Goal: Feedback & Contribution: Contribute content

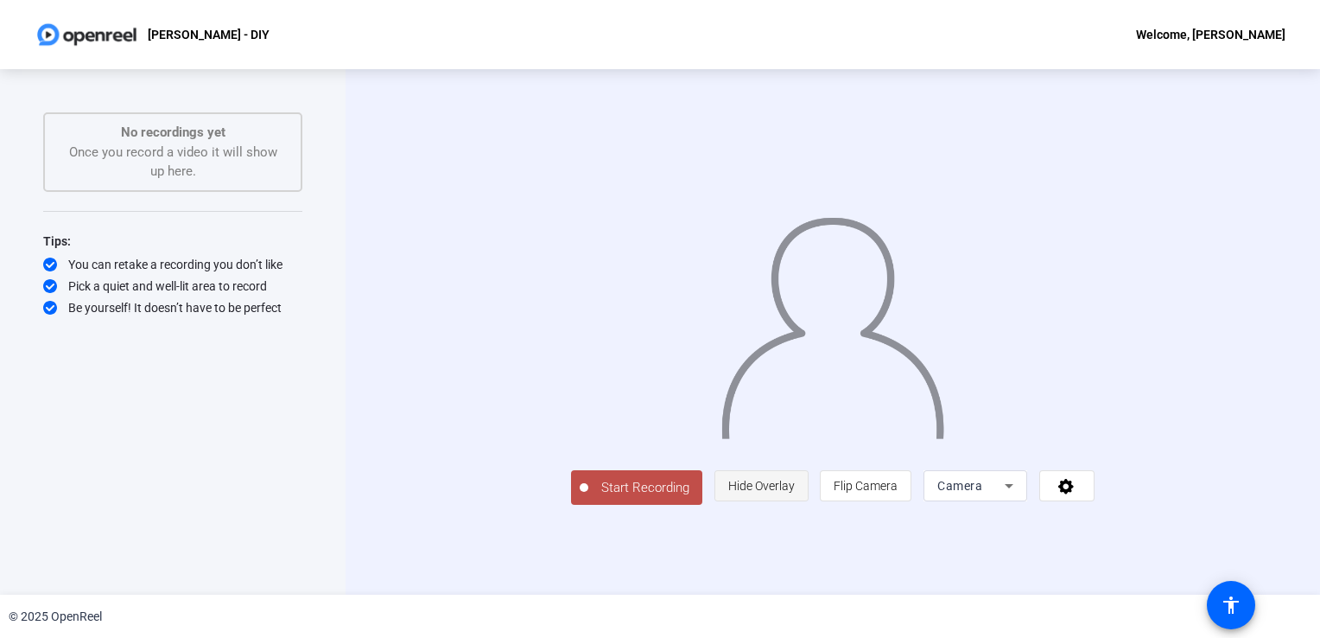
click at [795, 493] on span "Hide Overlay" at bounding box center [761, 486] width 67 height 14
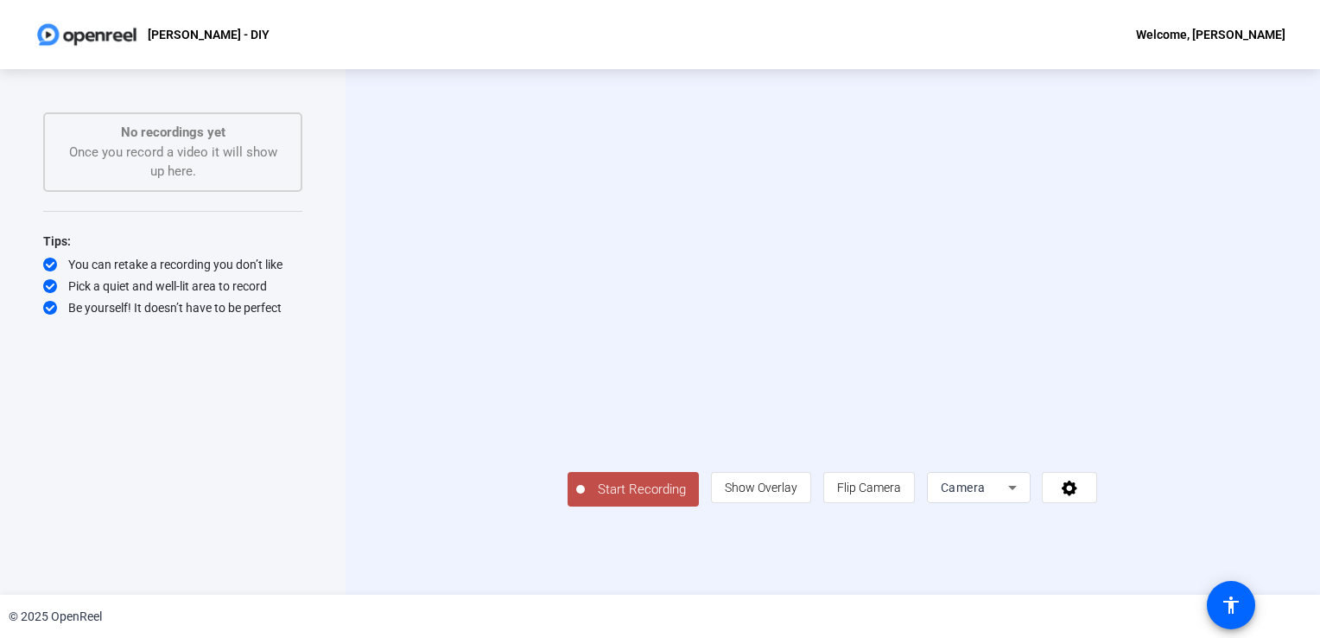
click at [1097, 503] on div "person Show Overlay flip Flip Camera Camera" at bounding box center [904, 487] width 386 height 31
click at [1031, 503] on div "Camera" at bounding box center [979, 487] width 104 height 31
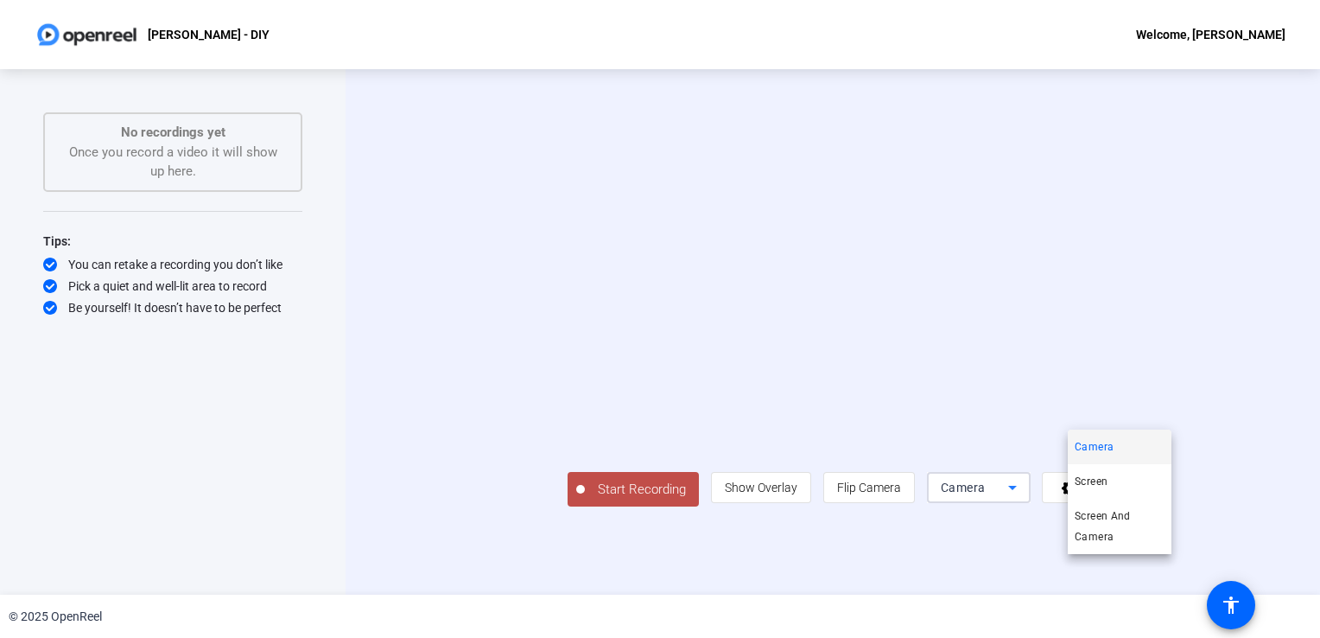
click at [629, 556] on div at bounding box center [660, 319] width 1320 height 638
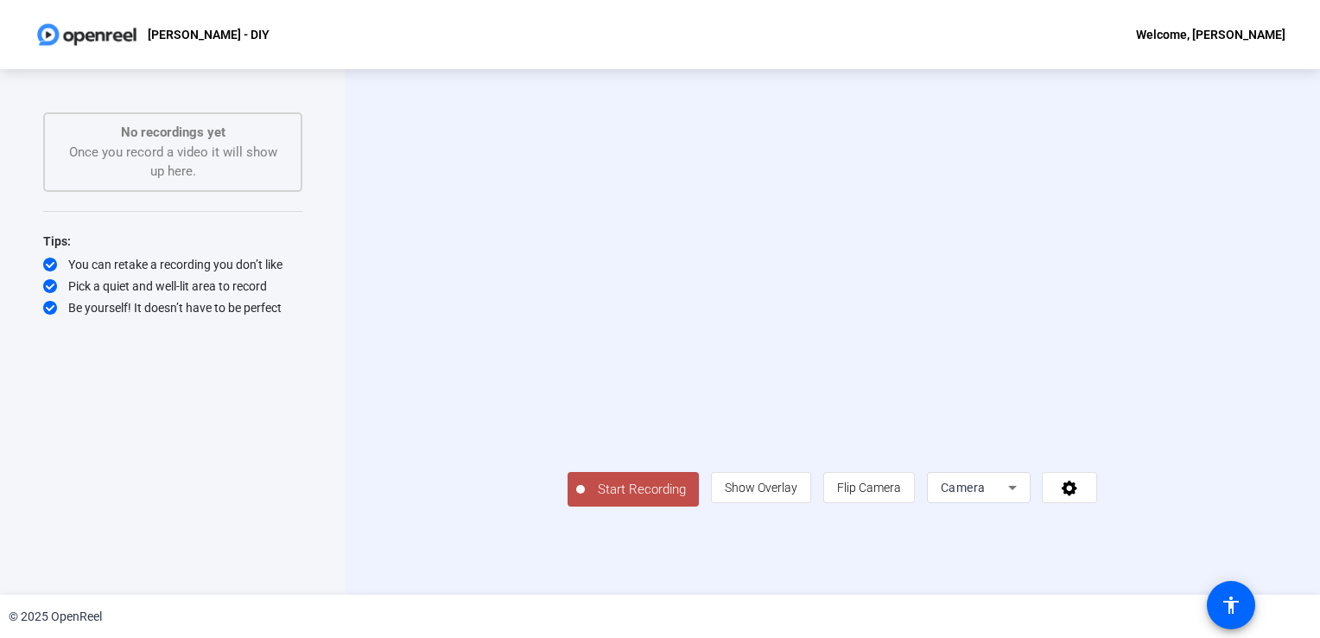
click at [585, 499] on span "Start Recording" at bounding box center [642, 490] width 114 height 20
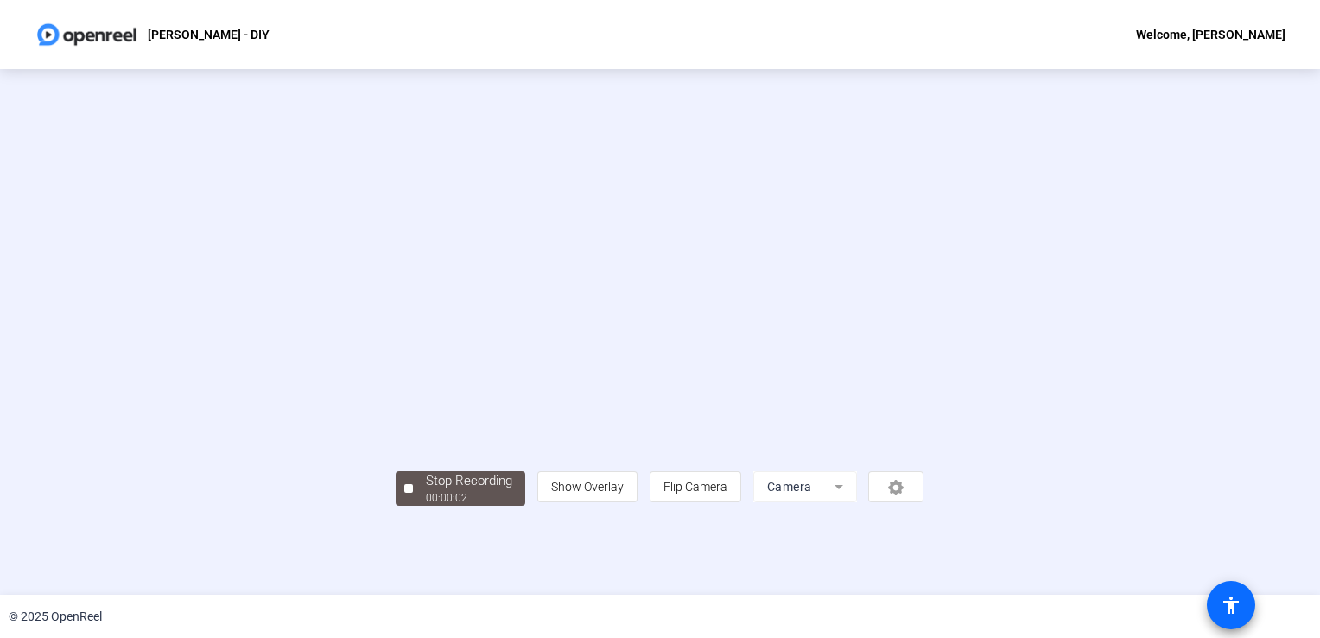
click at [1219, 617] on span at bounding box center [1231, 604] width 41 height 41
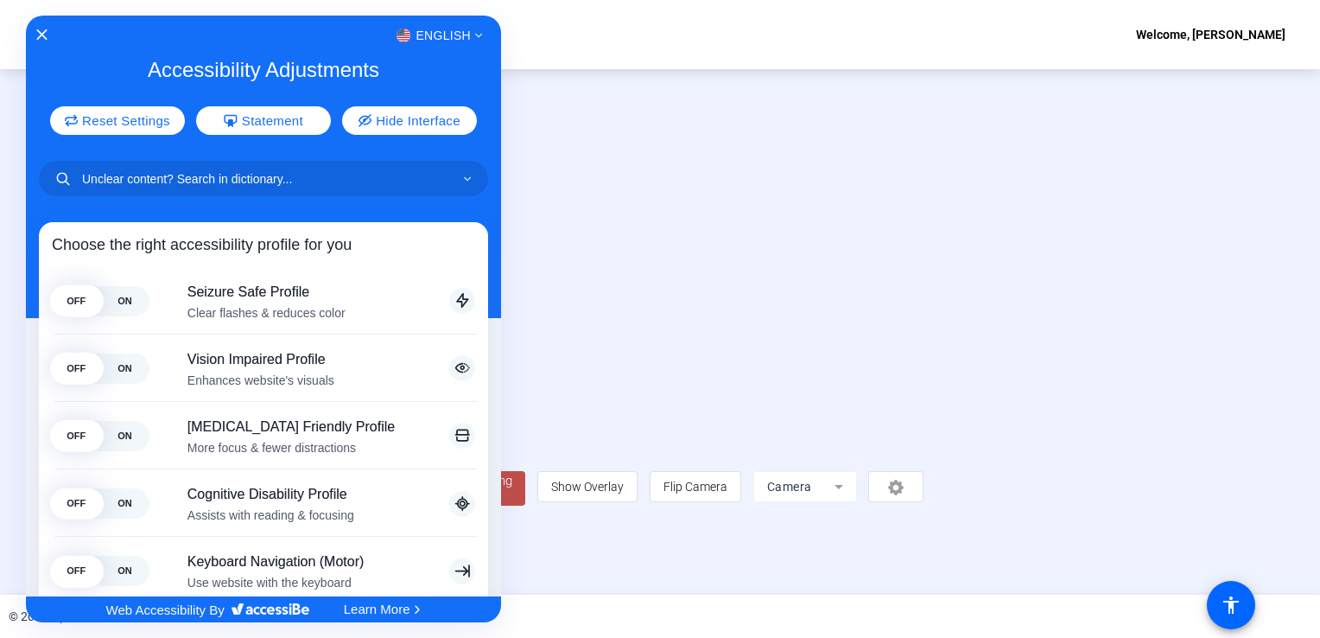
click at [27, 33] on div "English" at bounding box center [263, 35] width 475 height 22
click at [38, 34] on icon "Close Accessibility Interface" at bounding box center [41, 35] width 12 height 12
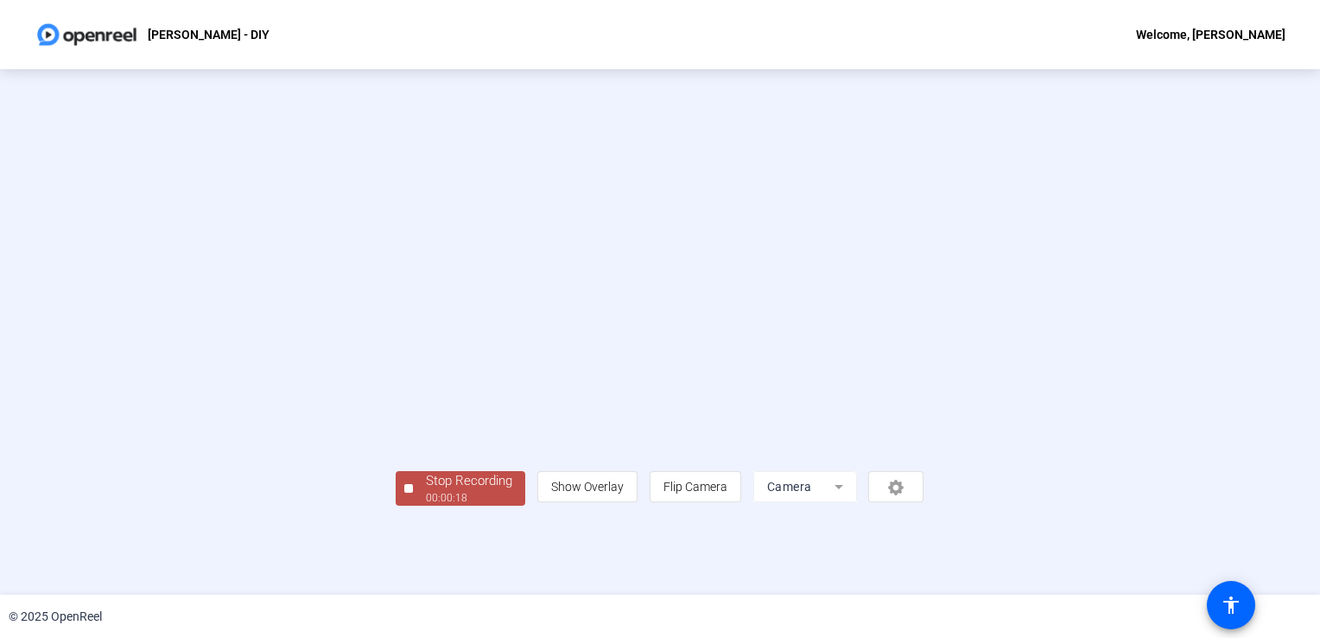
click at [414, 393] on video at bounding box center [660, 306] width 528 height 297
click at [515, 315] on video at bounding box center [660, 306] width 528 height 297
click at [1224, 30] on div "Welcome, [PERSON_NAME]" at bounding box center [1210, 34] width 149 height 21
click at [1224, 30] on div at bounding box center [660, 319] width 1320 height 638
click at [782, 224] on video at bounding box center [660, 306] width 528 height 297
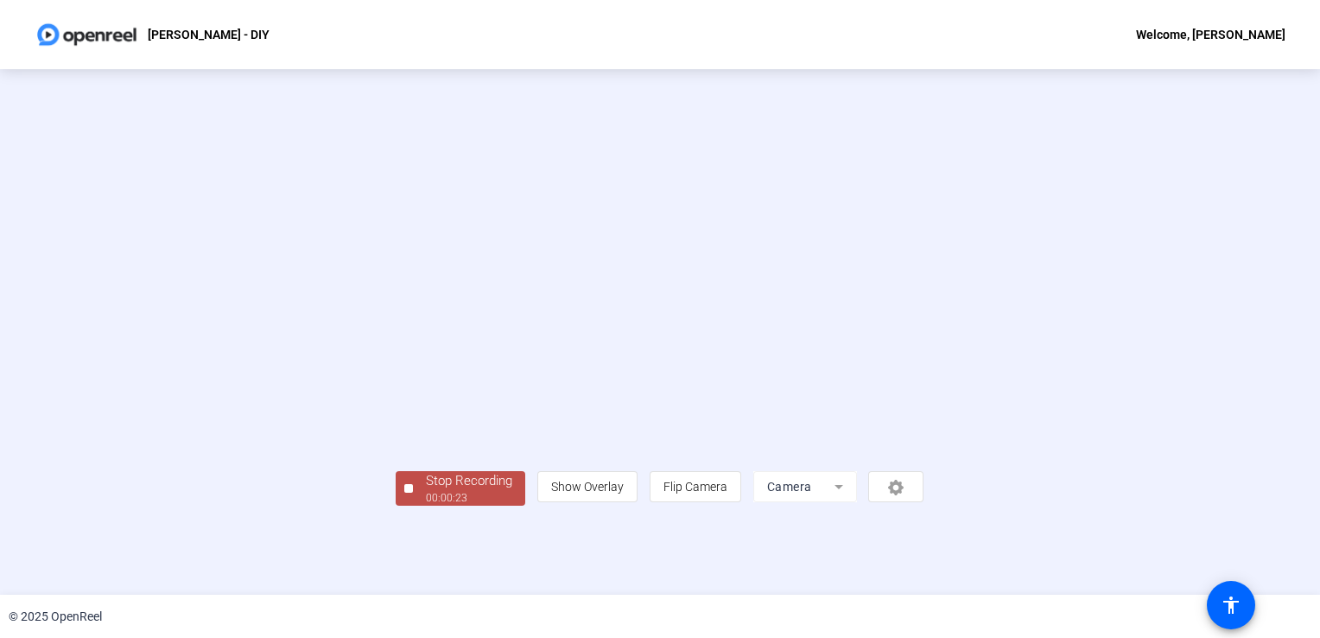
click at [823, 339] on video at bounding box center [660, 306] width 528 height 297
click at [849, 352] on video at bounding box center [660, 306] width 528 height 297
click at [1221, 594] on mat-icon "accessibility" at bounding box center [1231, 604] width 21 height 21
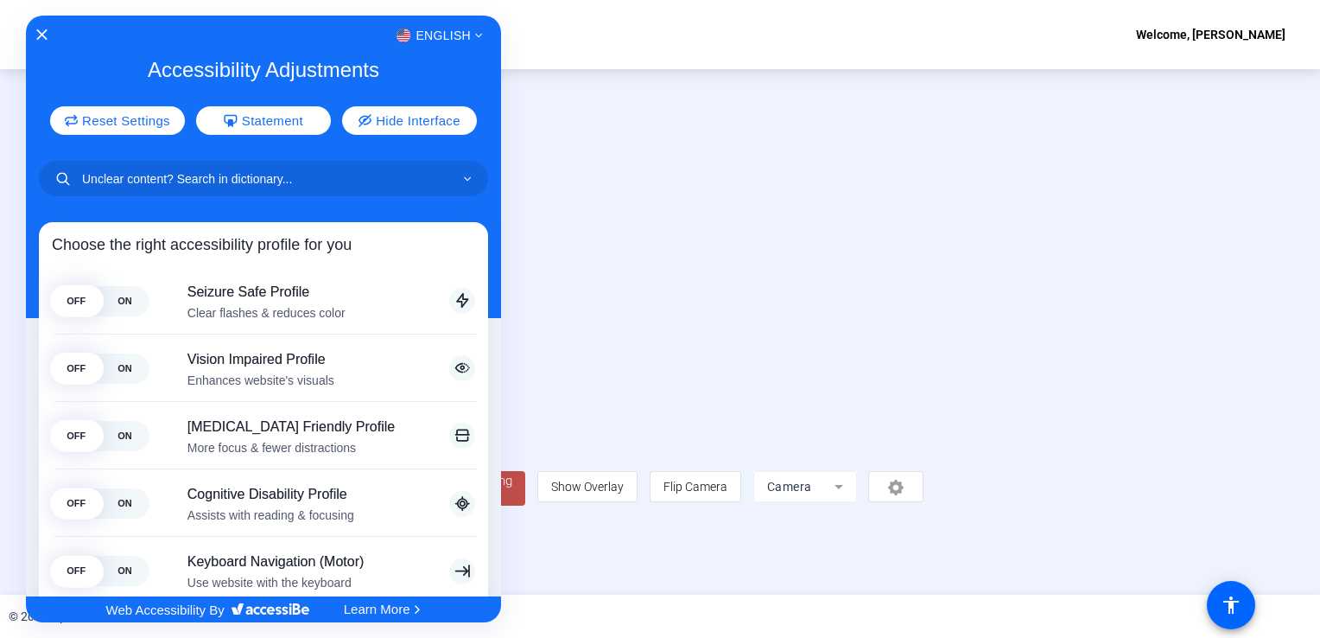
click at [48, 40] on div "English" at bounding box center [263, 35] width 475 height 22
click at [41, 32] on icon "Close Accessibility Interface" at bounding box center [42, 35] width 12 height 12
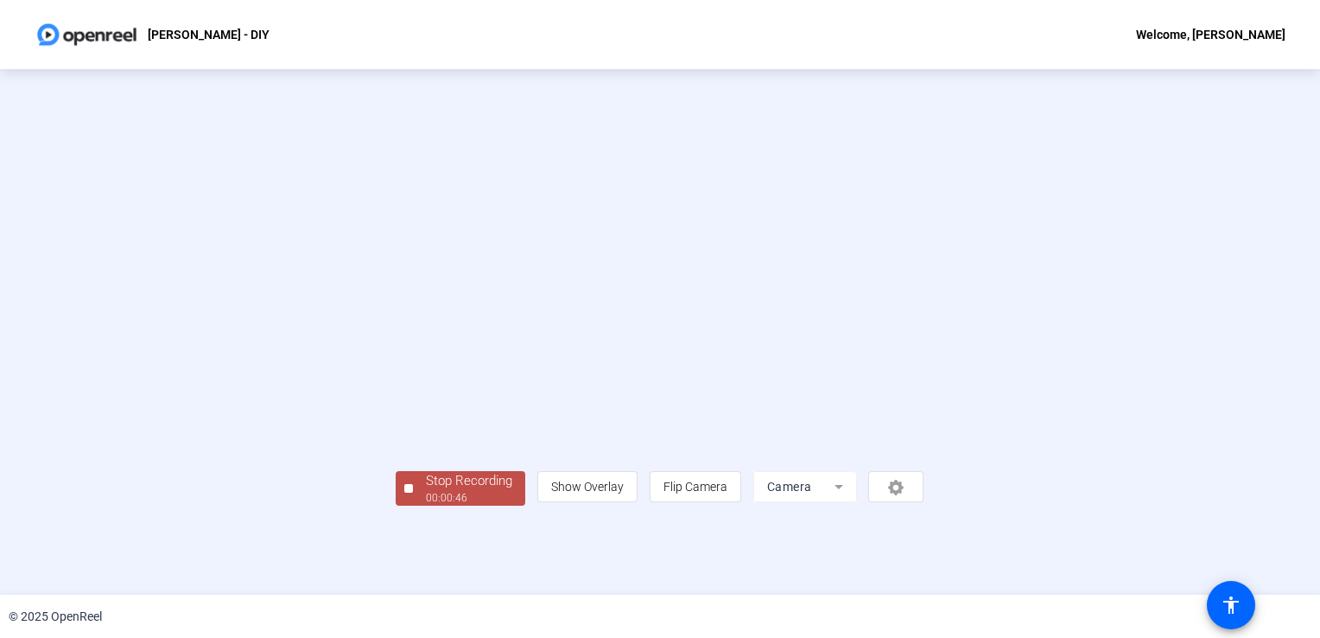
click at [97, 32] on img at bounding box center [87, 34] width 105 height 35
click at [396, 506] on div "Stop Recording 00:00:48 person Show Overlay flip Flip Camera Camera" at bounding box center [660, 332] width 528 height 348
click at [396, 505] on div "Stop Recording 00:00:48 person Show Overlay flip Flip Camera Camera" at bounding box center [660, 486] width 528 height 38
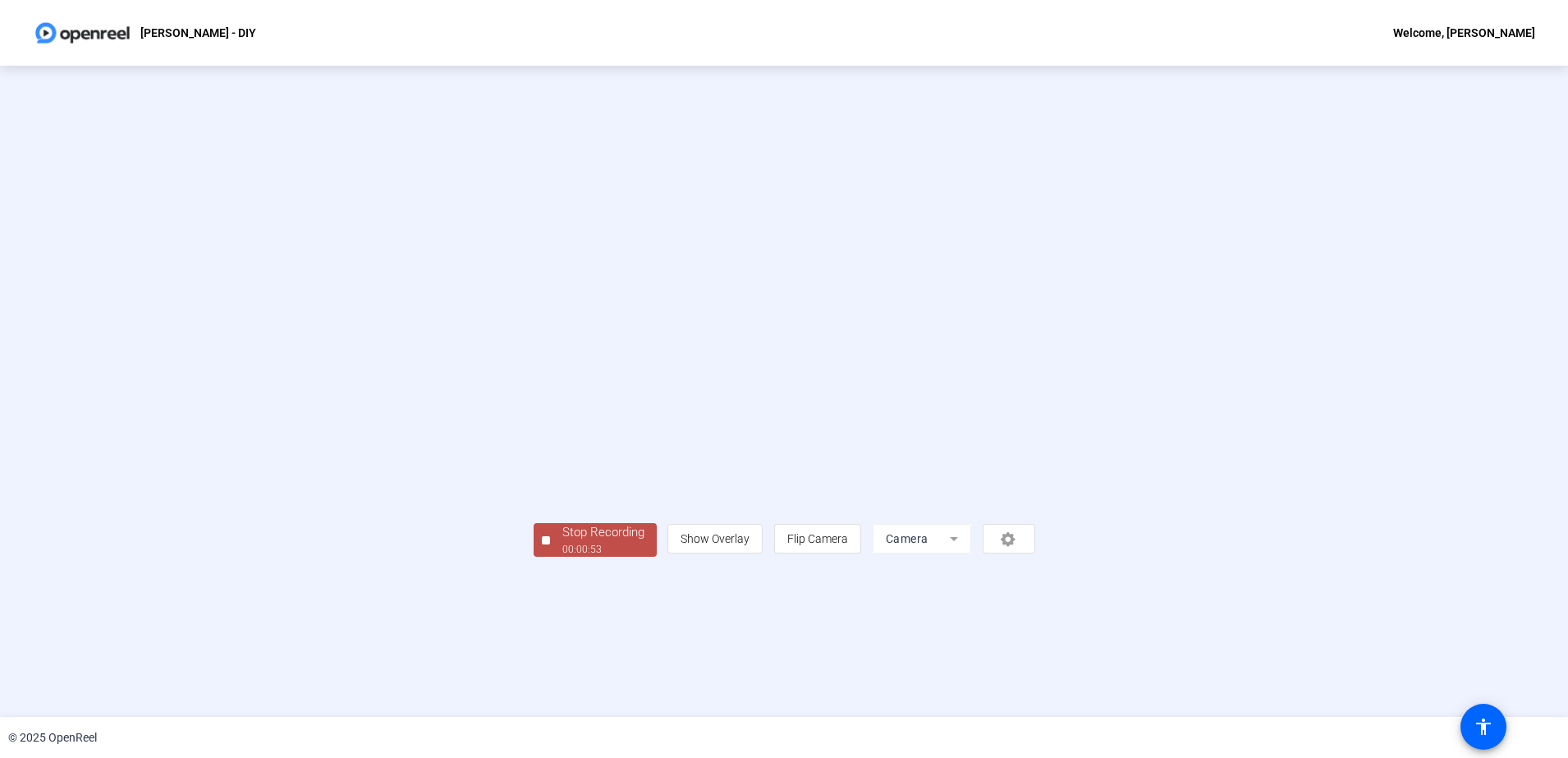
click at [563, 541] on div "Stop Recording" at bounding box center [603, 532] width 82 height 19
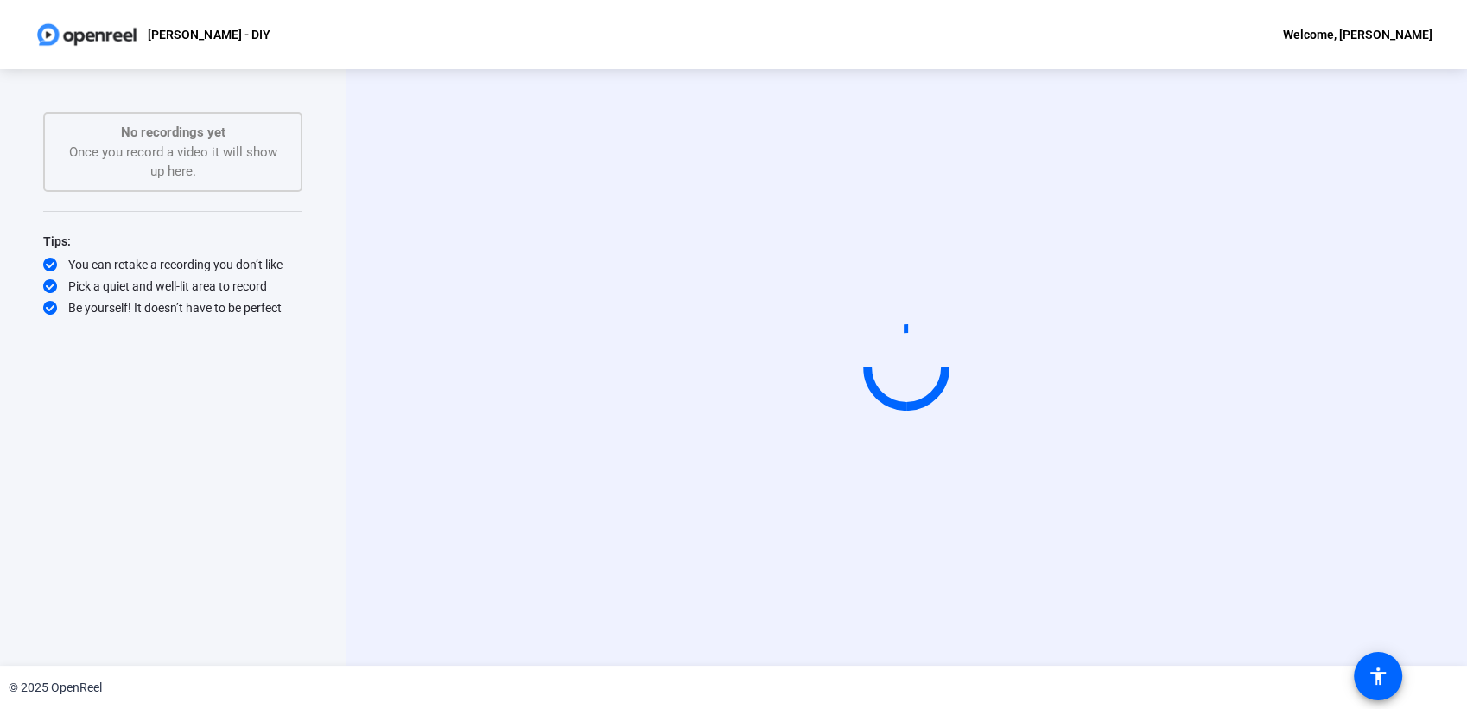
click at [777, 361] on video at bounding box center [906, 368] width 259 height 146
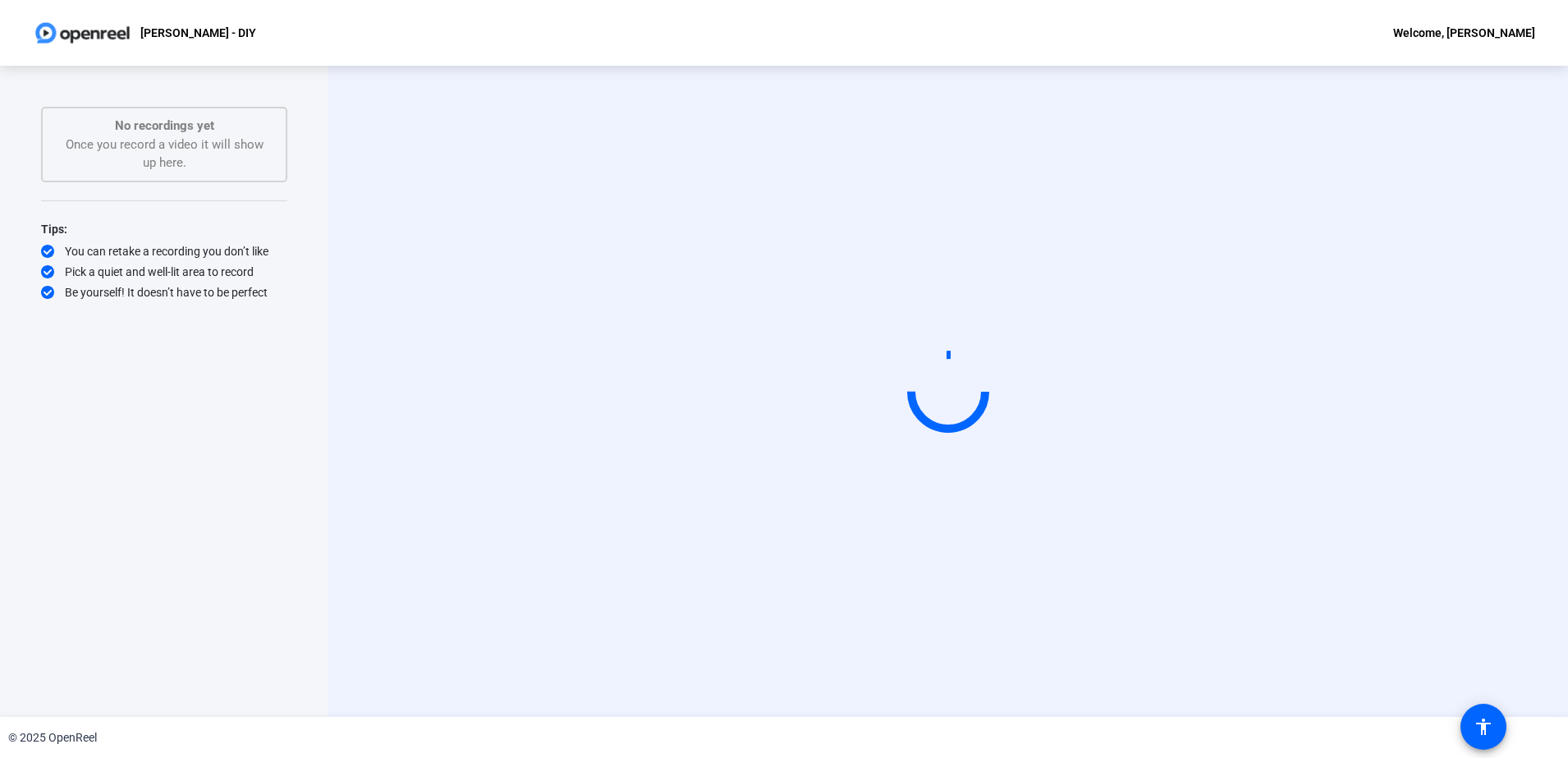
click at [114, 142] on div "No recordings yet Once you record a video it will show up here." at bounding box center [163, 144] width 210 height 56
click at [1072, 322] on video at bounding box center [947, 391] width 246 height 139
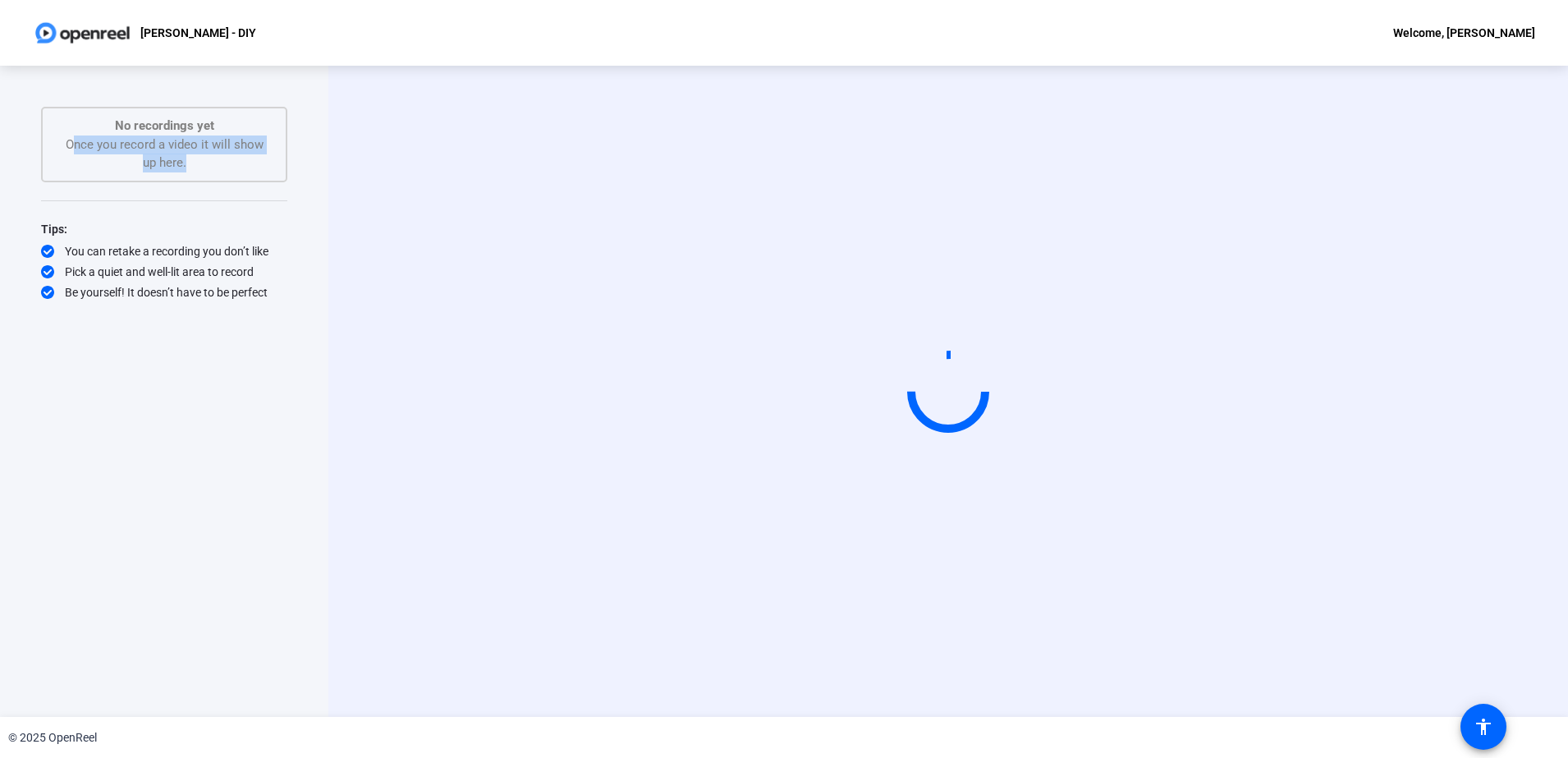
drag, startPoint x: 1180, startPoint y: 298, endPoint x: 1104, endPoint y: 463, distance: 181.7
click at [1072, 461] on video at bounding box center [947, 391] width 246 height 139
click at [1253, 605] on span at bounding box center [1483, 726] width 39 height 39
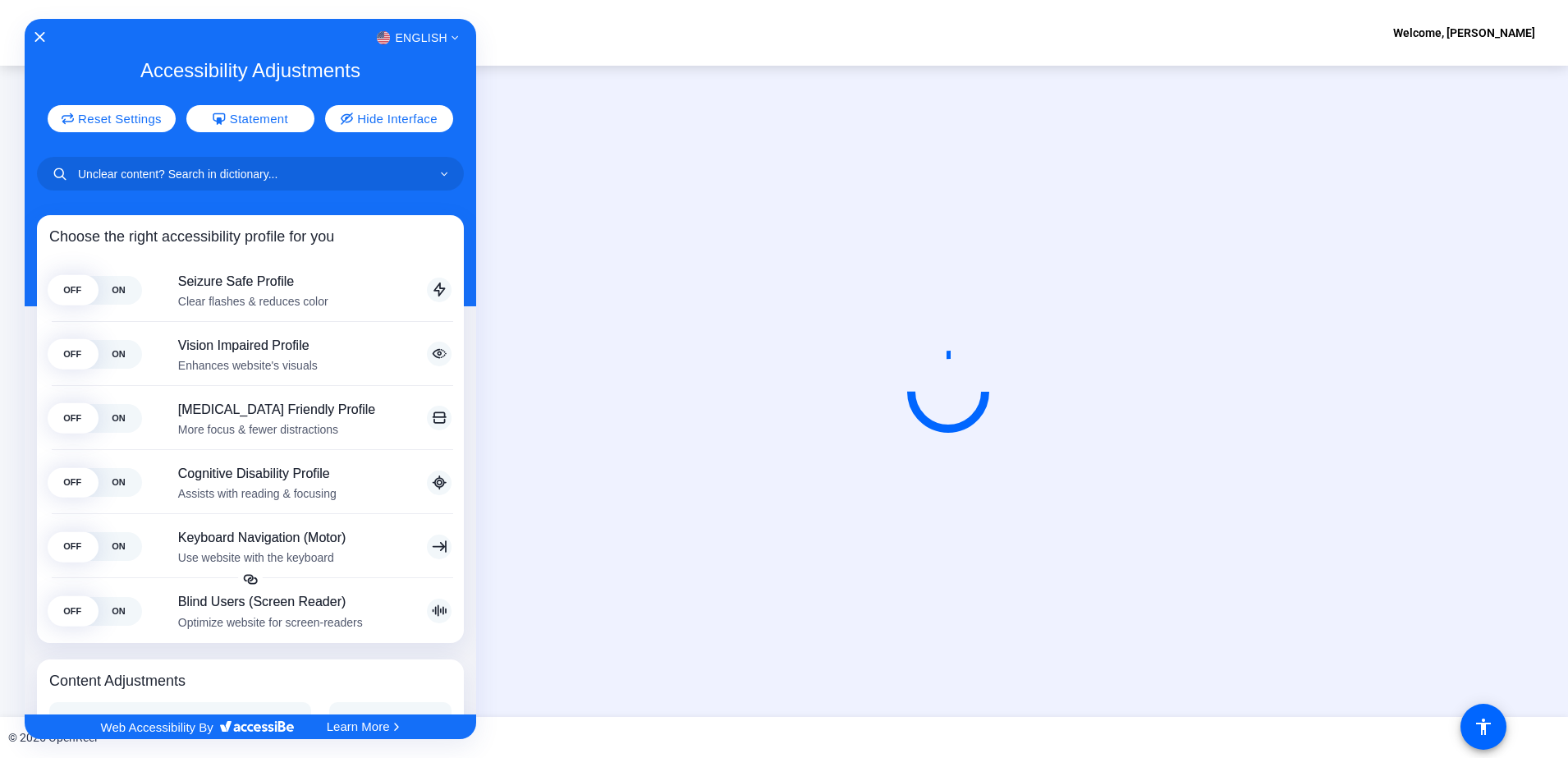
click at [685, 605] on div at bounding box center [784, 379] width 1568 height 758
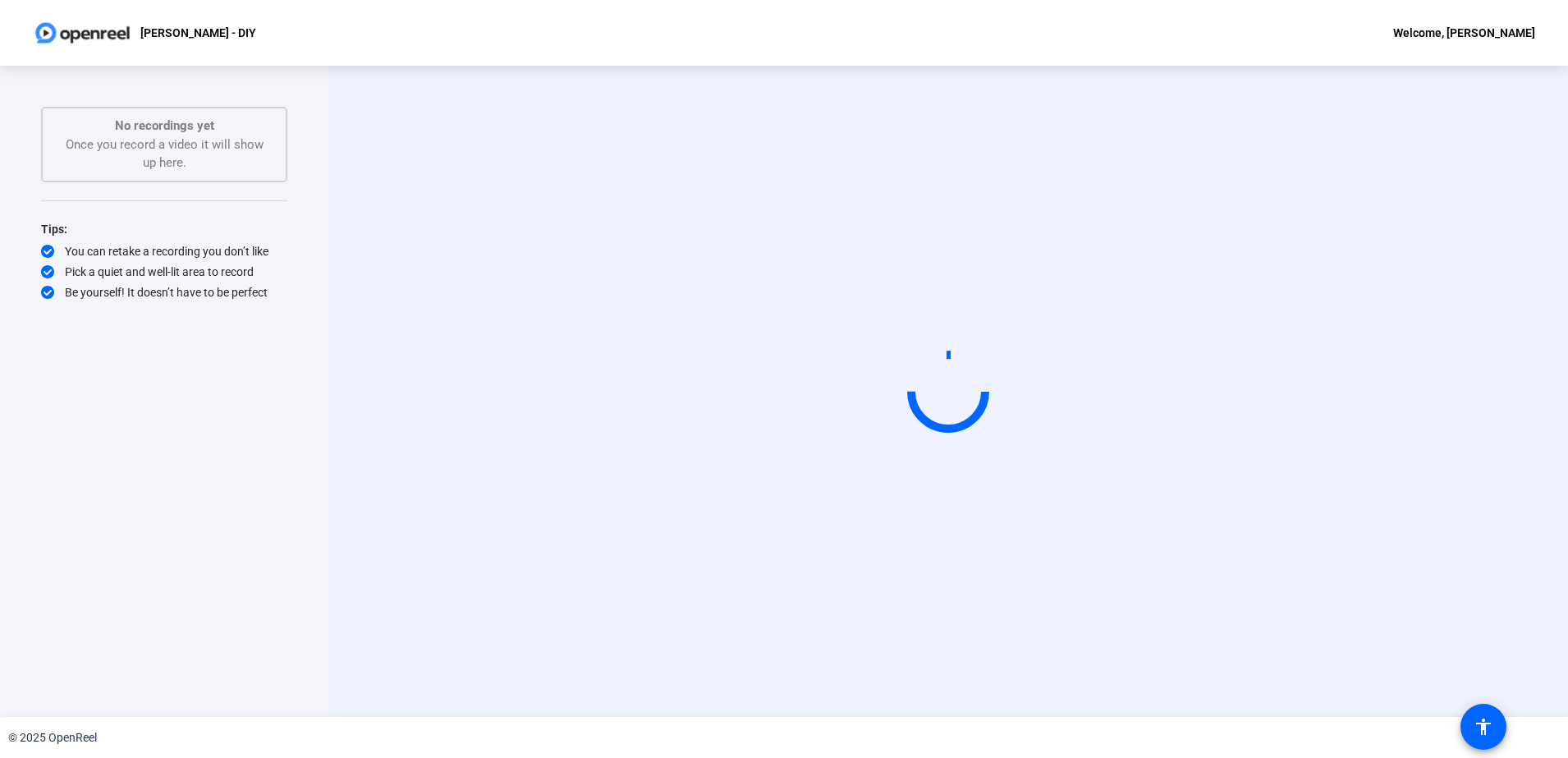
click at [65, 605] on div "© 2025 OpenReel" at bounding box center [52, 737] width 88 height 17
drag, startPoint x: 65, startPoint y: 743, endPoint x: 333, endPoint y: 480, distance: 375.5
click at [333, 480] on div "Start Recording" at bounding box center [948, 390] width 1240 height 651
click at [825, 323] on video at bounding box center [947, 391] width 246 height 139
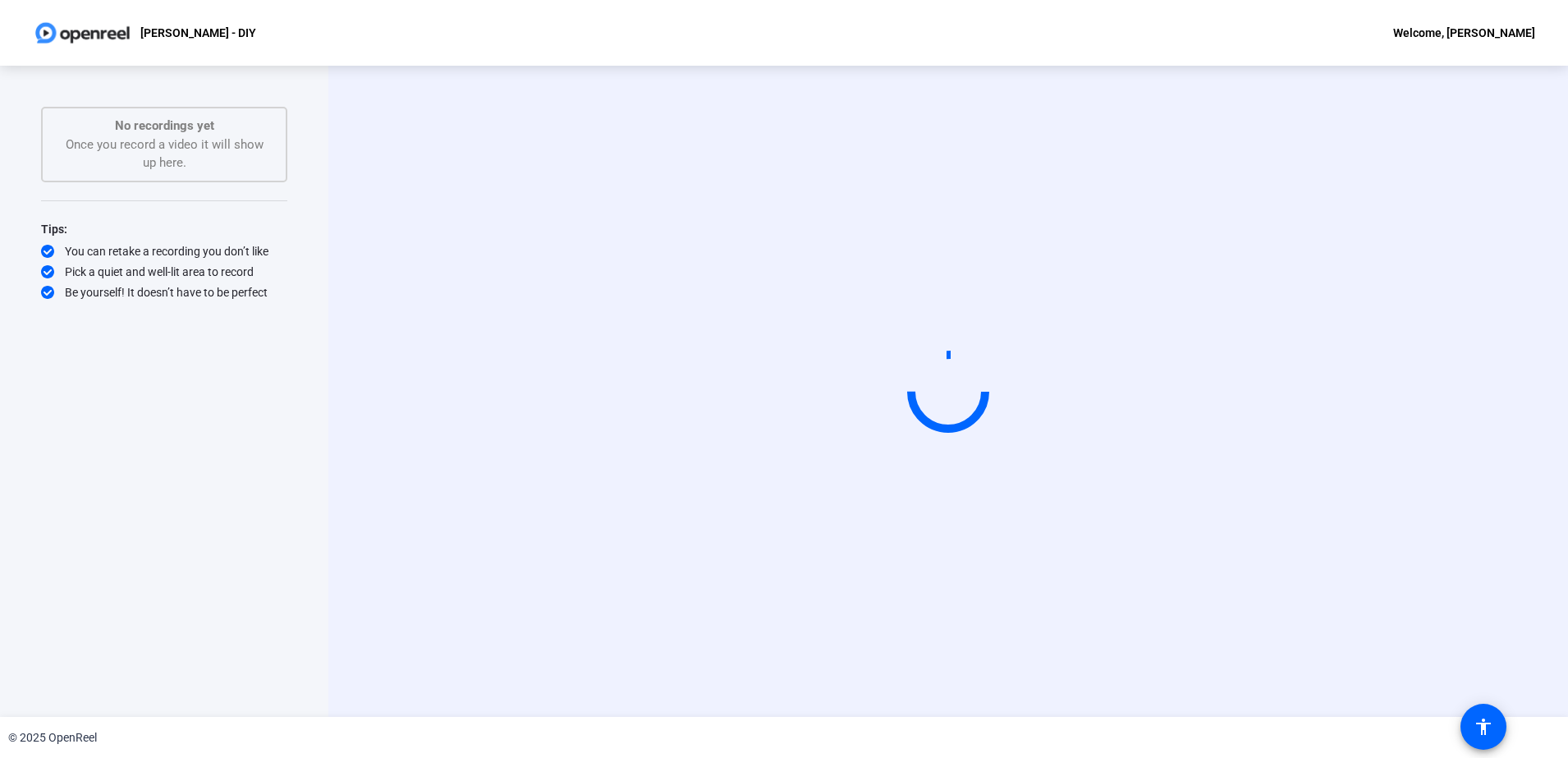
click at [825, 323] on video at bounding box center [947, 391] width 246 height 139
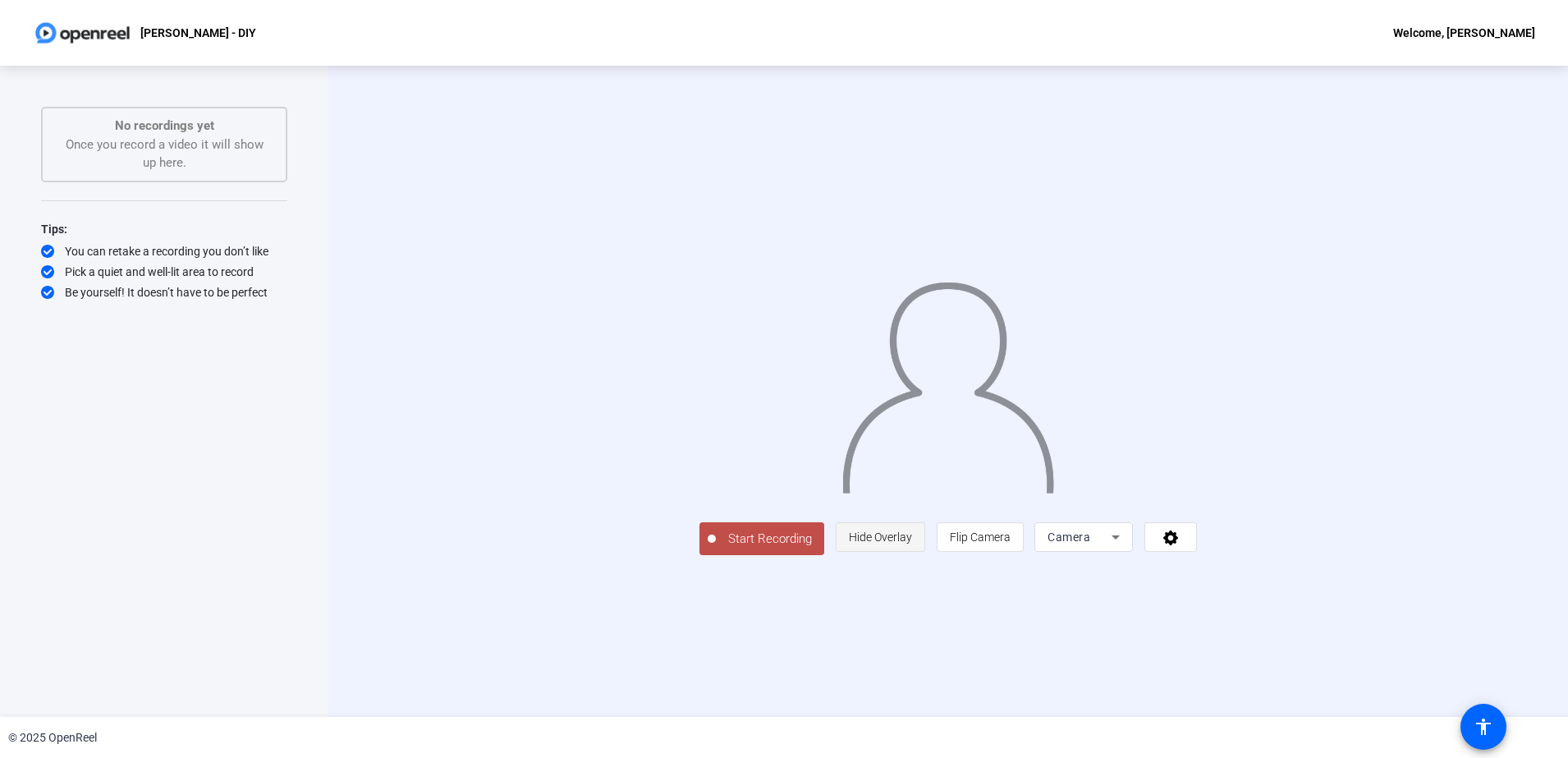
click at [912, 543] on span "Hide Overlay" at bounding box center [880, 537] width 64 height 13
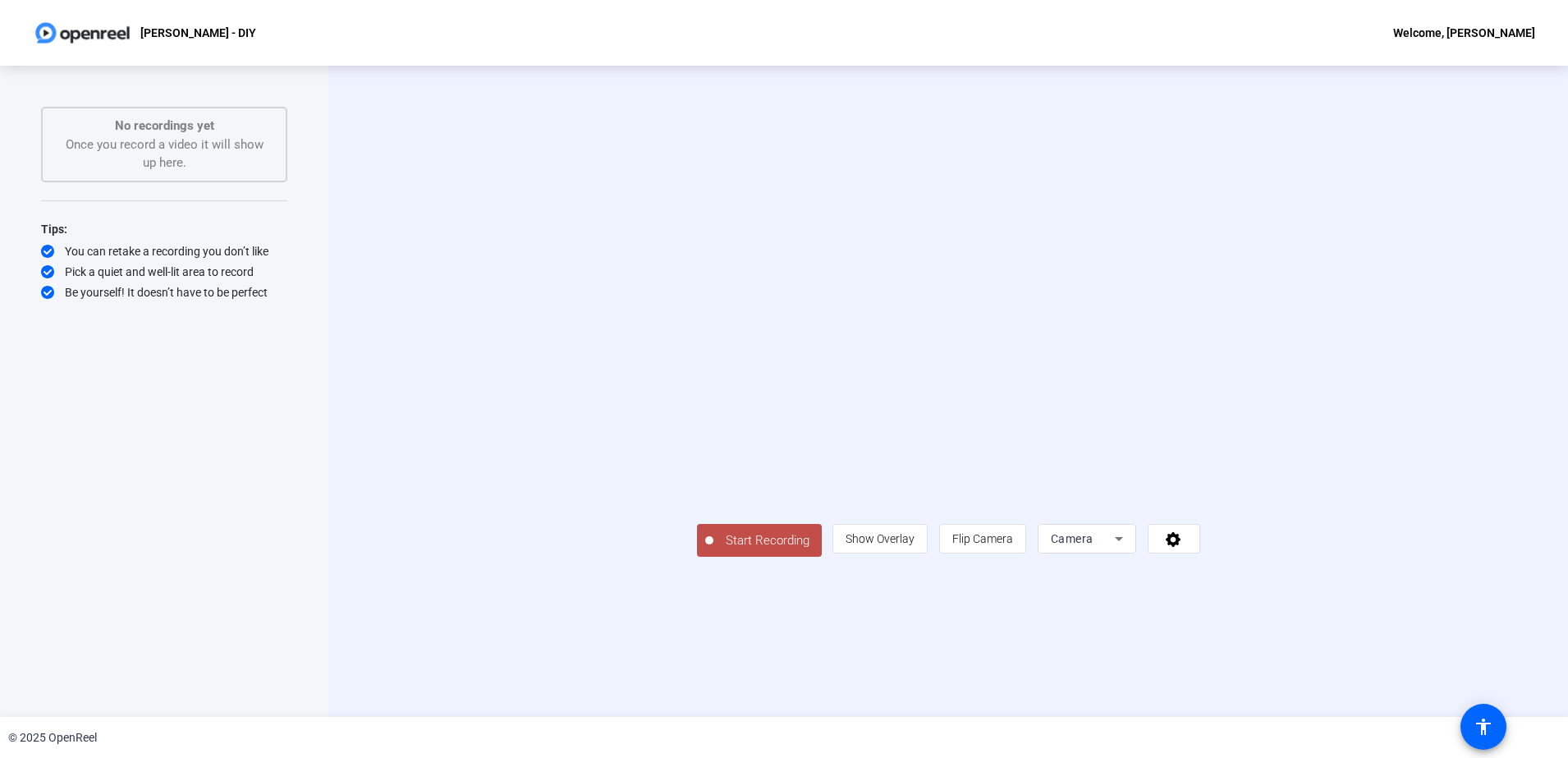
click at [714, 550] on span "Start Recording" at bounding box center [768, 540] width 108 height 19
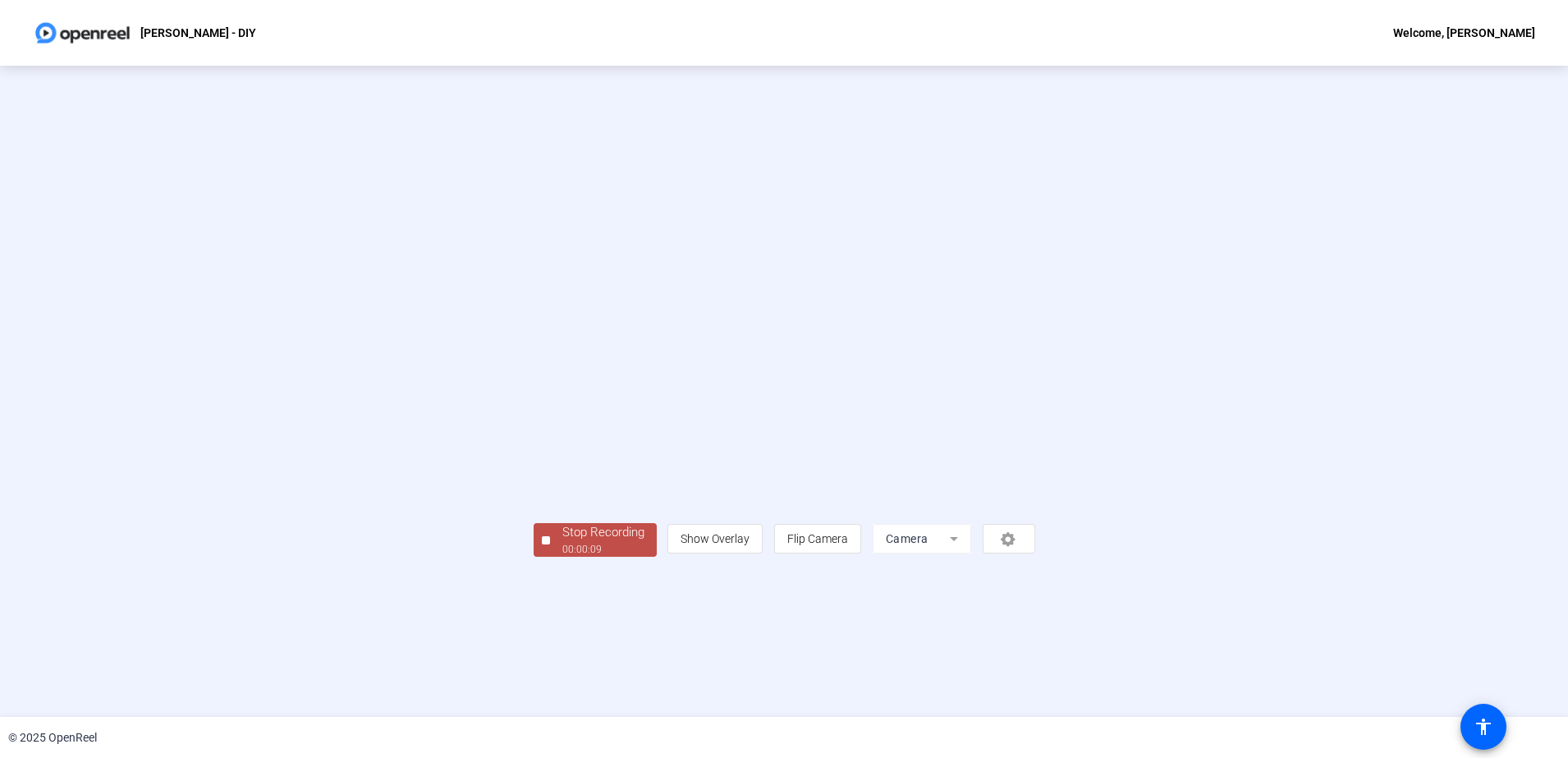
click at [563, 541] on div "Stop Recording" at bounding box center [603, 532] width 82 height 19
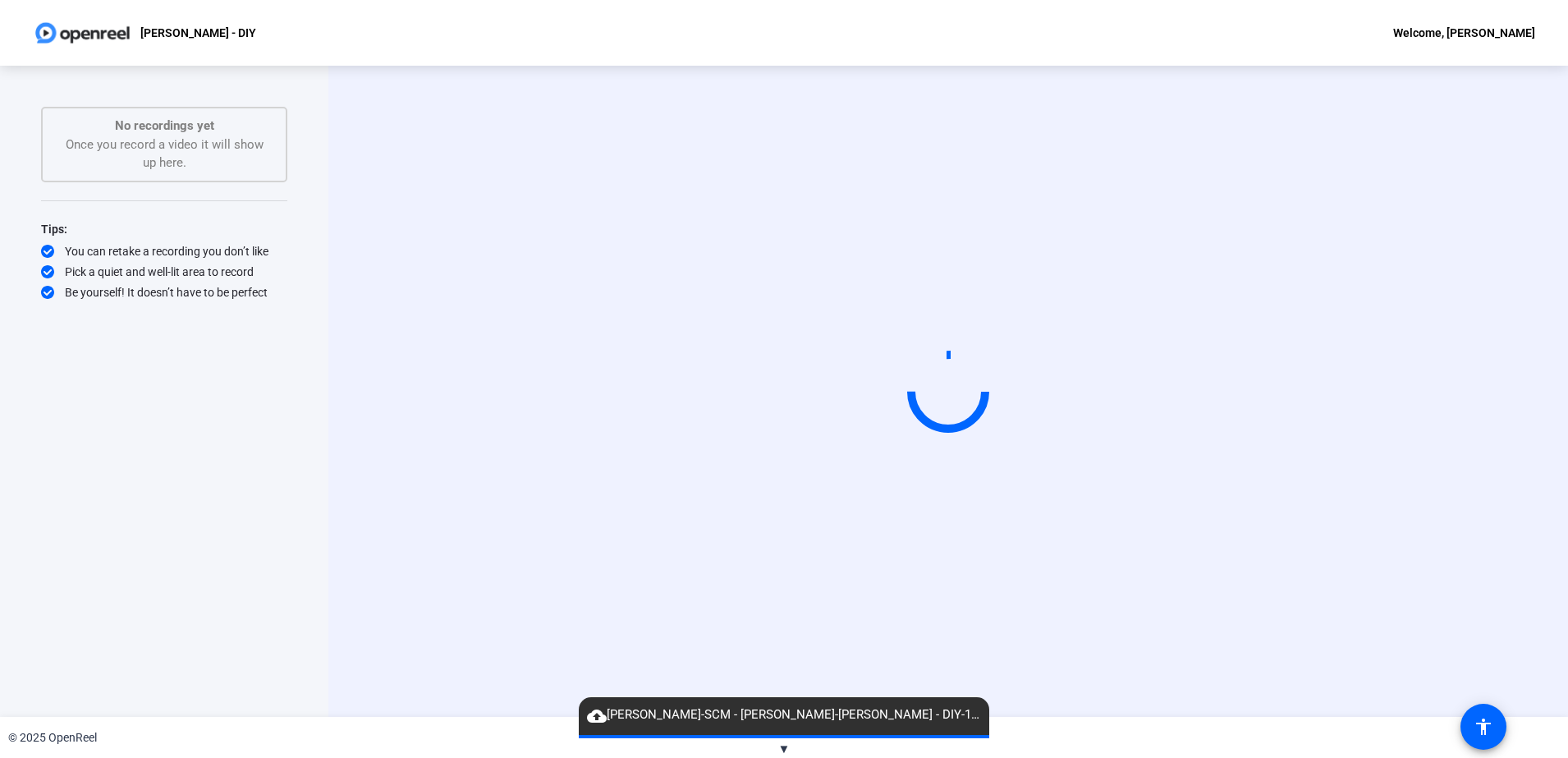
click at [782, 750] on span "▼" at bounding box center [784, 749] width 12 height 15
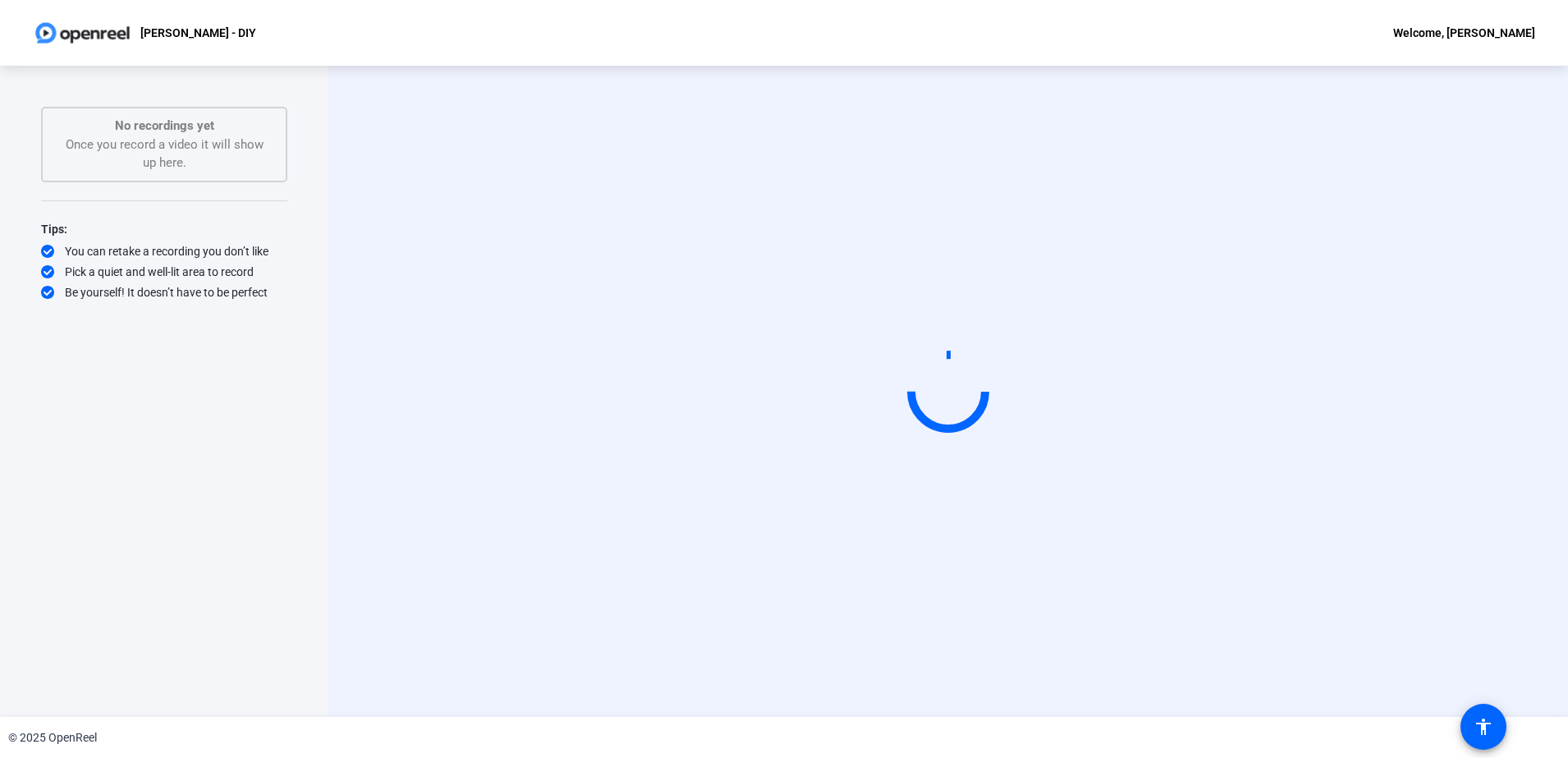
click at [91, 735] on div "© 2025 OpenReel" at bounding box center [52, 737] width 88 height 17
click at [971, 703] on div "Start Recording" at bounding box center [948, 390] width 1240 height 651
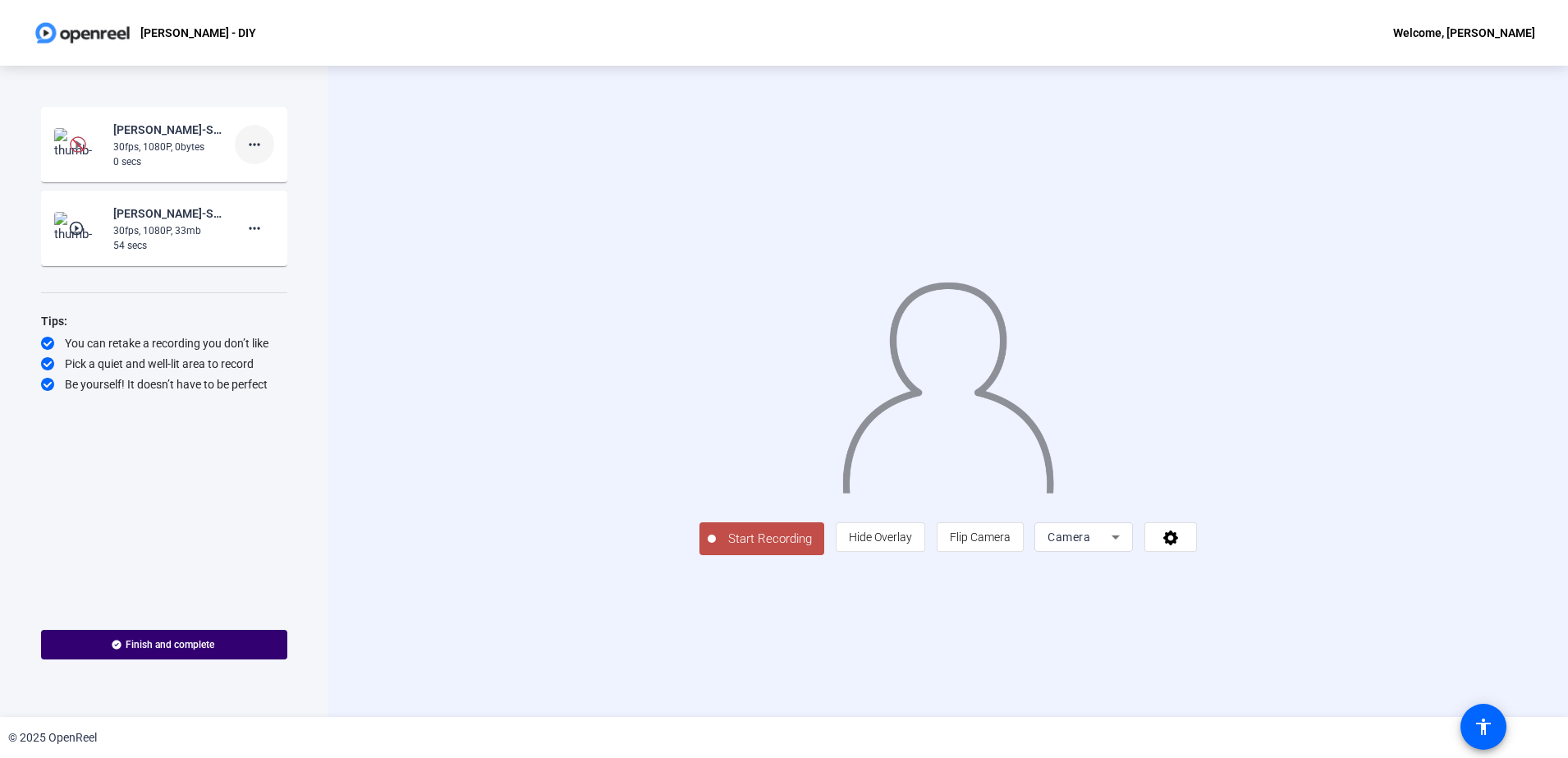
click at [261, 149] on mat-icon "more_horiz" at bounding box center [254, 144] width 20 height 20
click at [269, 168] on button "Delete clip" at bounding box center [280, 179] width 92 height 21
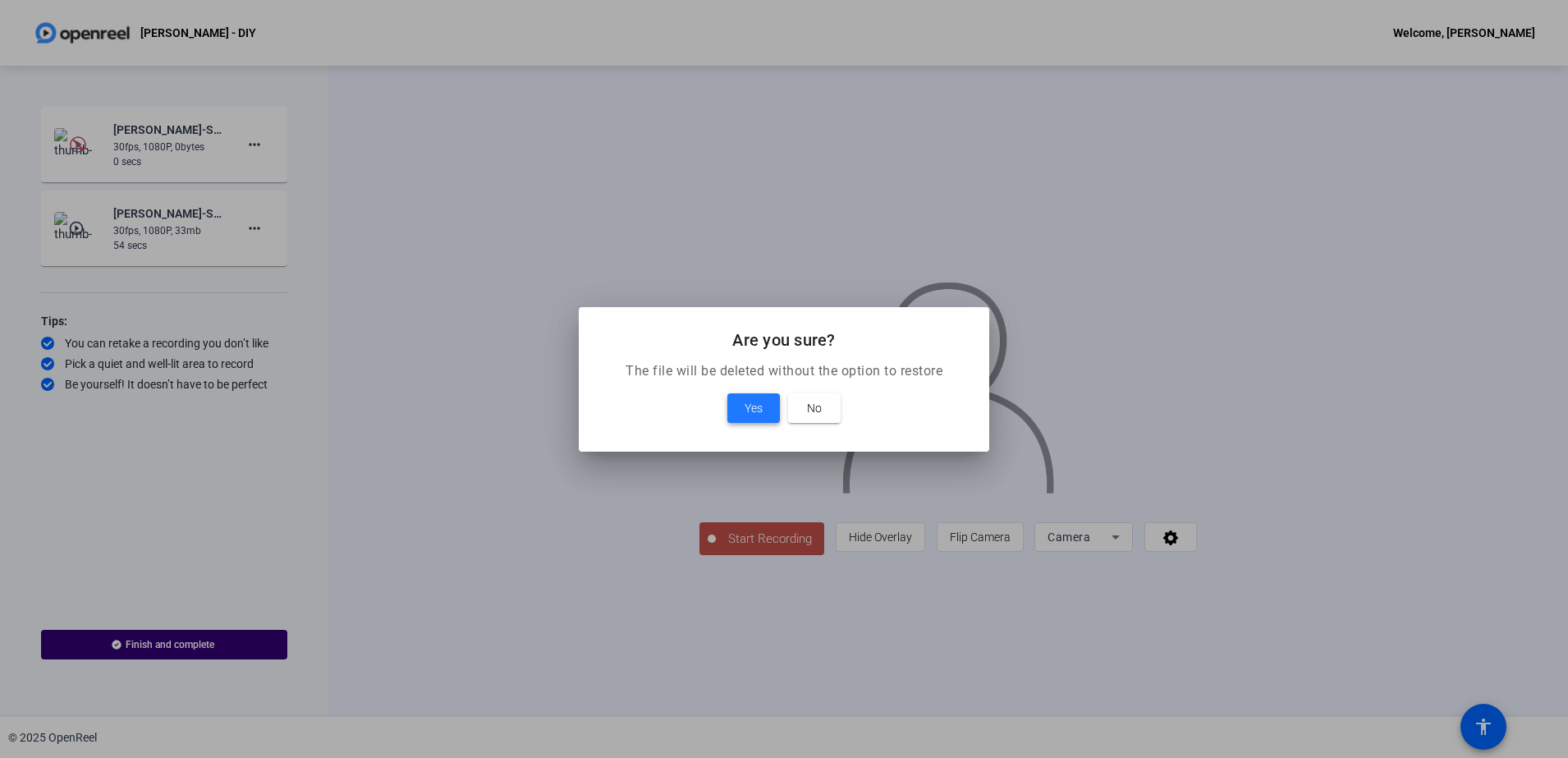
click at [752, 407] on span "Yes" at bounding box center [754, 407] width 18 height 20
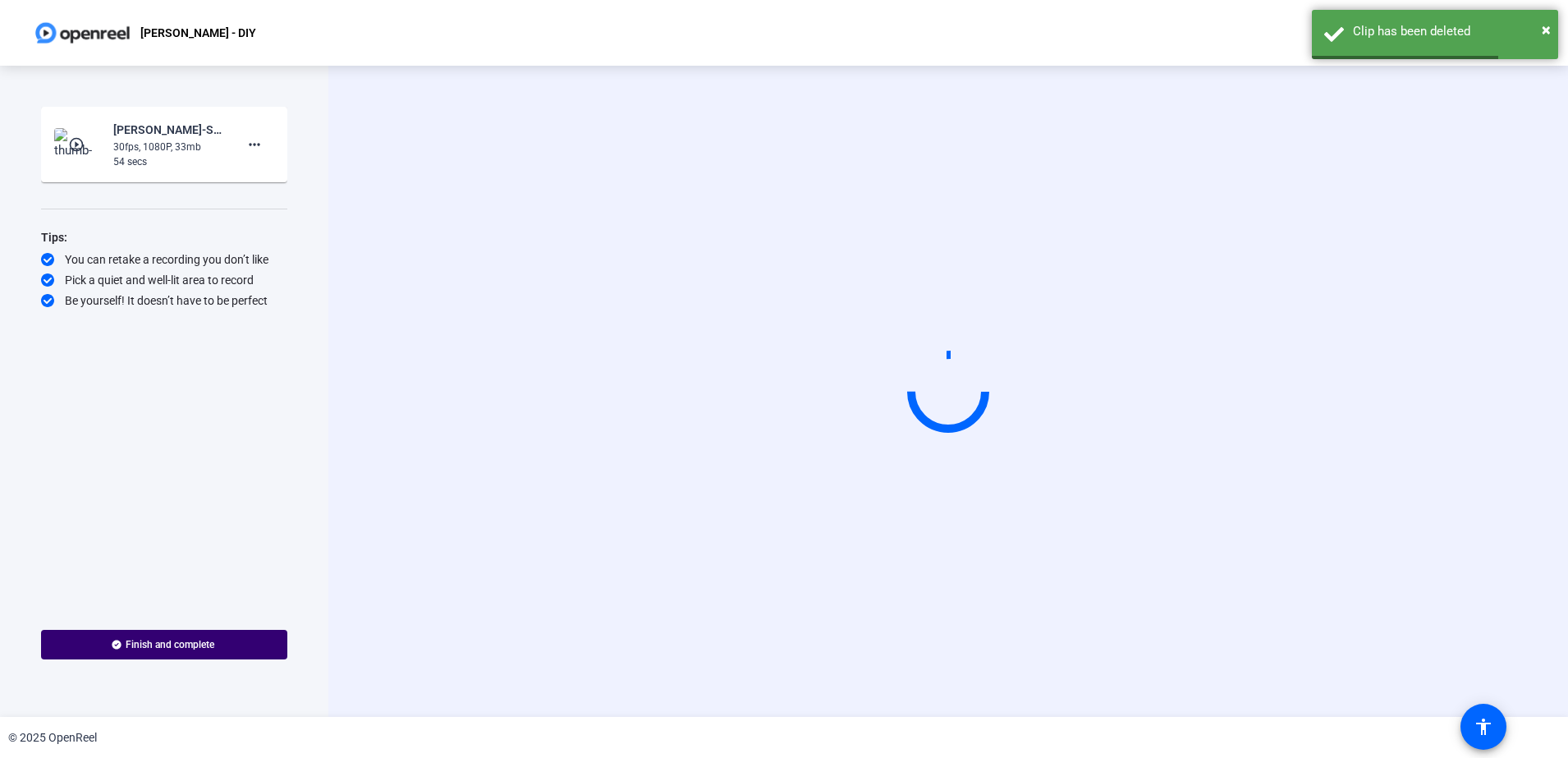
click at [171, 160] on div "54 secs" at bounding box center [168, 161] width 110 height 15
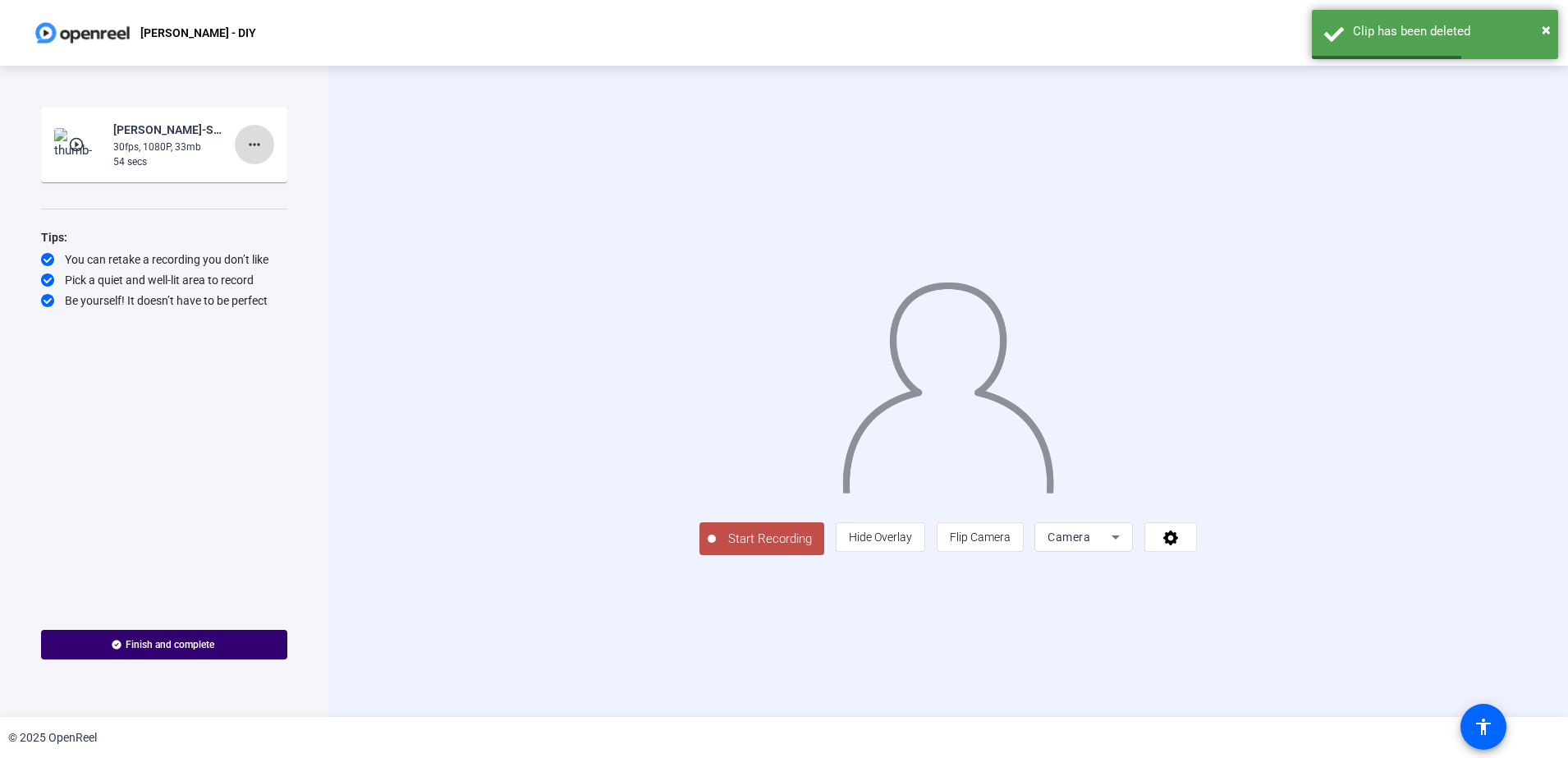
click at [252, 146] on mat-icon "more_horiz" at bounding box center [254, 144] width 20 height 20
click at [173, 162] on div at bounding box center [784, 379] width 1568 height 758
click at [130, 142] on div "30fps, 1080P, 33mb" at bounding box center [168, 147] width 110 height 15
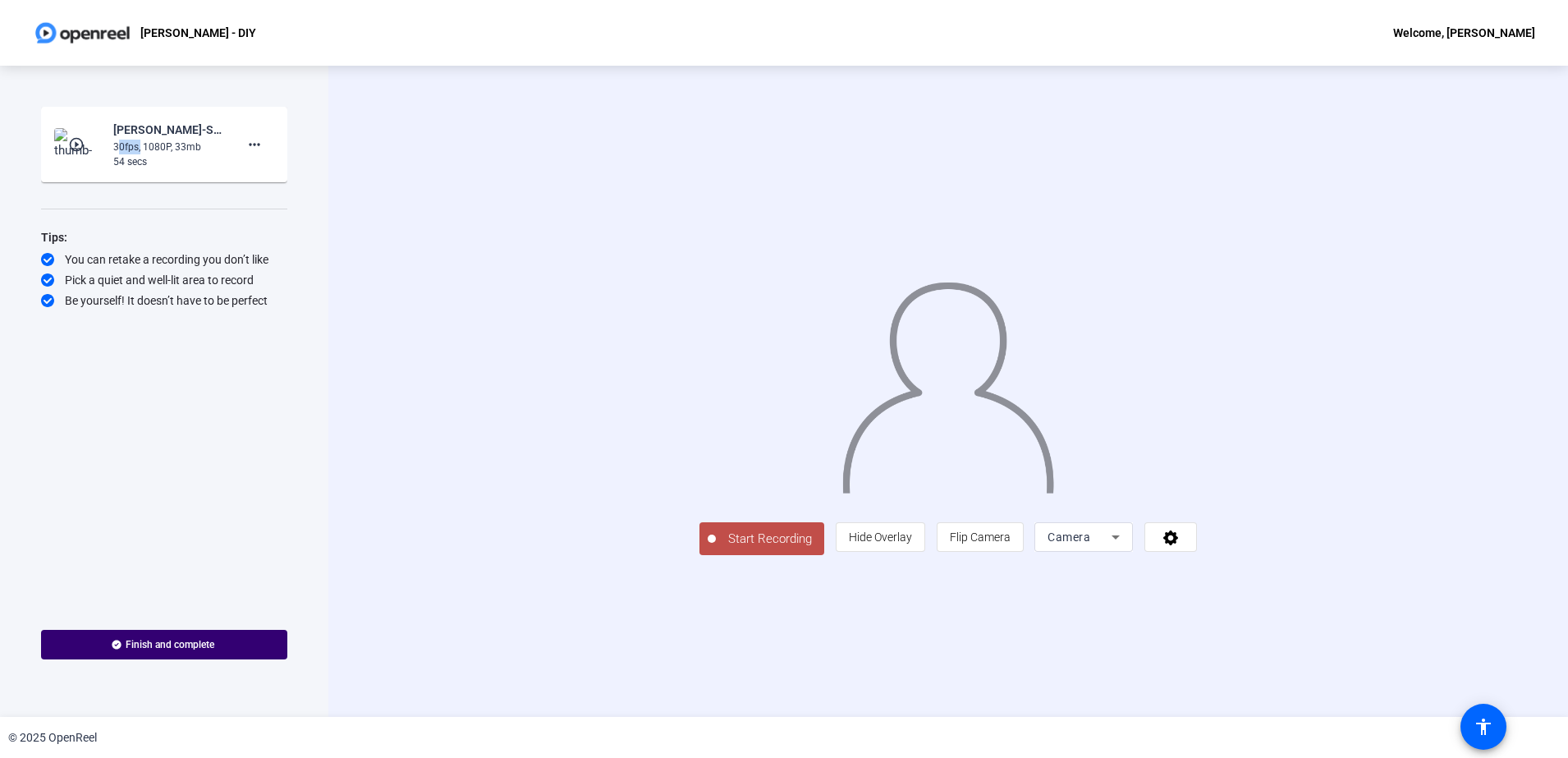
click at [64, 149] on img at bounding box center [78, 144] width 48 height 33
click at [67, 148] on img at bounding box center [78, 144] width 48 height 33
click at [96, 147] on img at bounding box center [78, 144] width 48 height 33
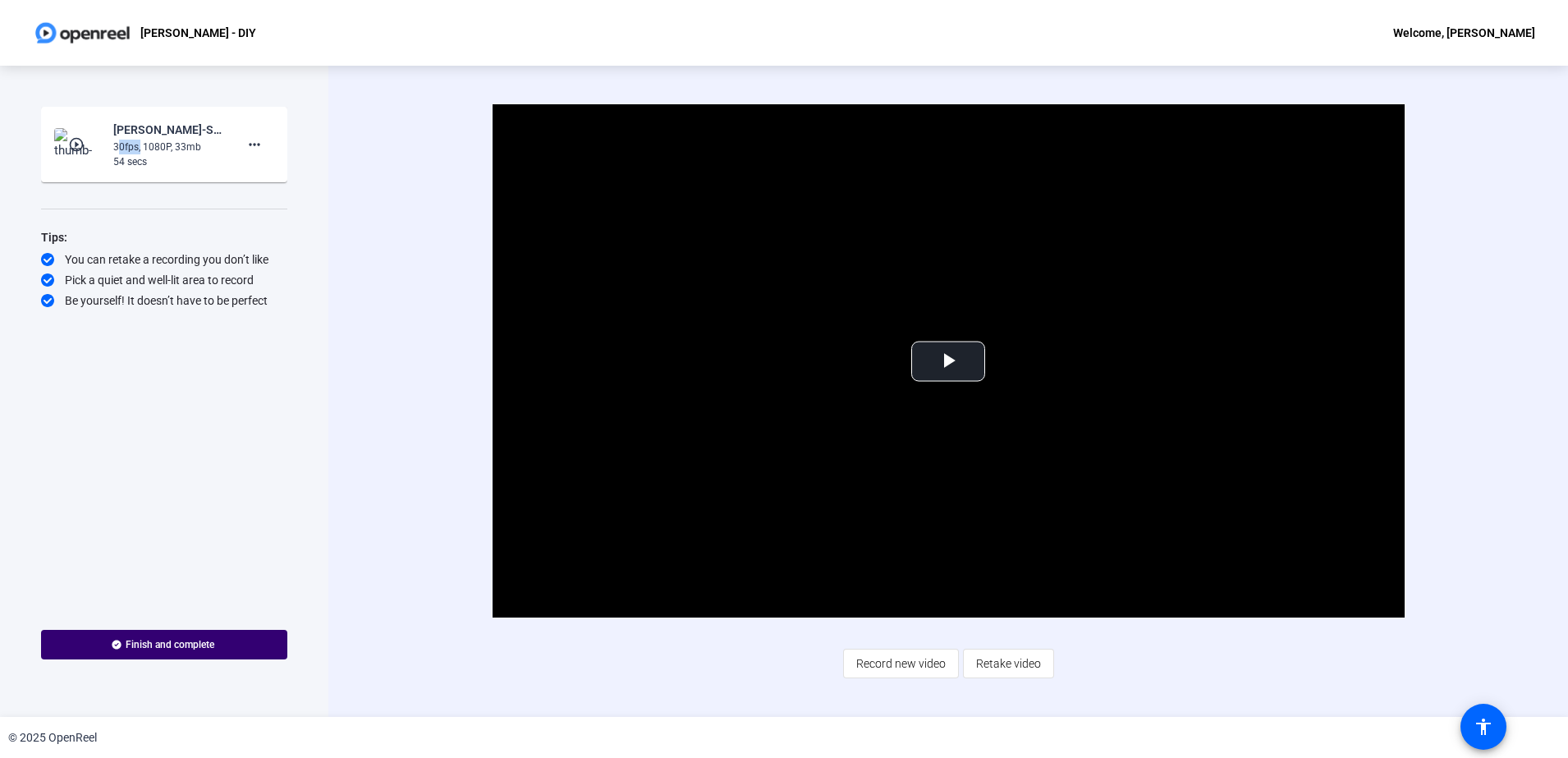
click at [96, 145] on img at bounding box center [78, 144] width 48 height 33
click at [948, 361] on span "Video Player" at bounding box center [948, 361] width 0 height 0
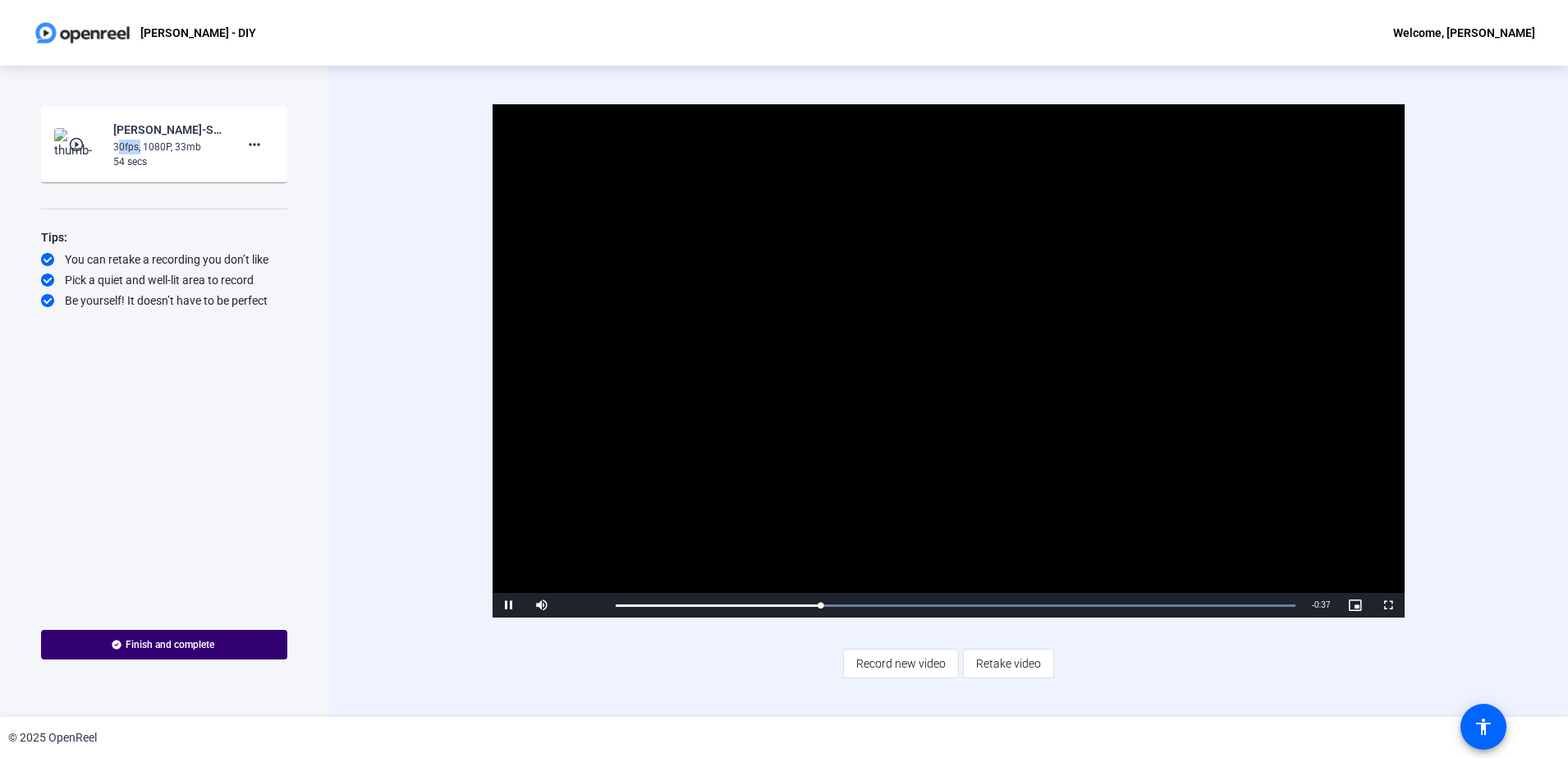
click at [646, 383] on video "Video Player" at bounding box center [948, 361] width 912 height 513
click at [504, 605] on span "Video Player" at bounding box center [508, 605] width 33 height 0
click at [258, 147] on mat-icon "more_horiz" at bounding box center [254, 144] width 20 height 20
click at [280, 185] on span "Delete clip" at bounding box center [280, 179] width 66 height 20
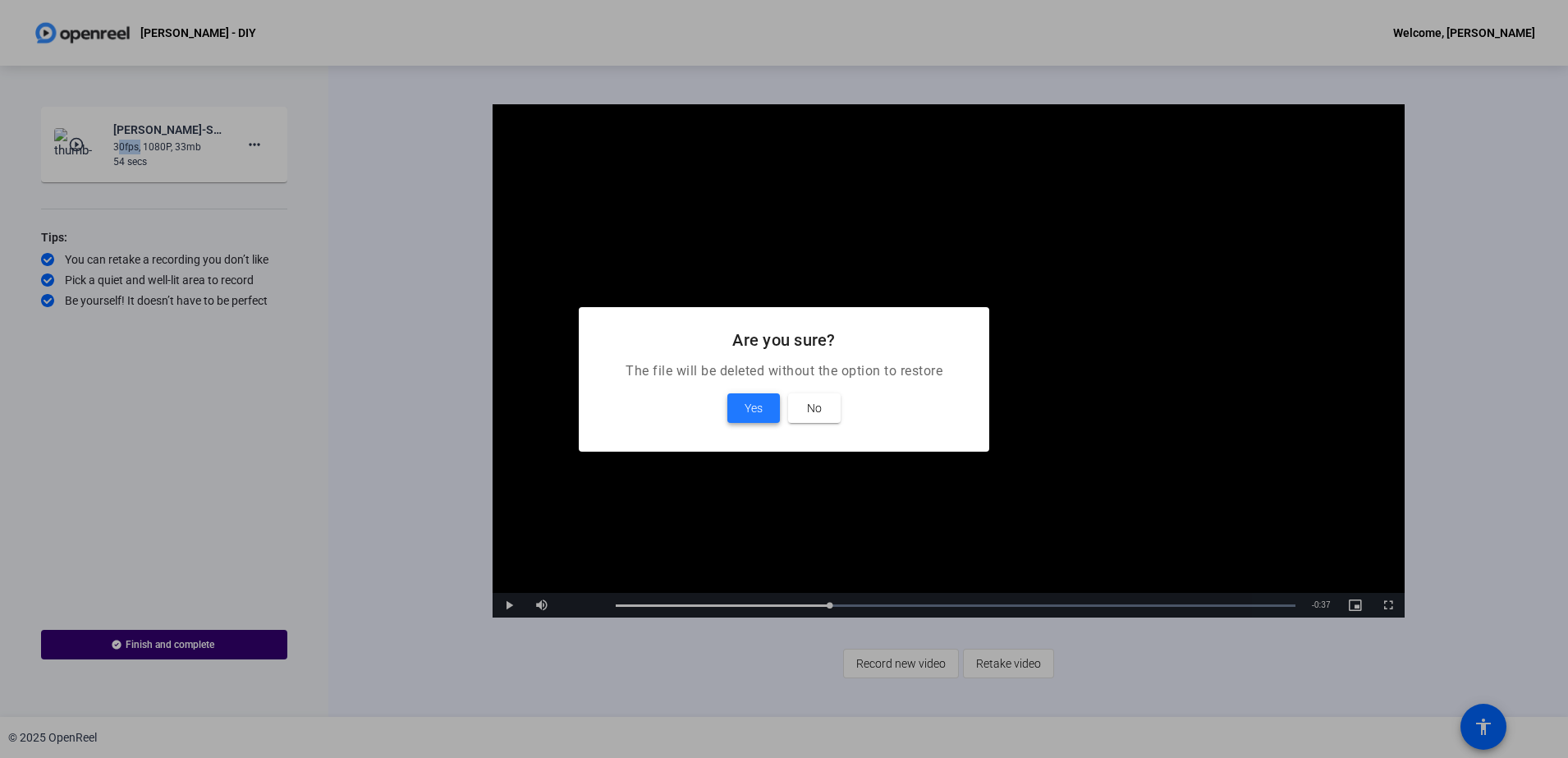
click at [737, 407] on span at bounding box center [754, 407] width 52 height 39
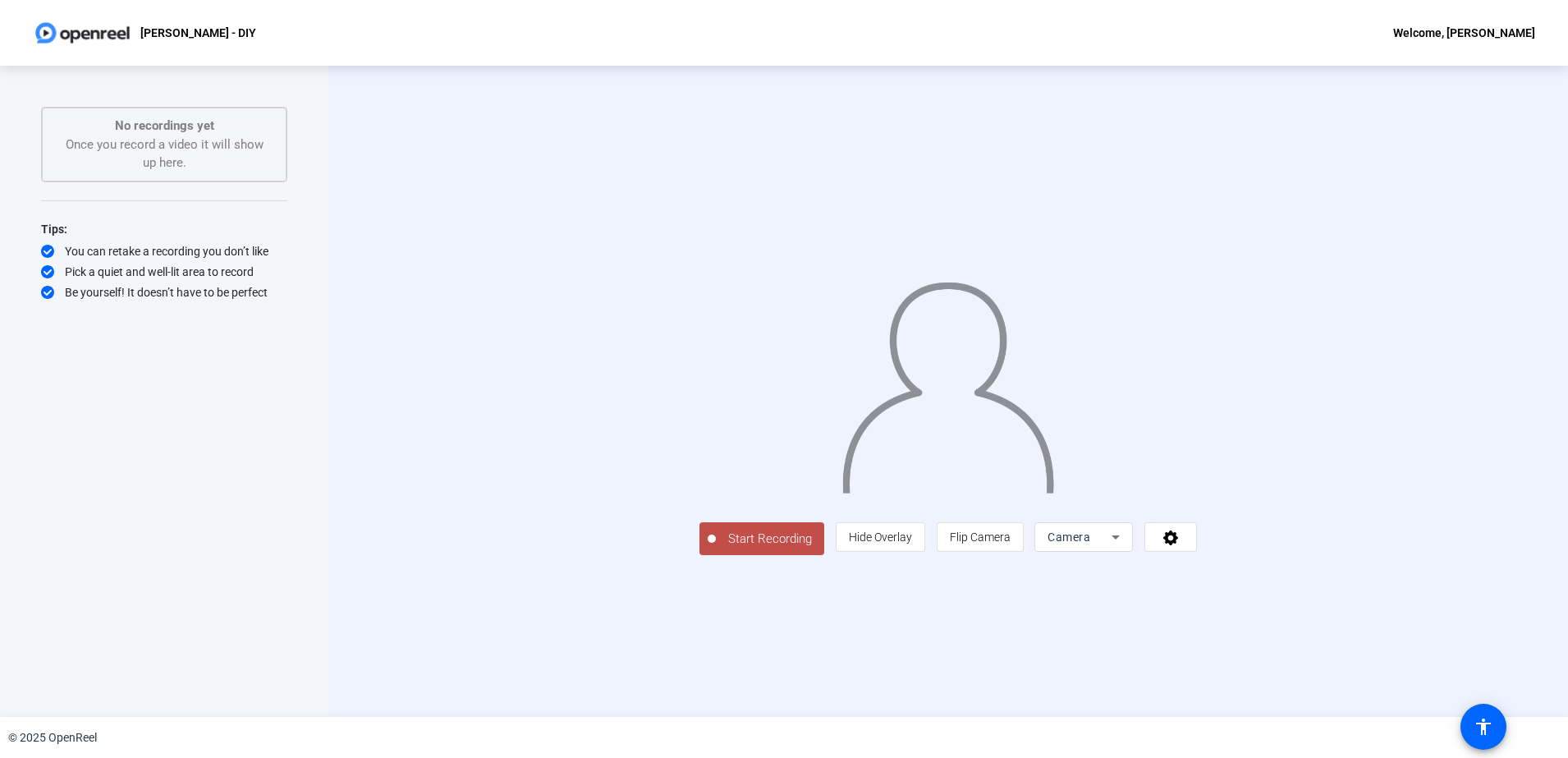
click at [716, 548] on span "Start Recording" at bounding box center [770, 539] width 108 height 19
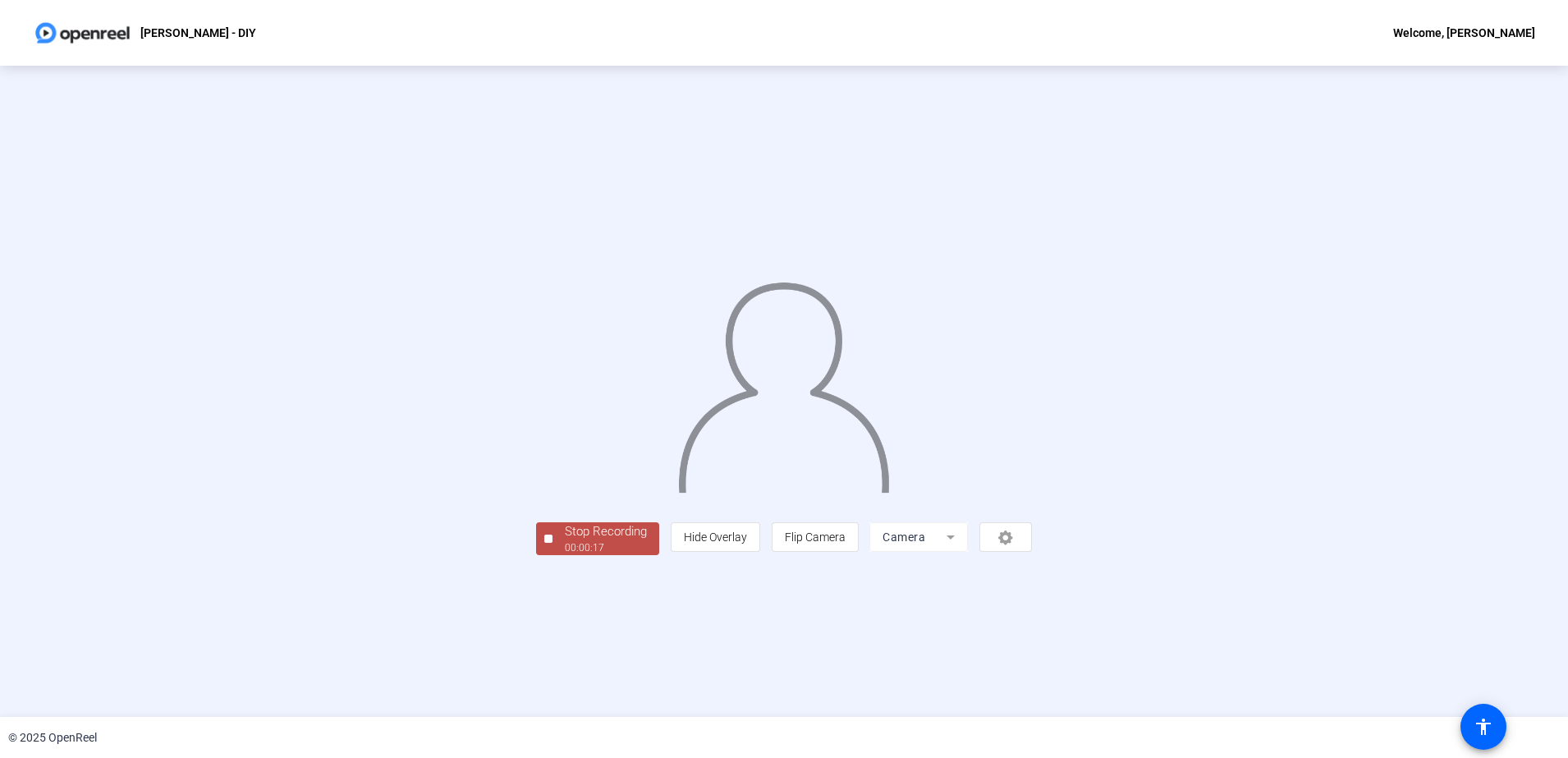
click at [564, 555] on div "00:00:17" at bounding box center [605, 548] width 82 height 15
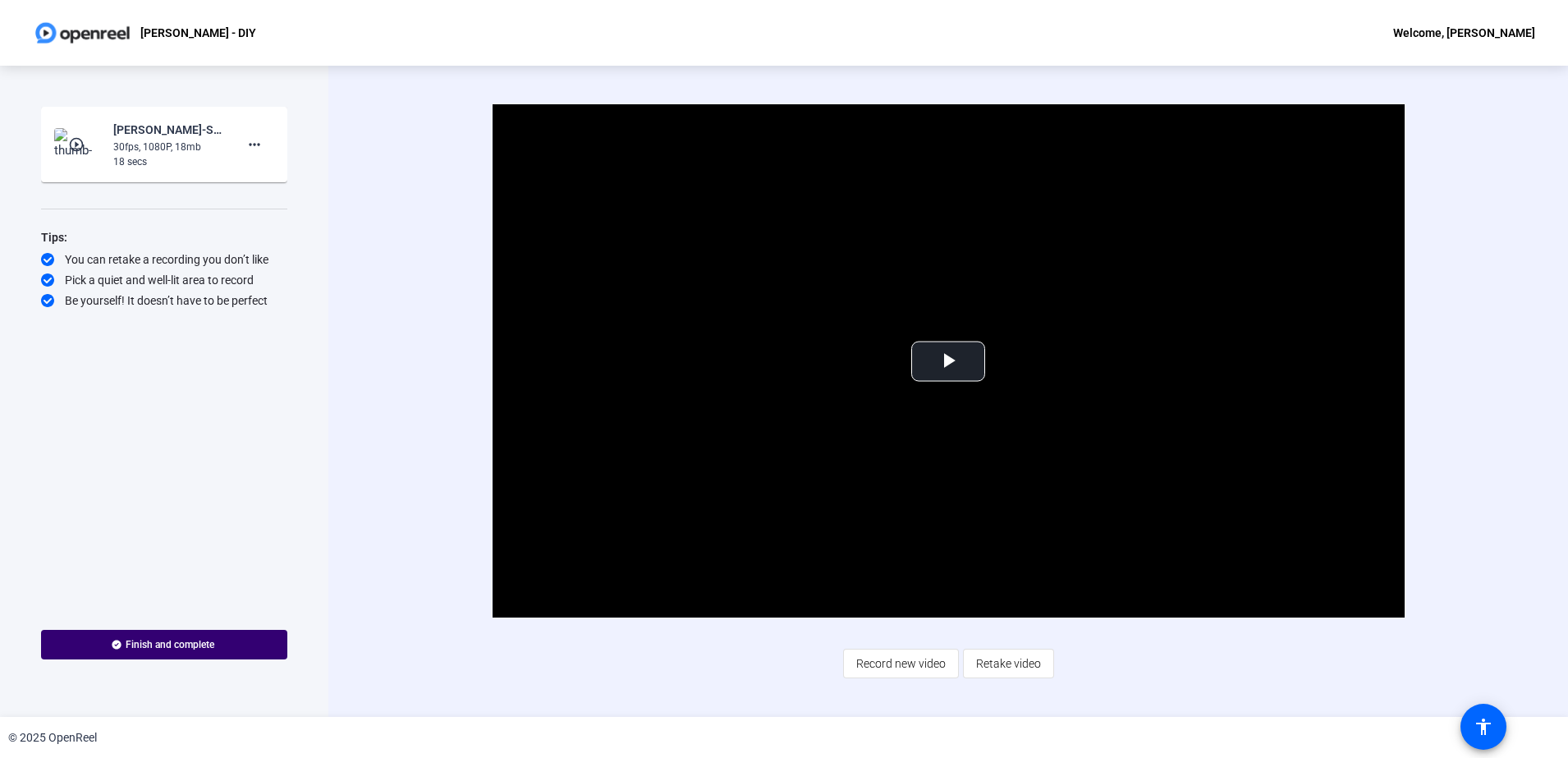
click at [78, 148] on mat-icon "play_circle_outline" at bounding box center [78, 143] width 20 height 16
click at [948, 361] on span "Video Player" at bounding box center [948, 361] width 0 height 0
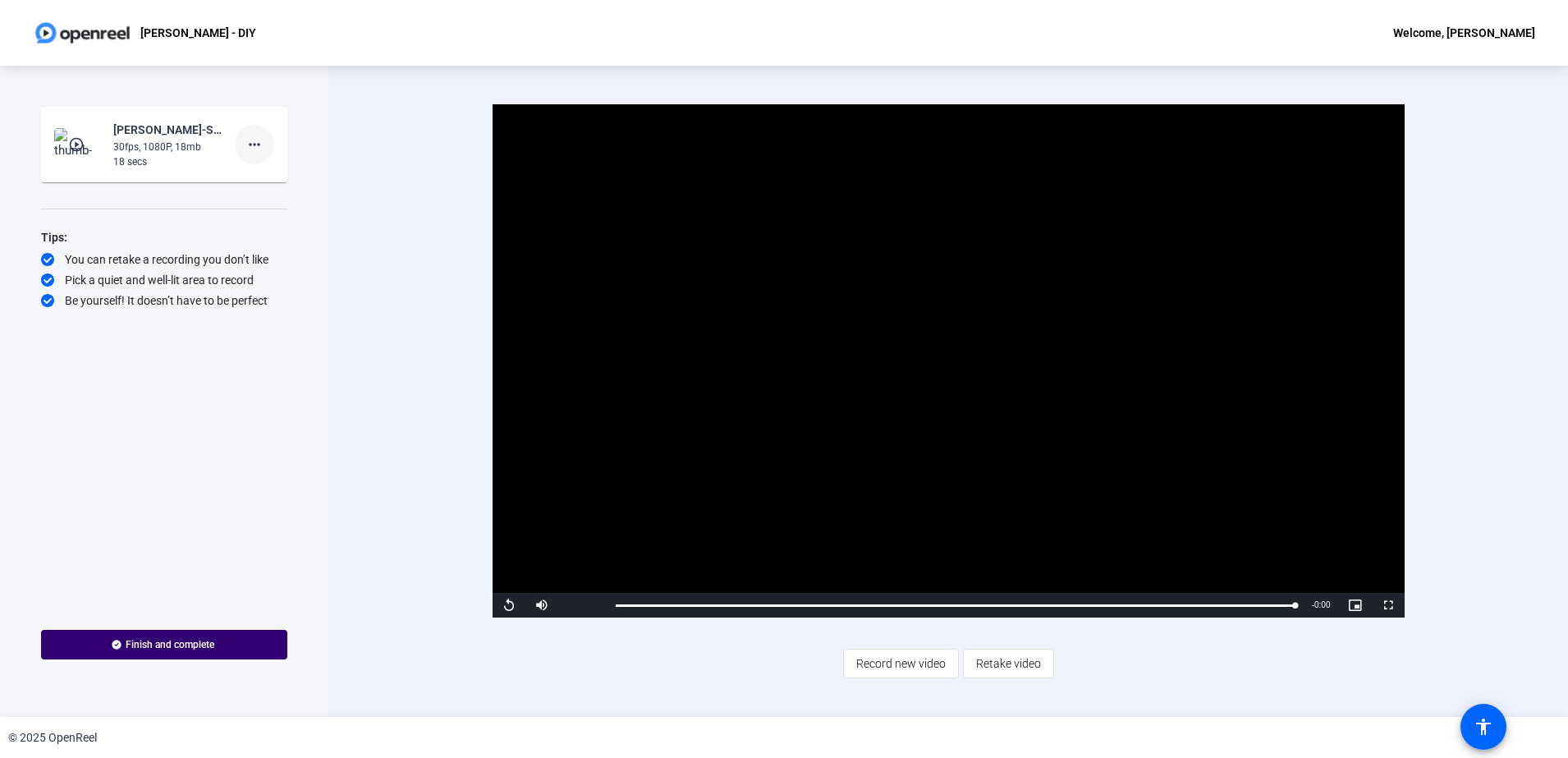
click at [270, 147] on span at bounding box center [254, 143] width 39 height 39
click at [281, 183] on span "Delete clip" at bounding box center [280, 179] width 66 height 20
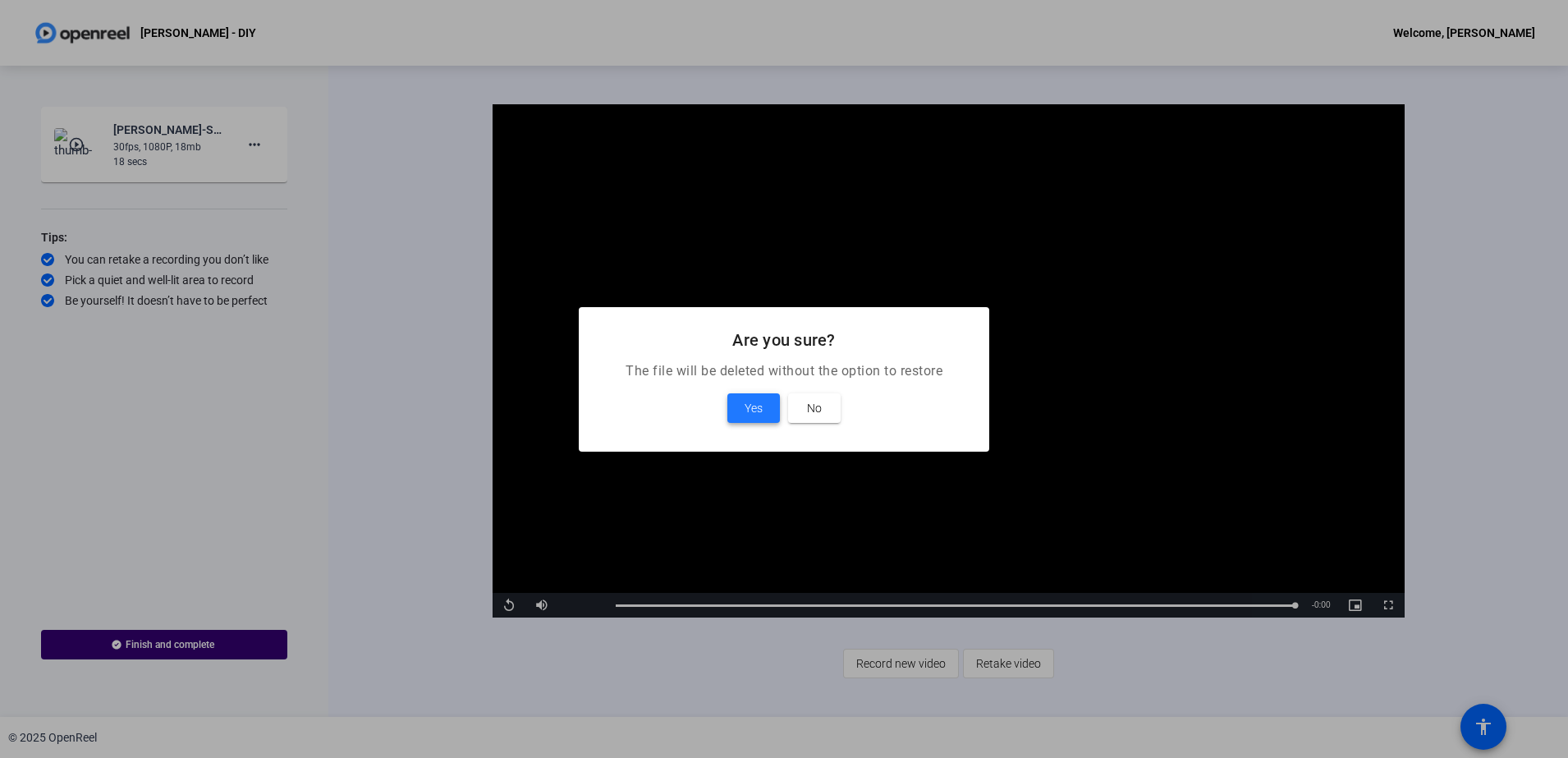
click at [740, 395] on span at bounding box center [754, 407] width 52 height 39
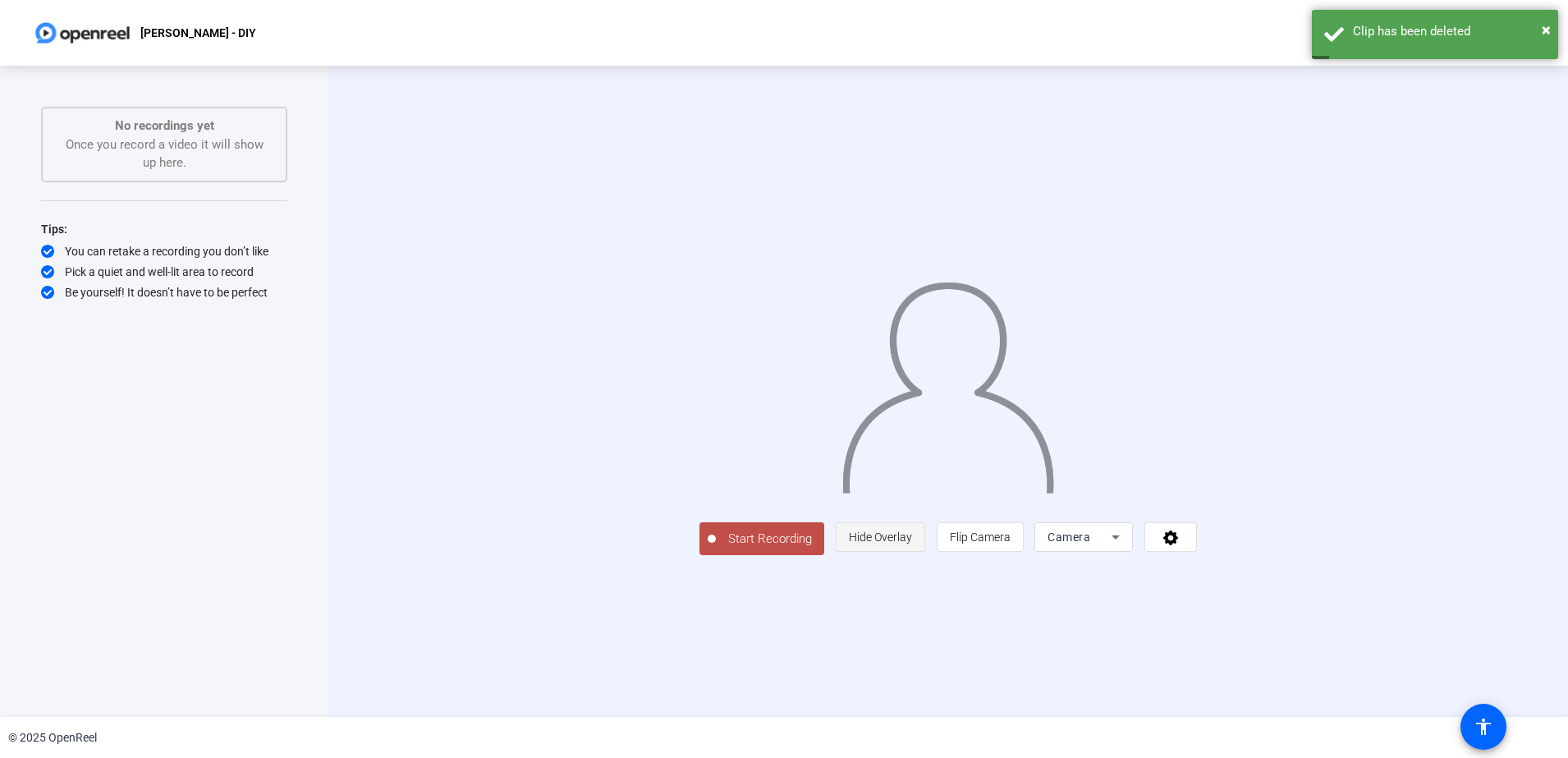
click at [925, 557] on span at bounding box center [880, 536] width 87 height 39
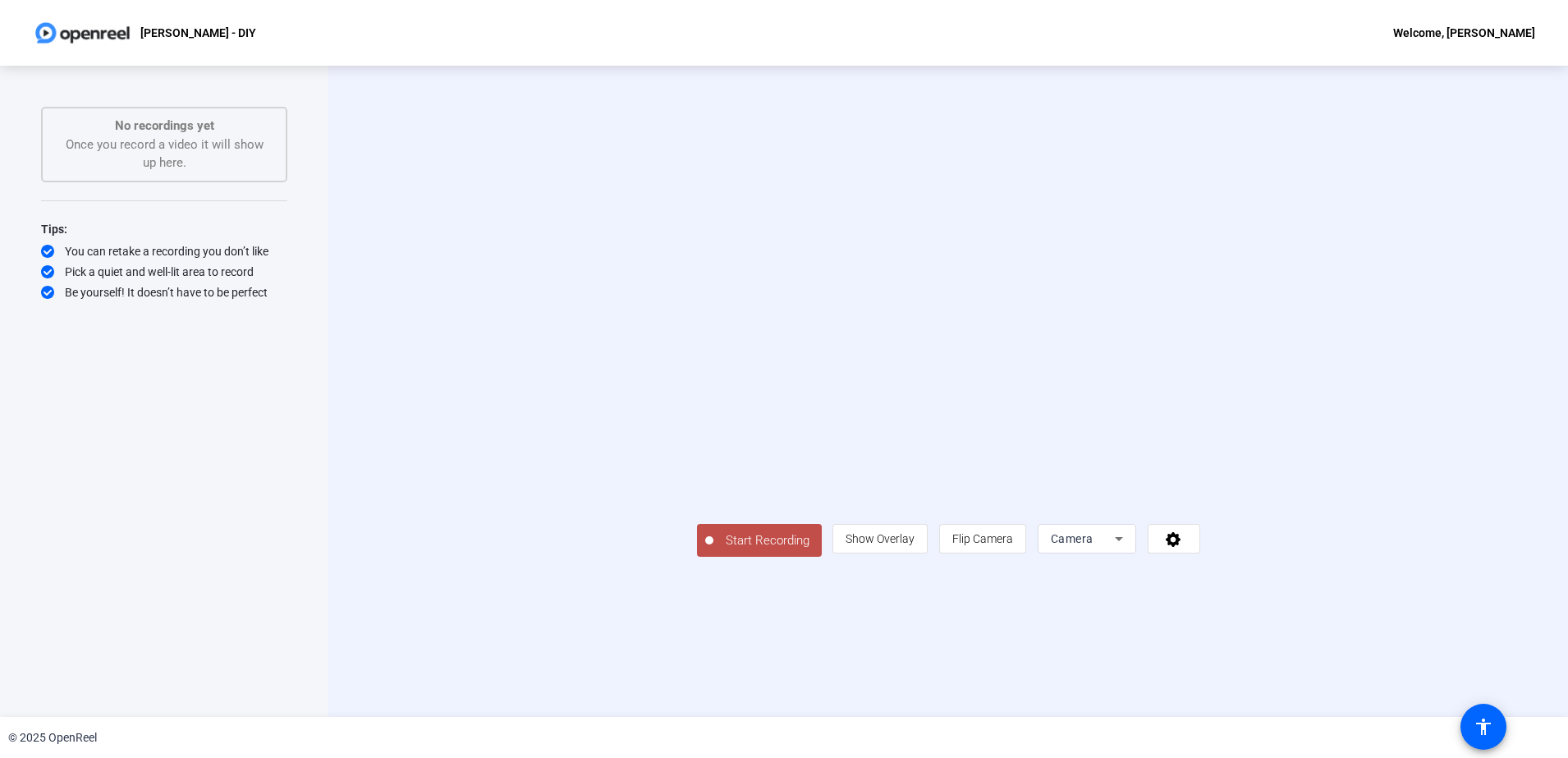
click at [714, 550] on span "Start Recording" at bounding box center [768, 540] width 108 height 19
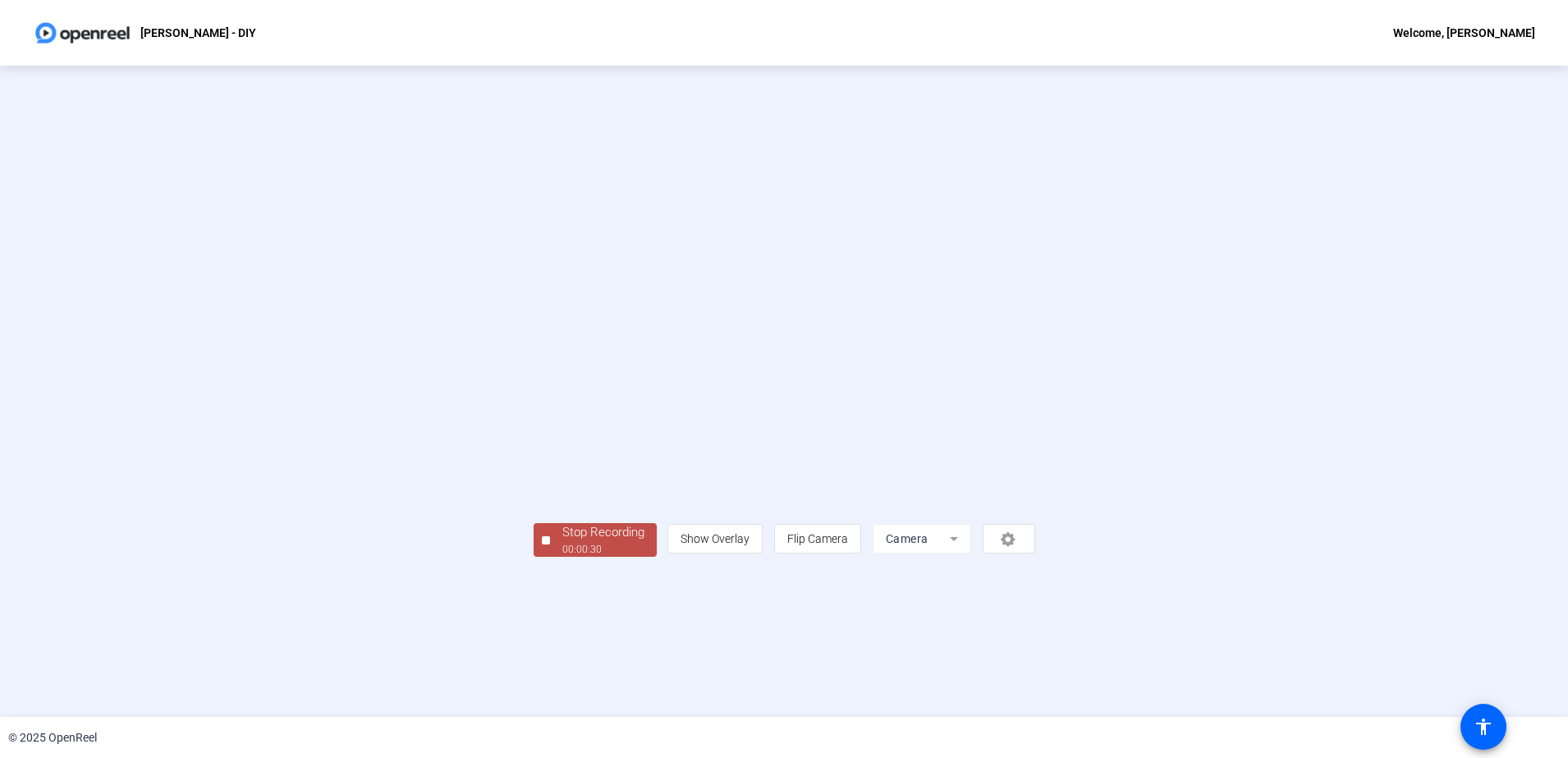
click at [563, 541] on div "Stop Recording" at bounding box center [603, 532] width 82 height 19
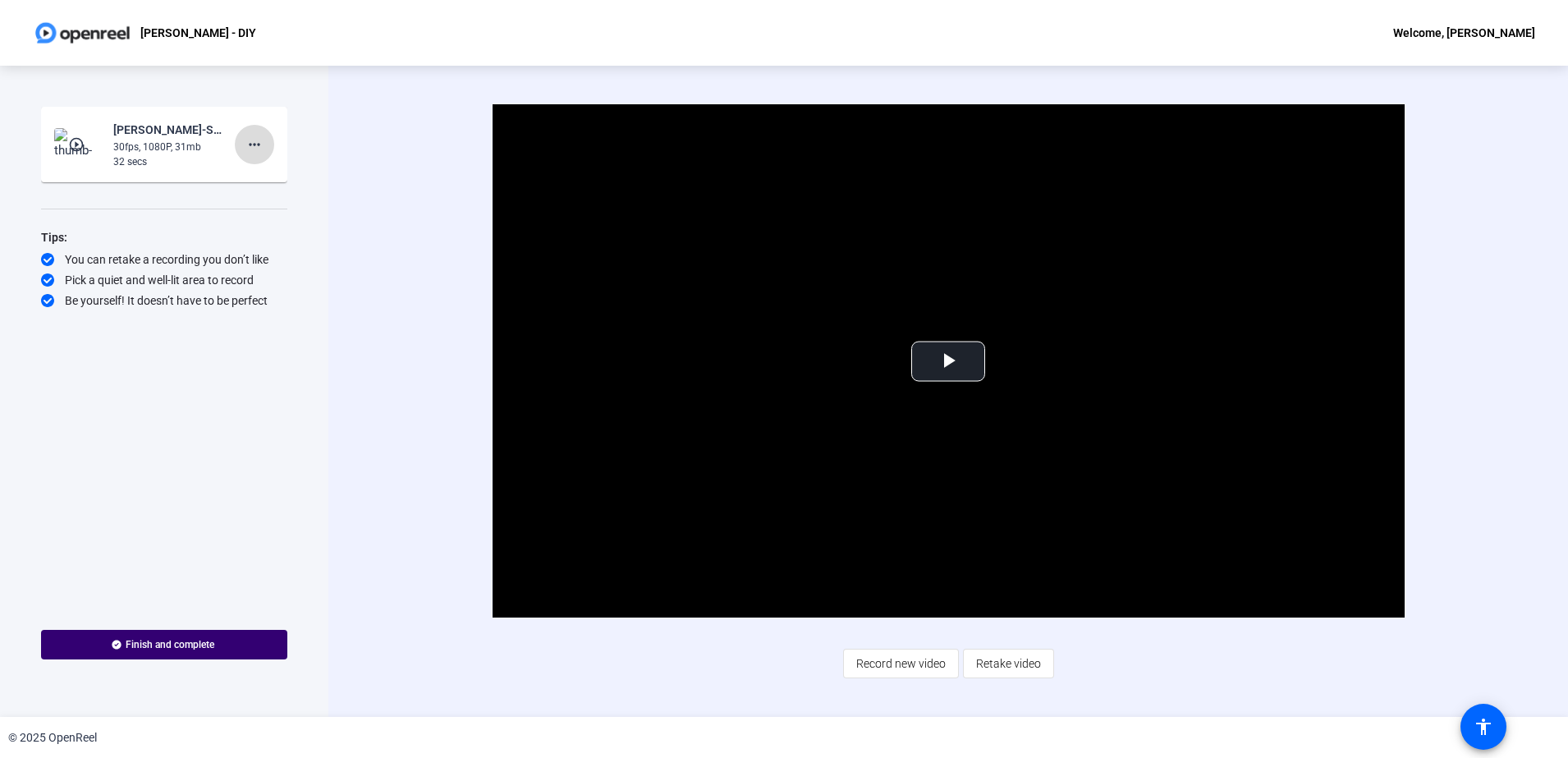
click at [239, 142] on span at bounding box center [254, 143] width 39 height 39
click at [291, 172] on span "Delete clip" at bounding box center [280, 179] width 66 height 20
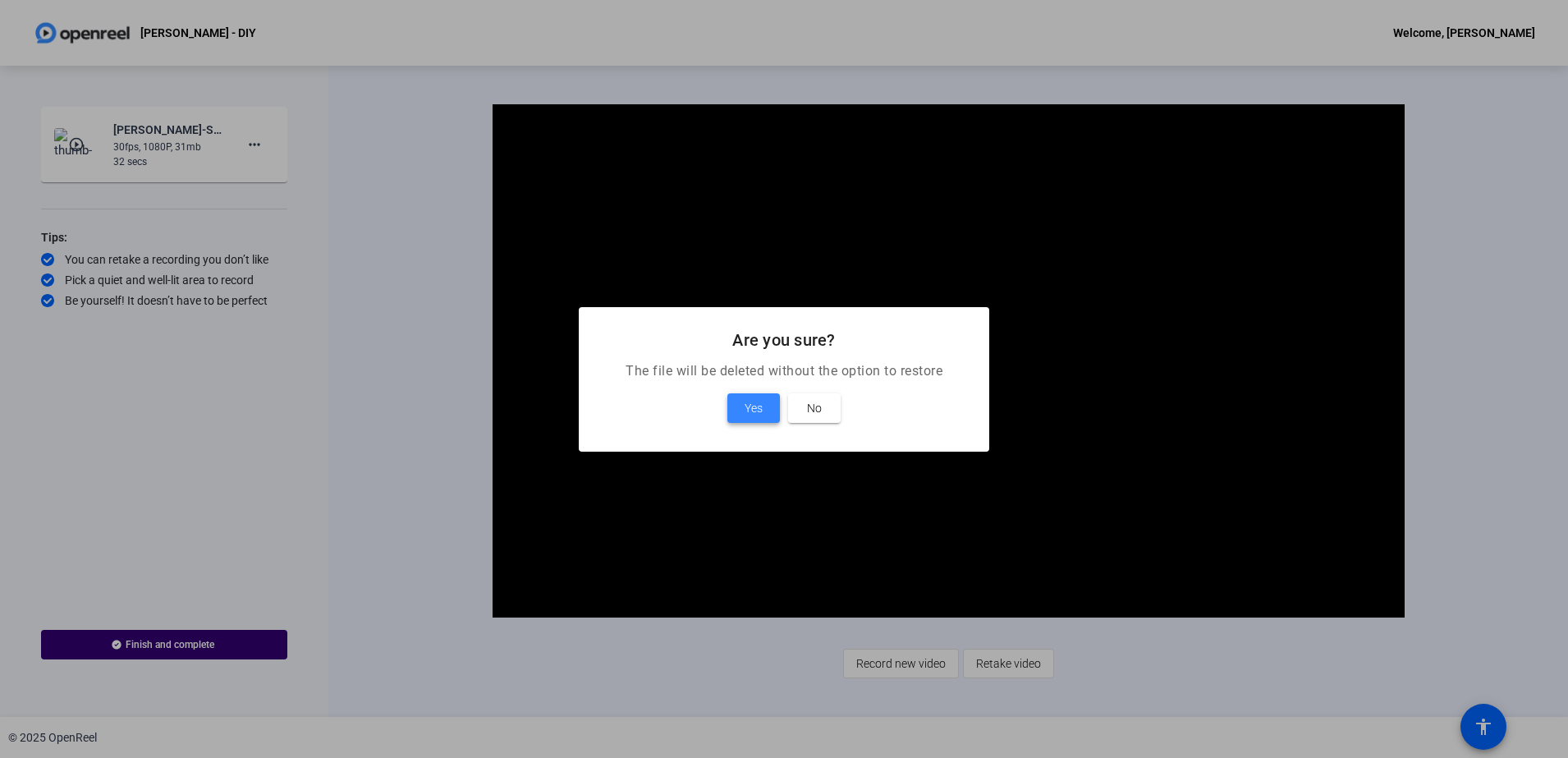
click at [764, 412] on span at bounding box center [754, 407] width 52 height 39
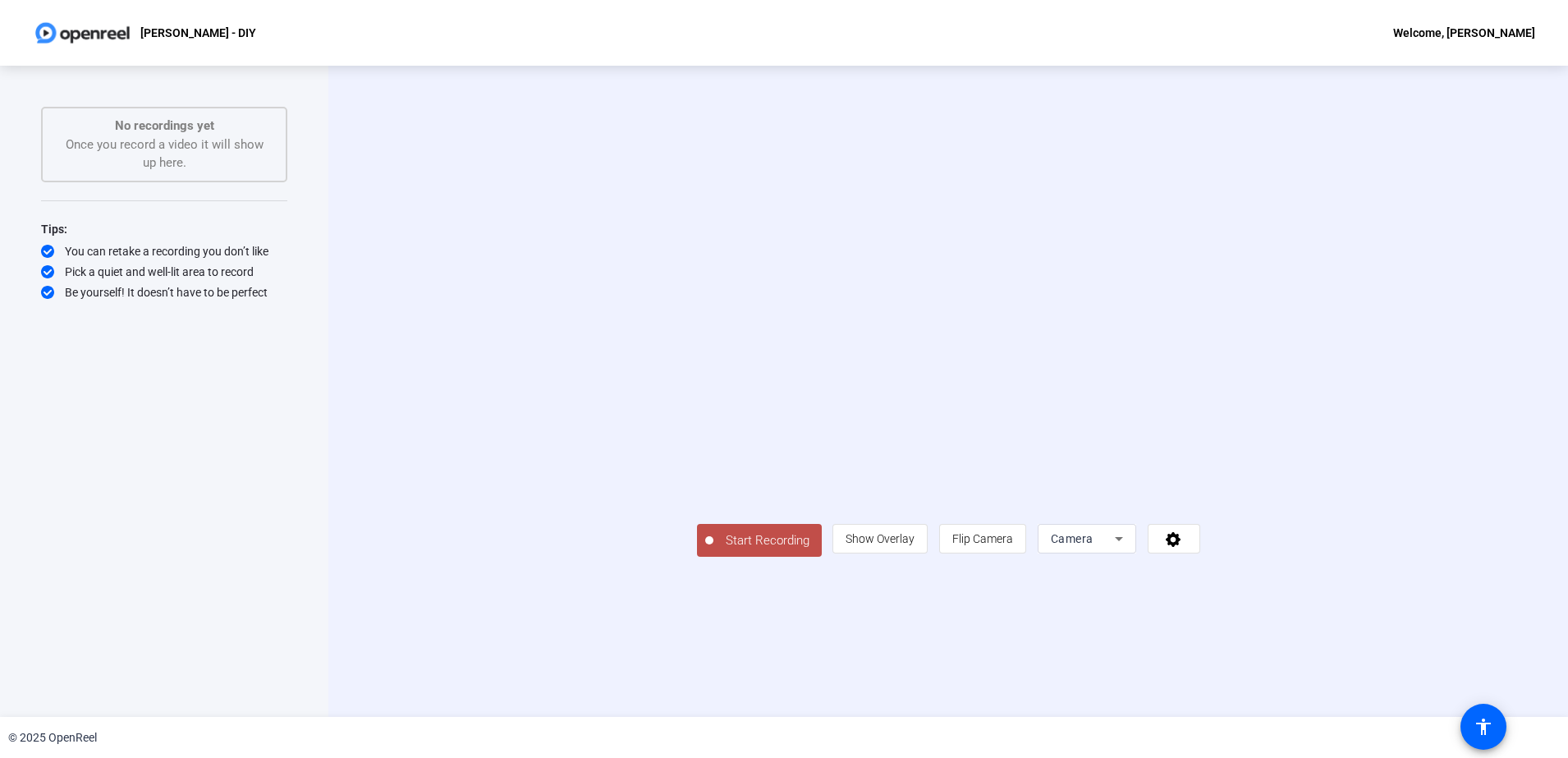
click at [714, 550] on span "Start Recording" at bounding box center [768, 540] width 108 height 19
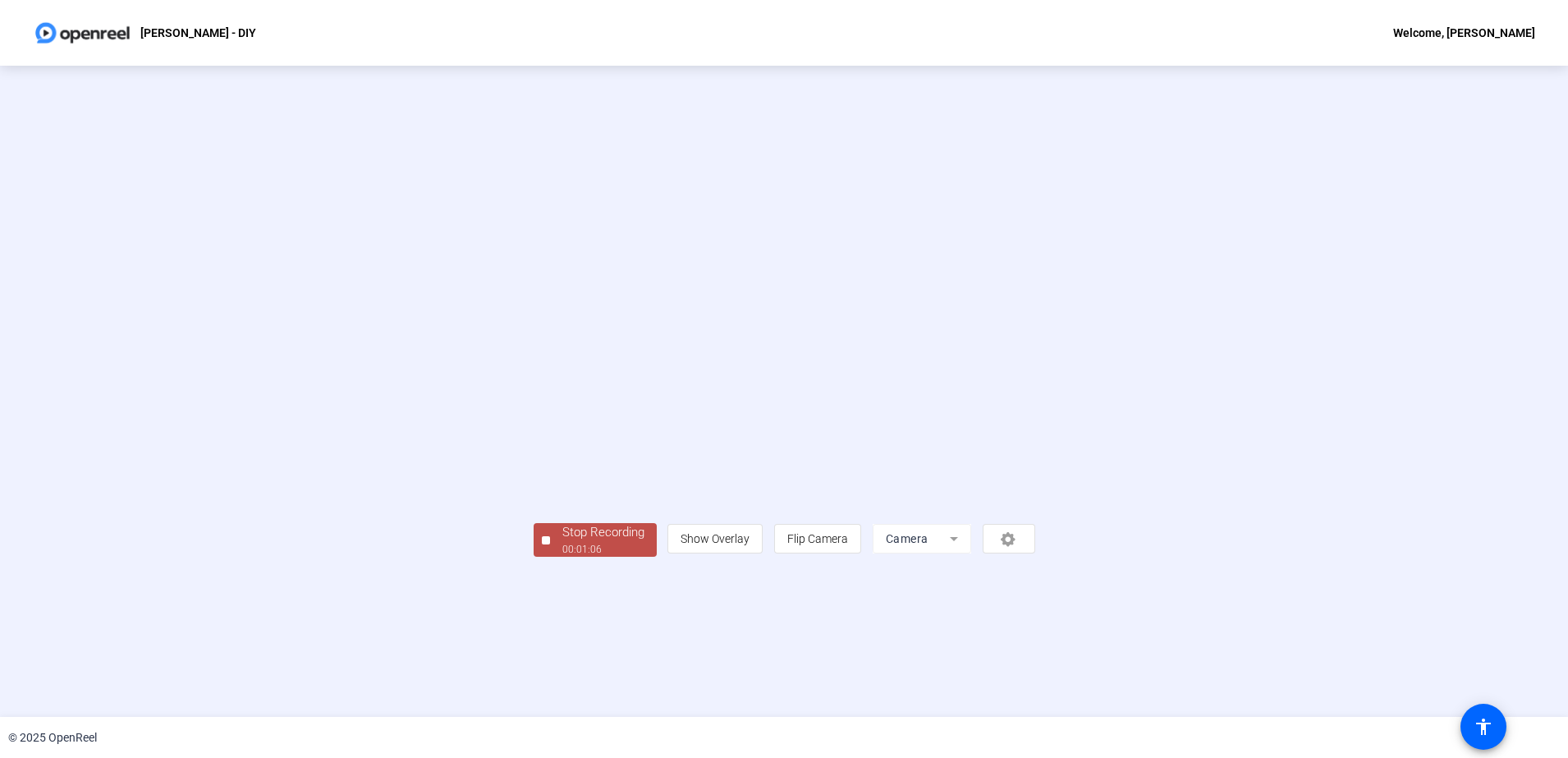
click at [563, 541] on div "Stop Recording" at bounding box center [603, 532] width 82 height 19
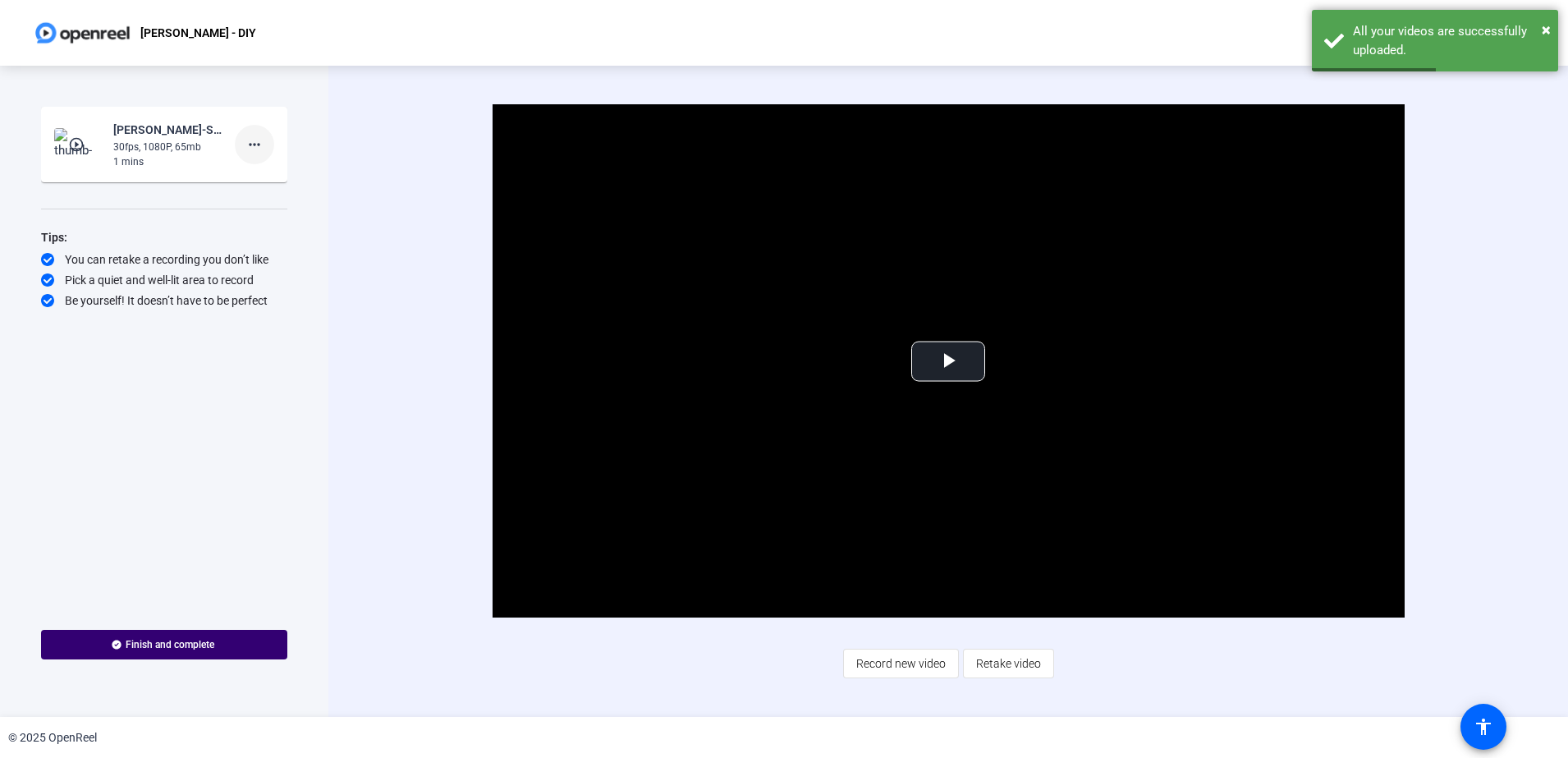
click at [269, 151] on span at bounding box center [254, 143] width 39 height 39
click at [296, 170] on span "Delete clip" at bounding box center [280, 179] width 66 height 20
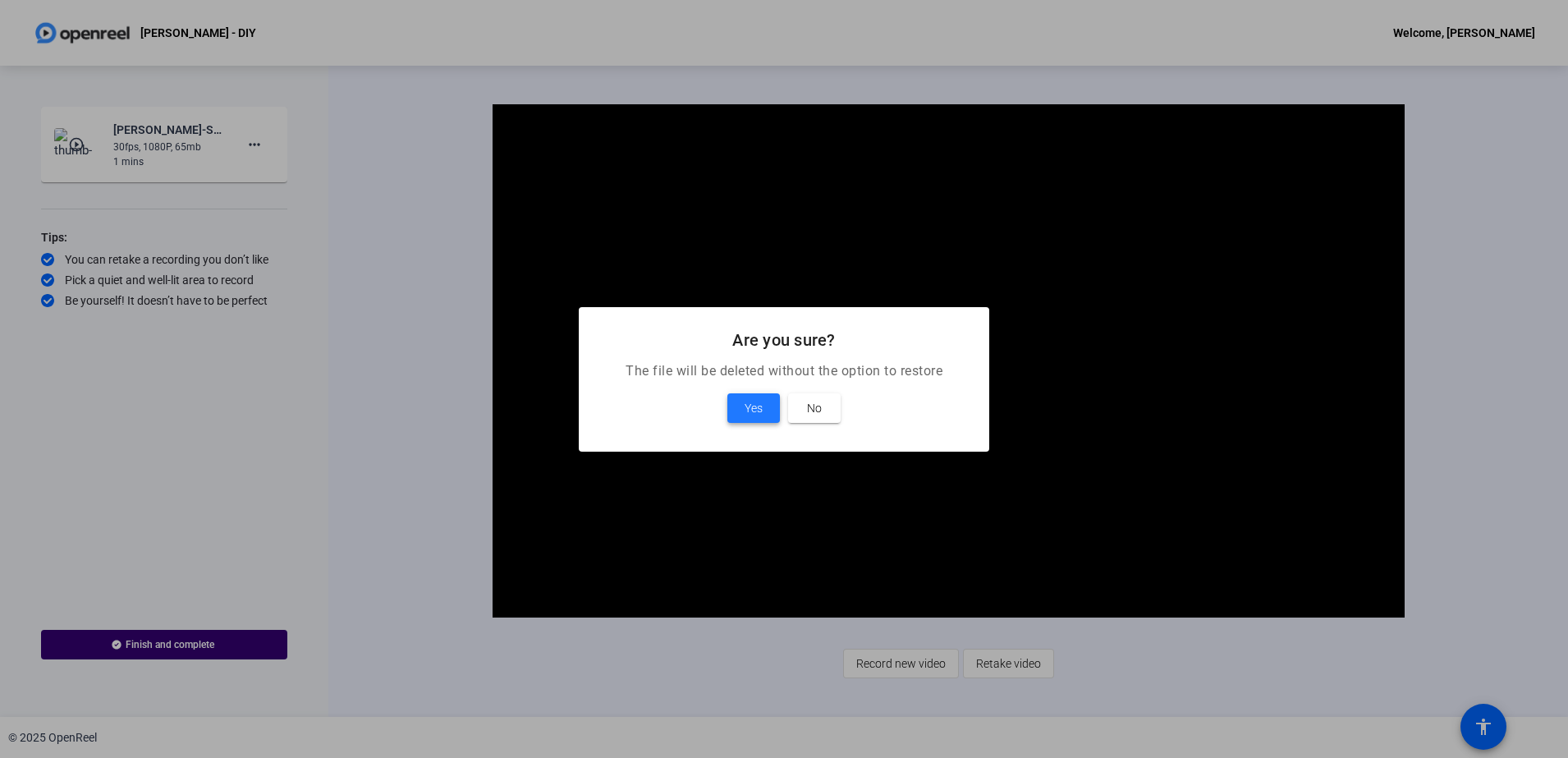
click at [734, 407] on span at bounding box center [754, 407] width 52 height 39
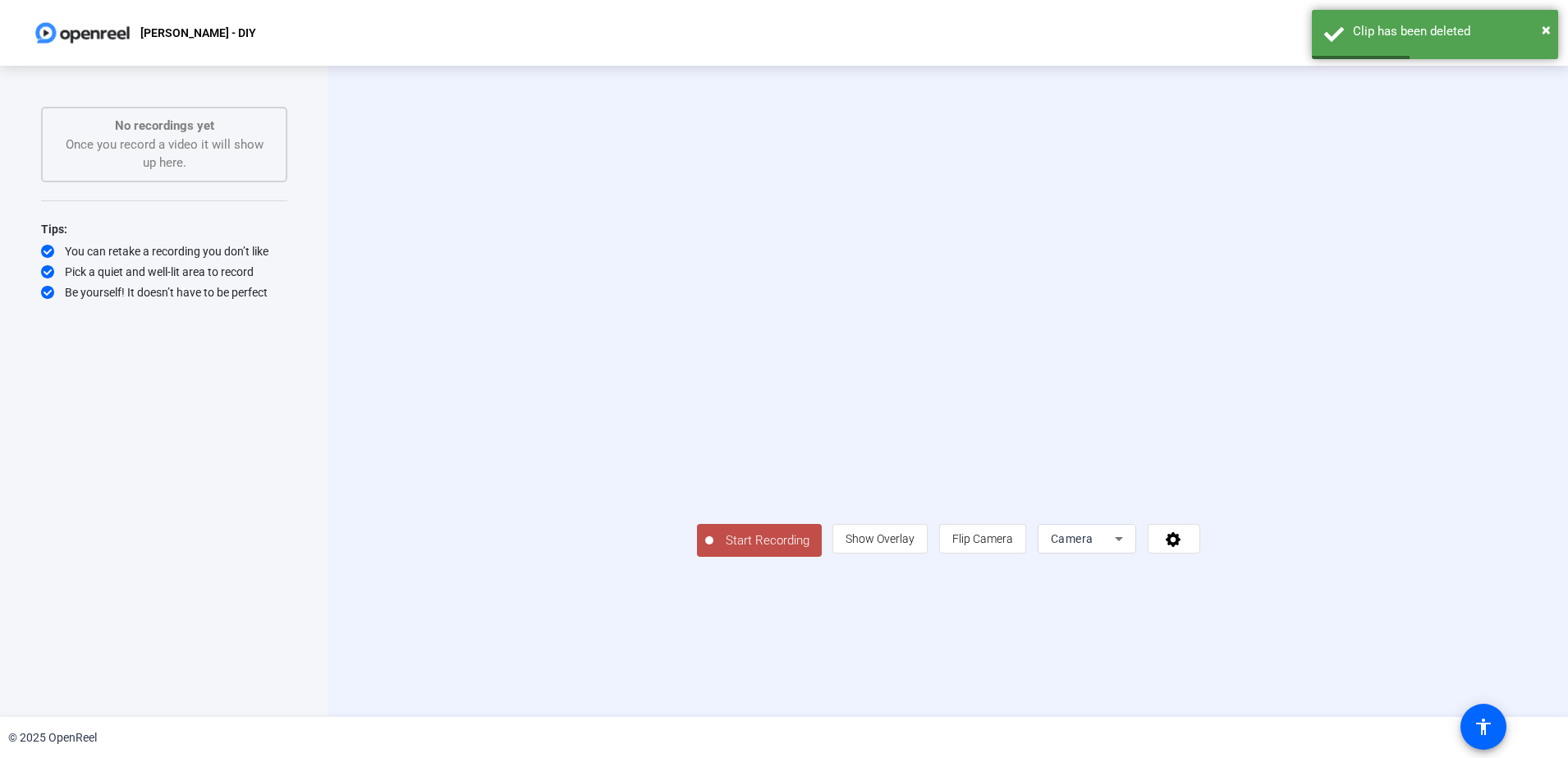
click at [714, 550] on span "Start Recording" at bounding box center [768, 540] width 108 height 19
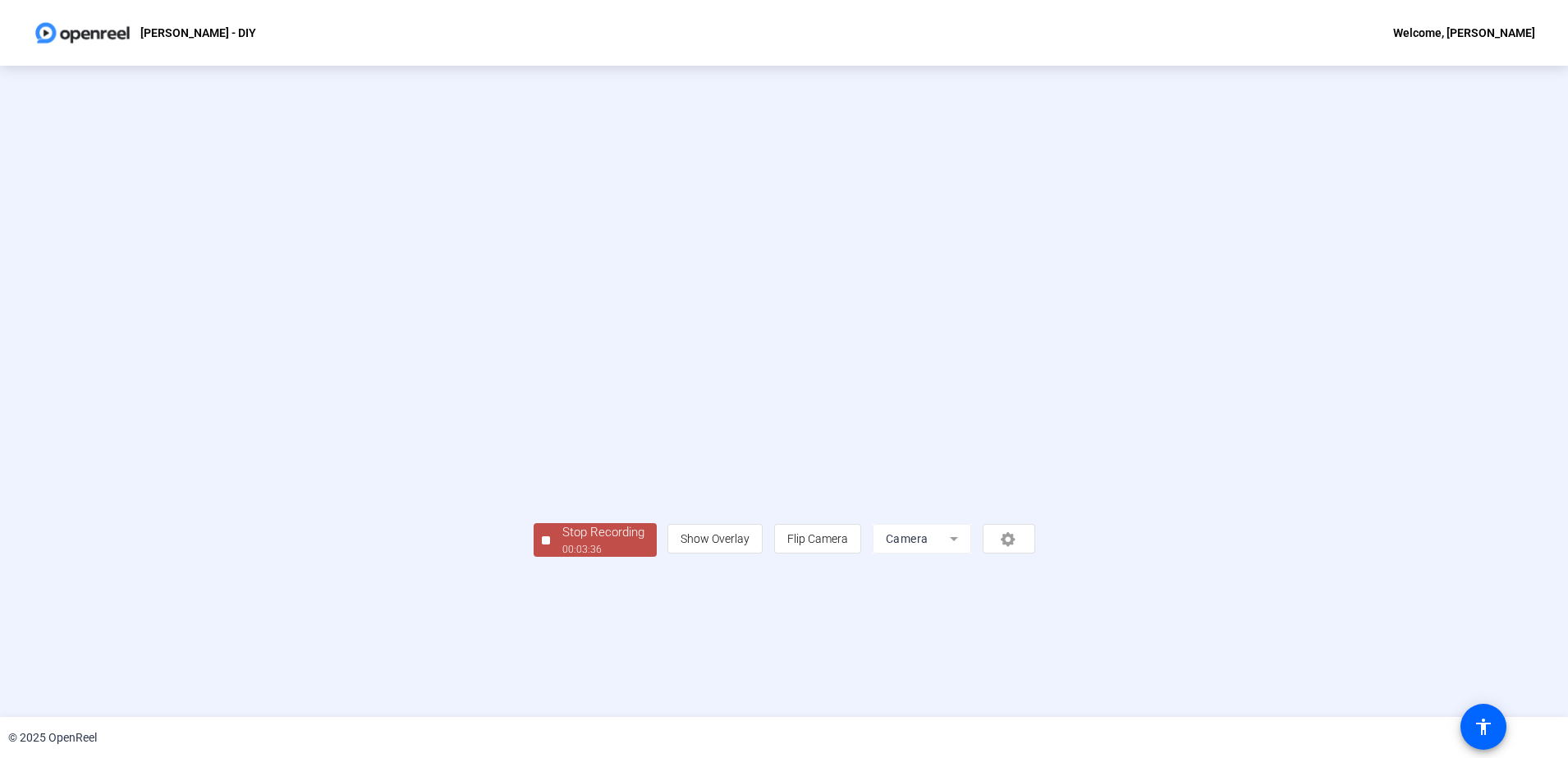
drag, startPoint x: 406, startPoint y: 672, endPoint x: 392, endPoint y: 667, distance: 14.9
click at [563, 557] on div "00:03:36" at bounding box center [603, 549] width 82 height 15
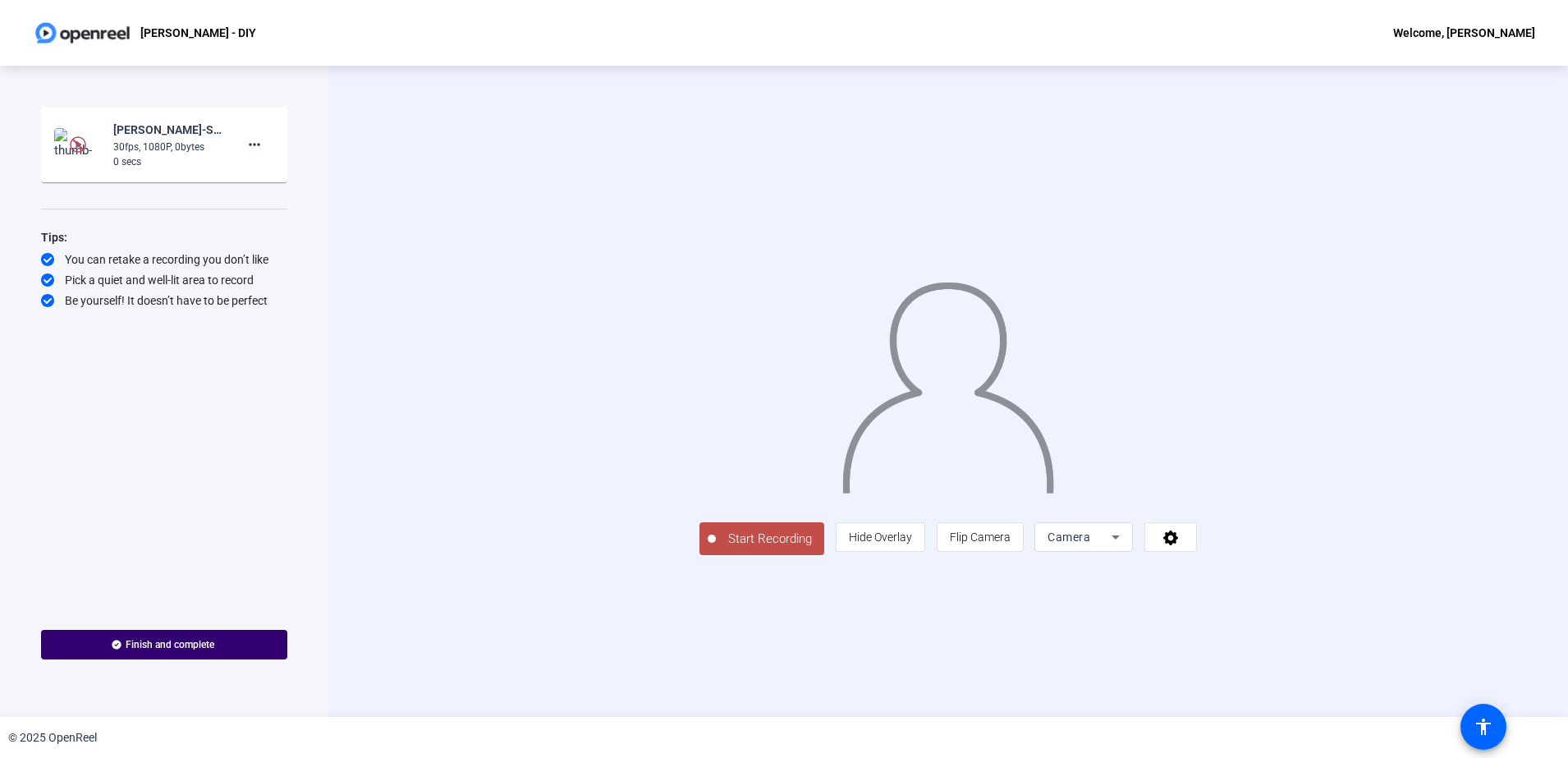
click at [67, 156] on img at bounding box center [78, 144] width 48 height 33
click at [80, 142] on img at bounding box center [77, 143] width 16 height 16
click at [147, 130] on div "Brian Stone-SCM - Brian Stone-Brian Stone - DIY-1755310089913-webcam" at bounding box center [168, 129] width 110 height 20
click at [78, 145] on img at bounding box center [77, 143] width 16 height 16
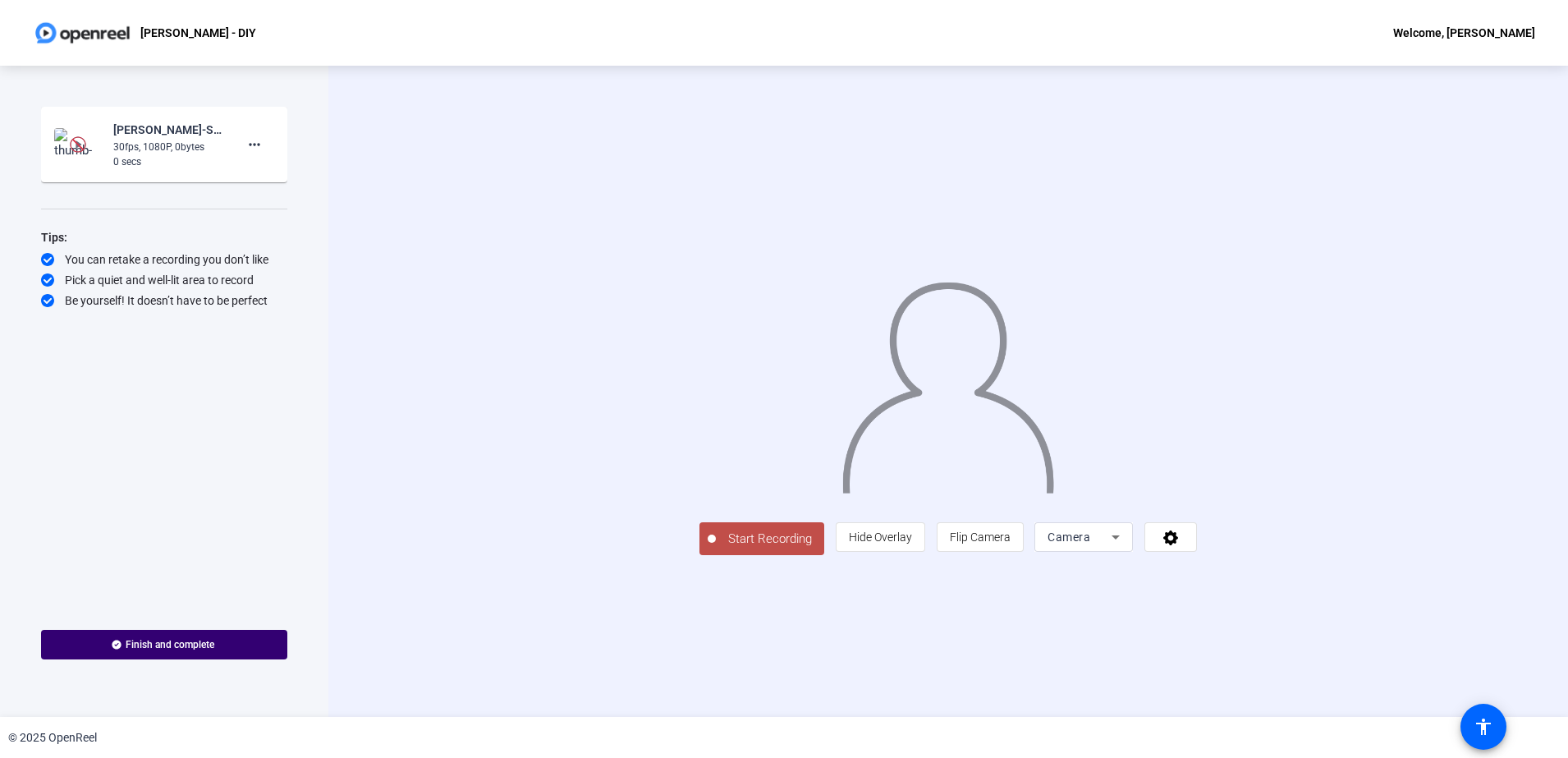
click at [78, 145] on img at bounding box center [77, 143] width 16 height 16
click at [87, 140] on mat-icon "play_circle_outline" at bounding box center [78, 143] width 20 height 16
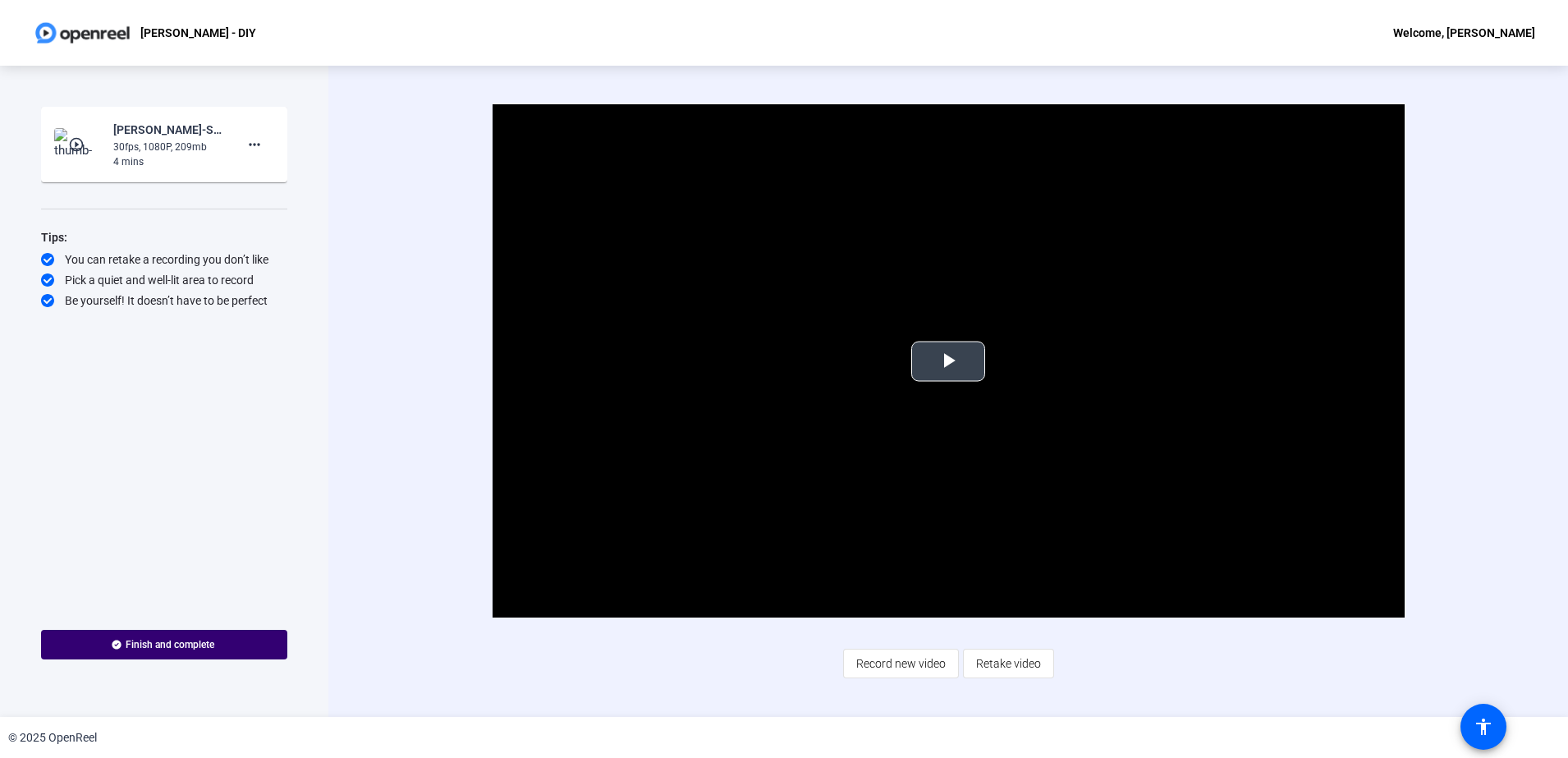
click at [904, 426] on video "Video Player" at bounding box center [948, 361] width 912 height 513
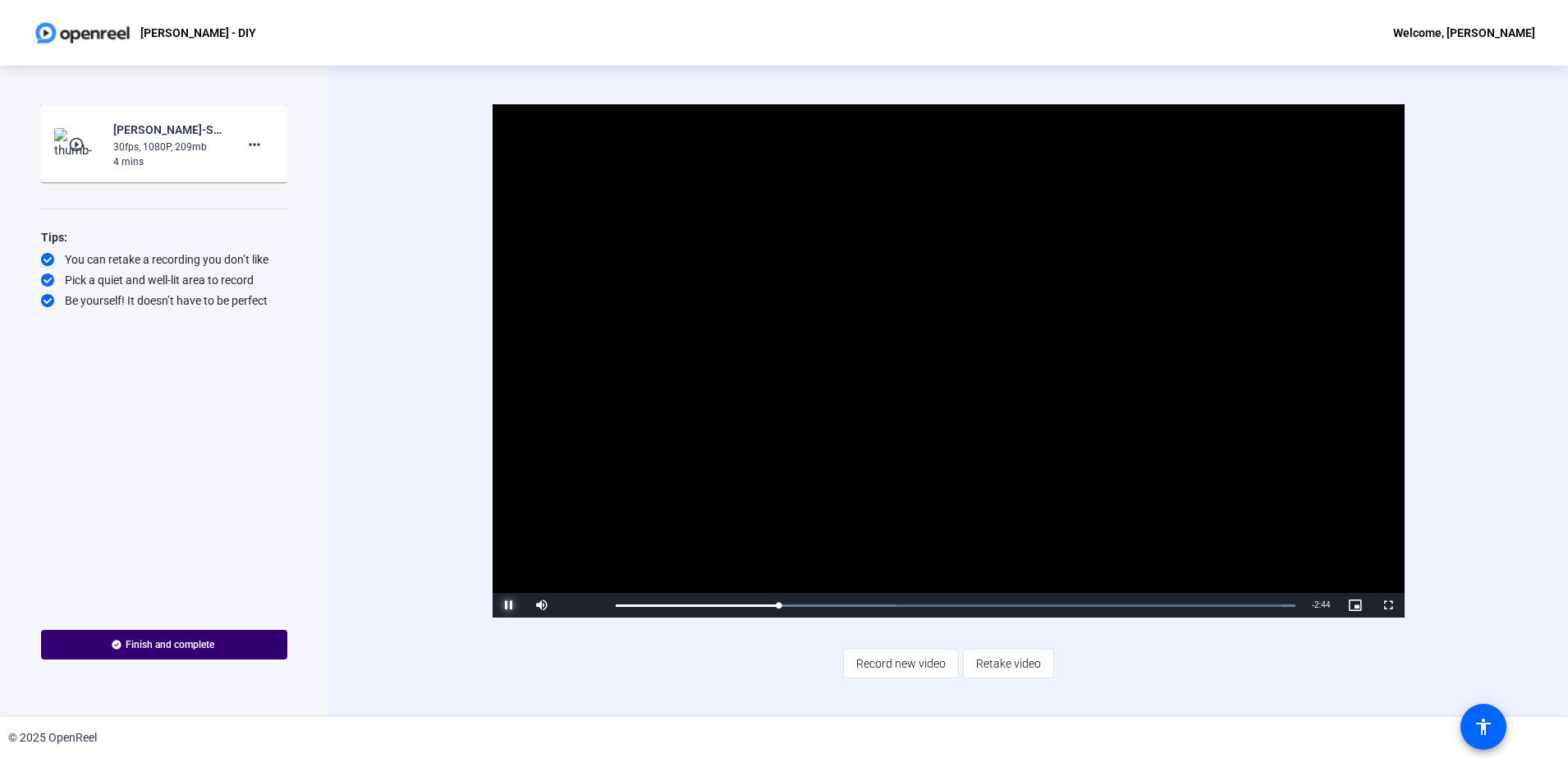
click at [507, 605] on span "Video Player" at bounding box center [508, 605] width 33 height 0
click at [263, 150] on mat-icon "more_horiz" at bounding box center [254, 144] width 20 height 20
click at [350, 123] on div at bounding box center [784, 379] width 1568 height 758
click at [110, 38] on img at bounding box center [83, 32] width 100 height 33
click at [904, 666] on span "Record new video" at bounding box center [901, 663] width 89 height 31
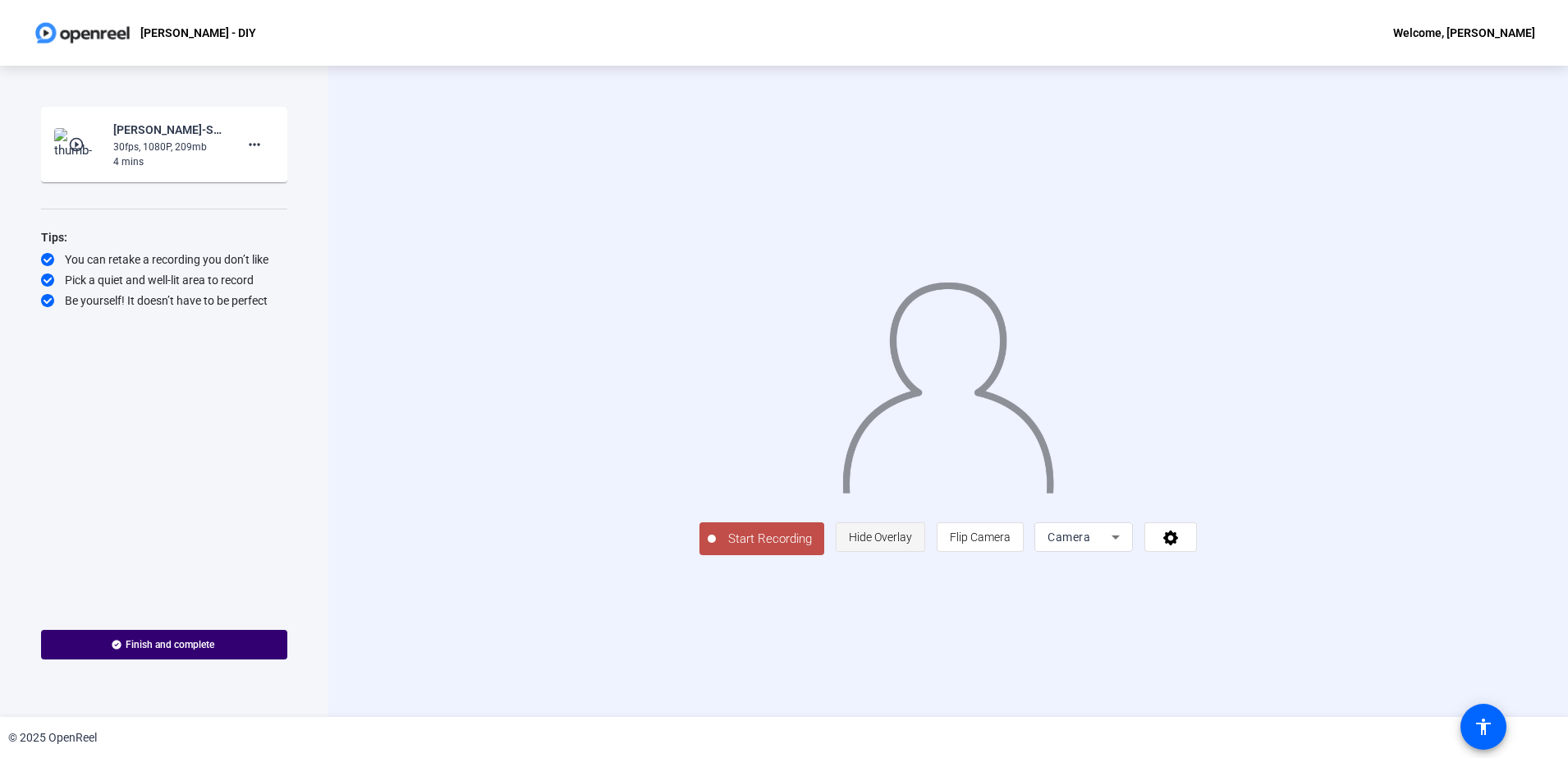
click at [925, 557] on span at bounding box center [880, 536] width 87 height 39
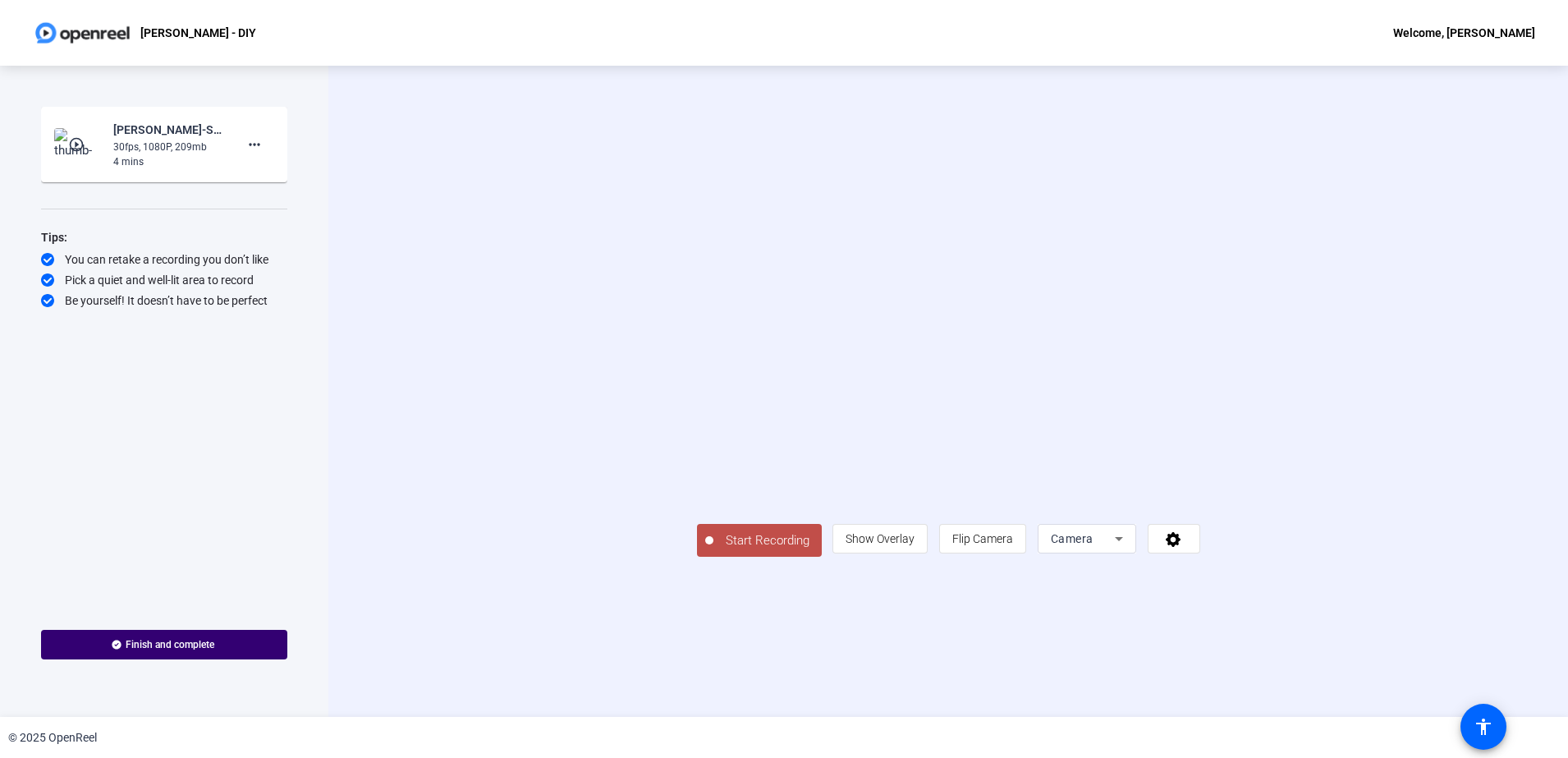
click at [714, 550] on span "Start Recording" at bounding box center [768, 540] width 108 height 19
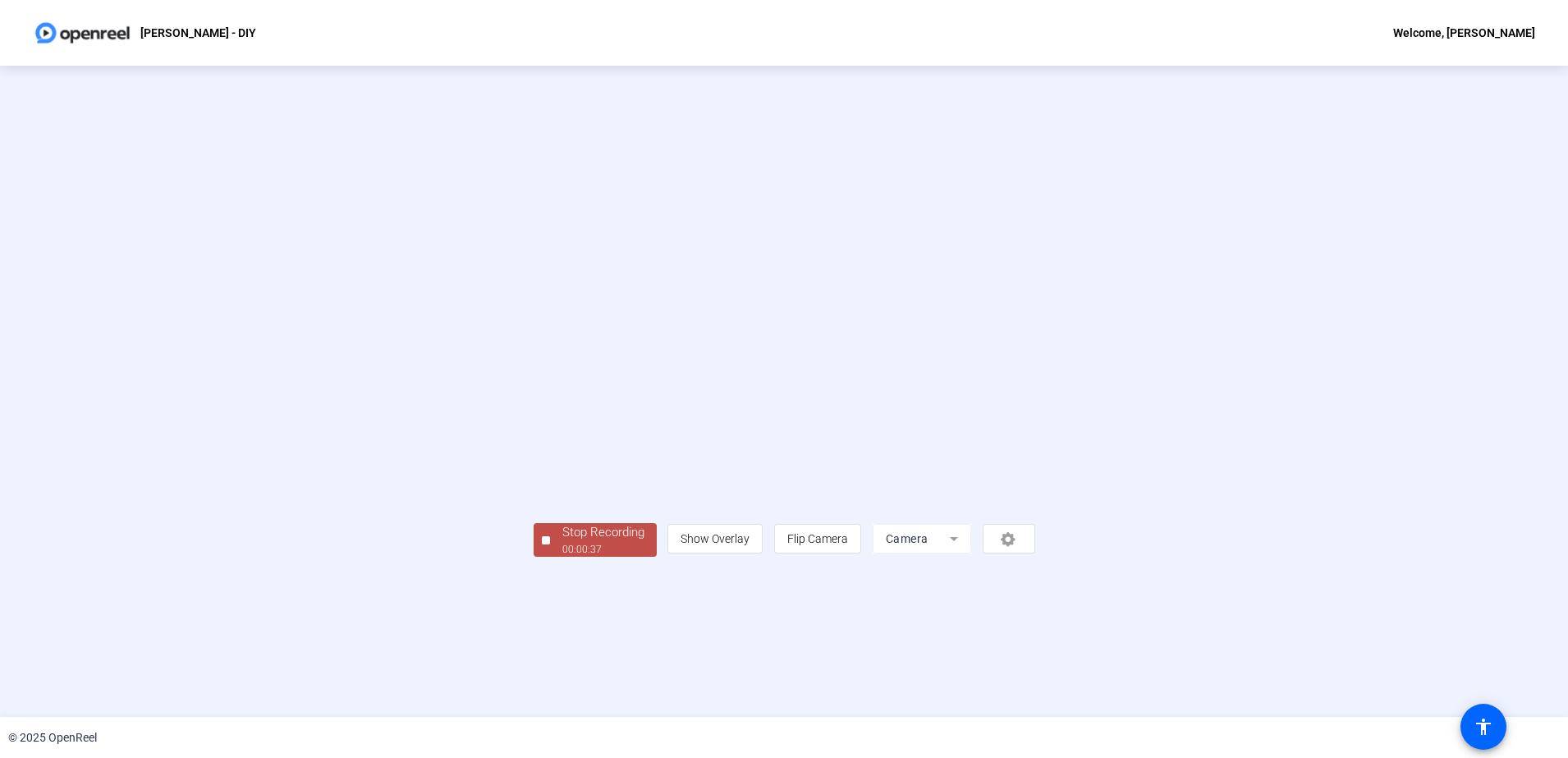
click at [563, 541] on div "Stop Recording" at bounding box center [603, 532] width 82 height 19
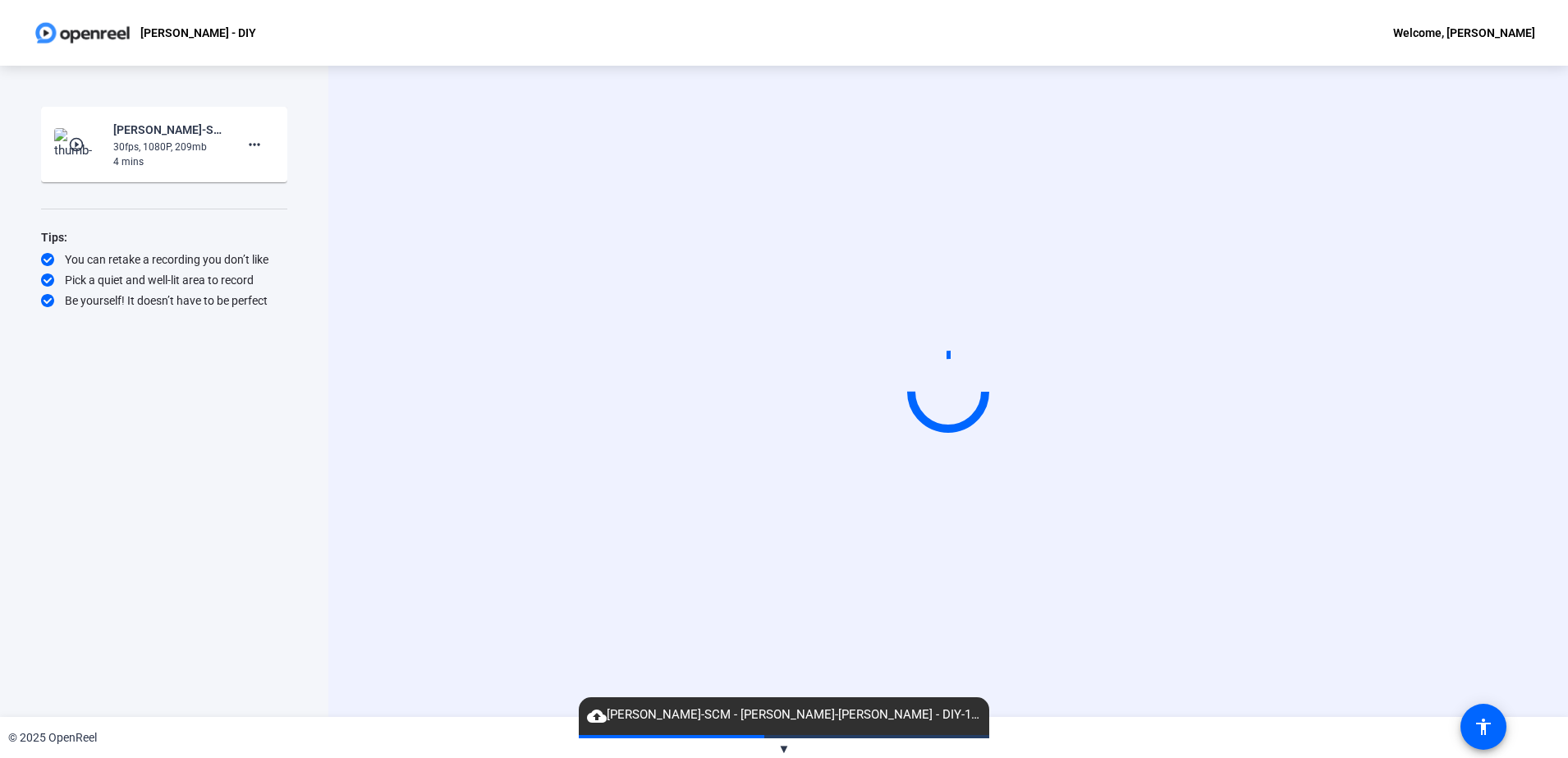
drag, startPoint x: 417, startPoint y: 501, endPoint x: 409, endPoint y: 494, distance: 10.6
click at [409, 494] on div "Start Recording" at bounding box center [948, 390] width 1240 height 651
click at [257, 148] on mat-icon "more_horiz" at bounding box center [254, 144] width 20 height 20
click at [359, 135] on div at bounding box center [784, 379] width 1568 height 758
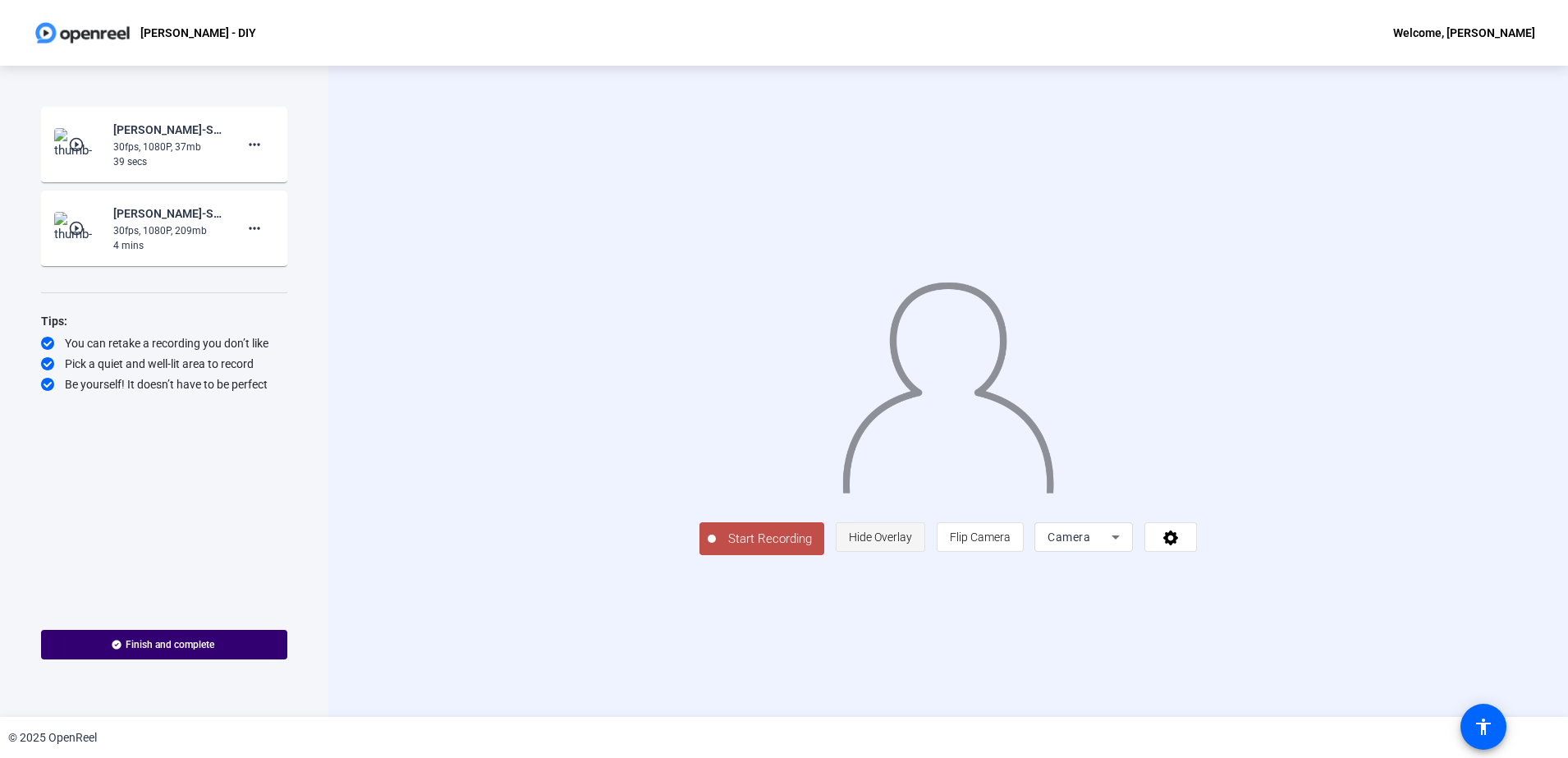
click at [912, 543] on span "Hide Overlay" at bounding box center [880, 537] width 64 height 13
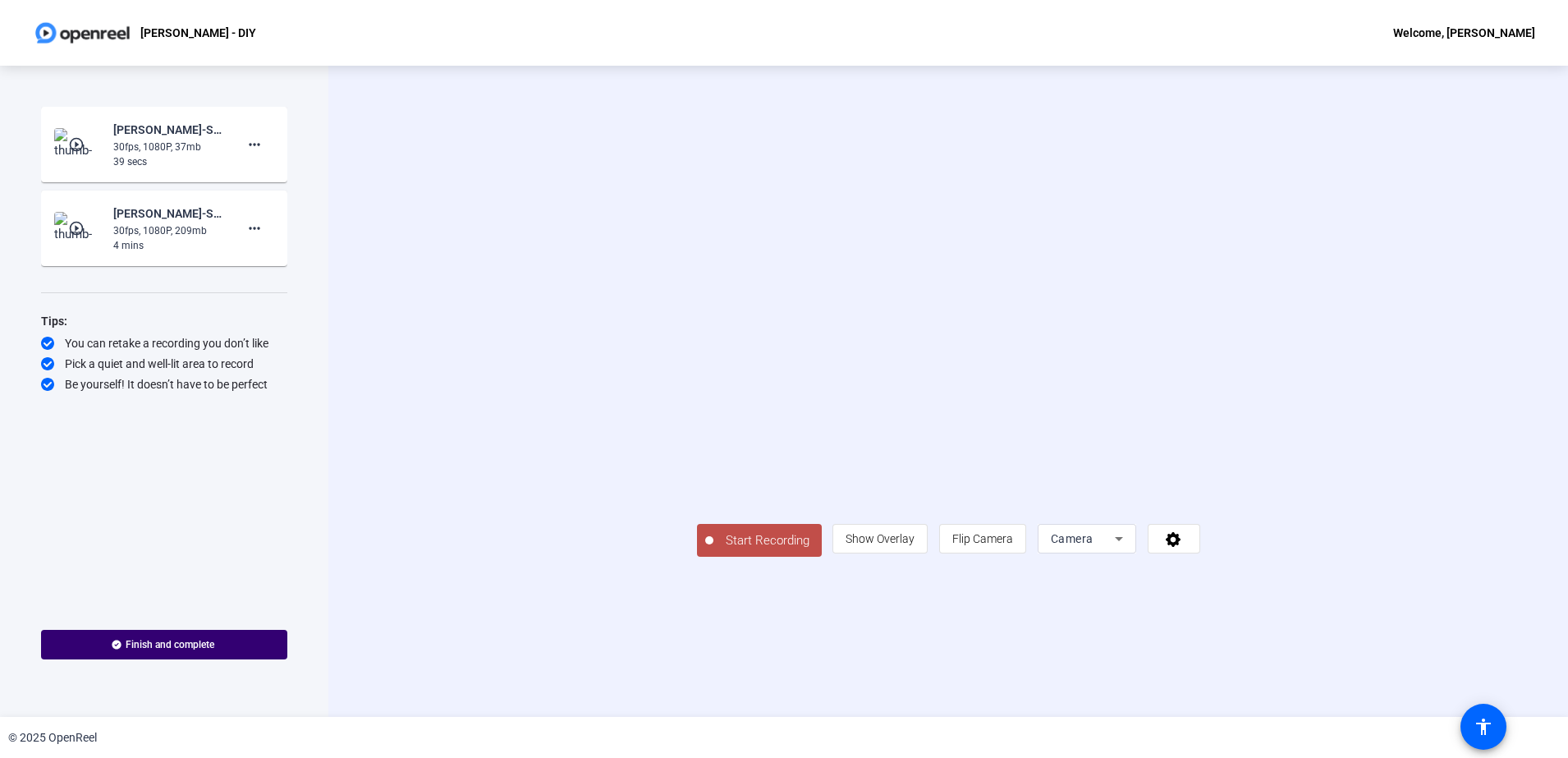
click at [714, 550] on span "Start Recording" at bounding box center [768, 540] width 108 height 19
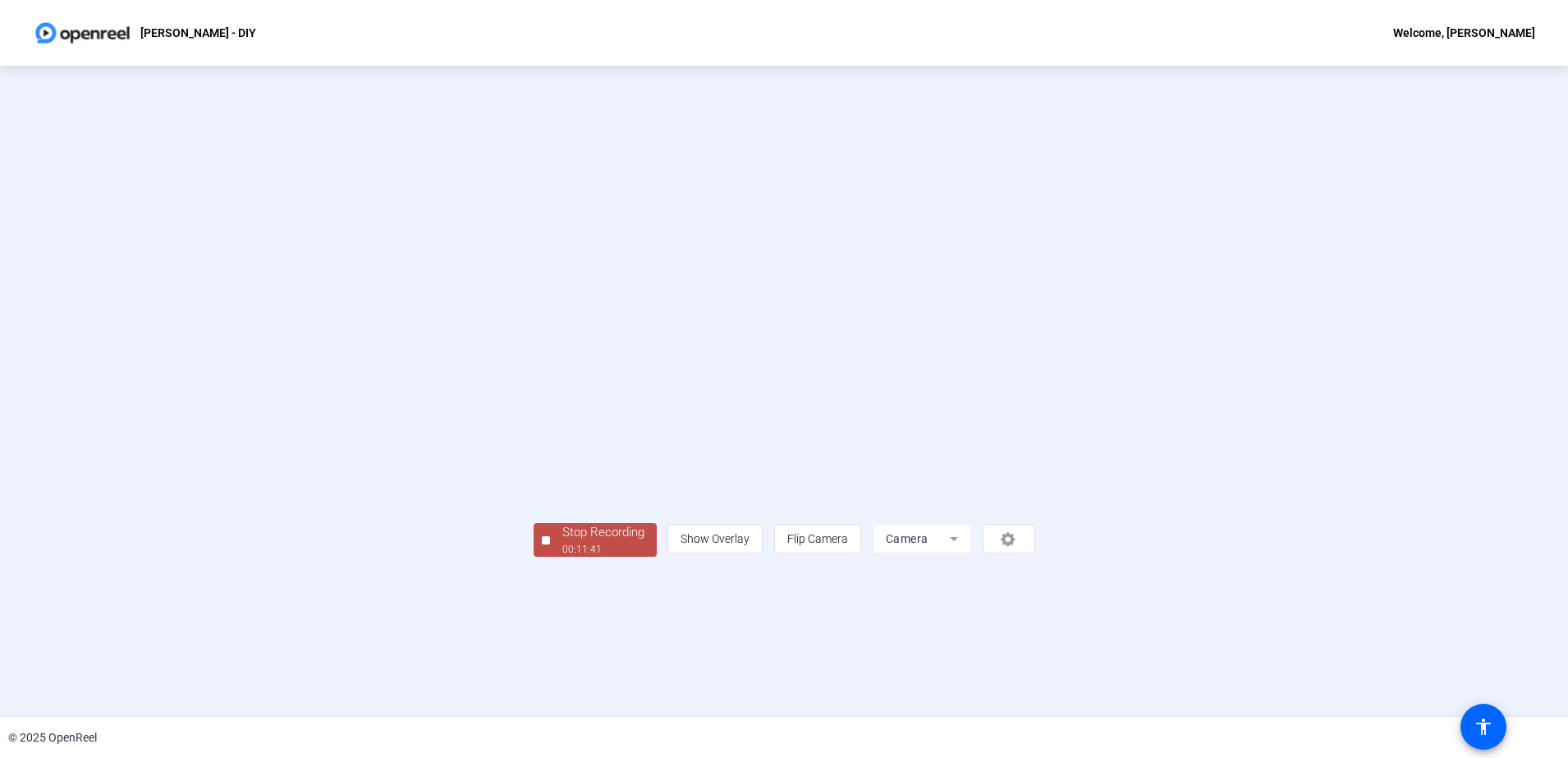
click at [563, 541] on div "Stop Recording" at bounding box center [603, 532] width 82 height 19
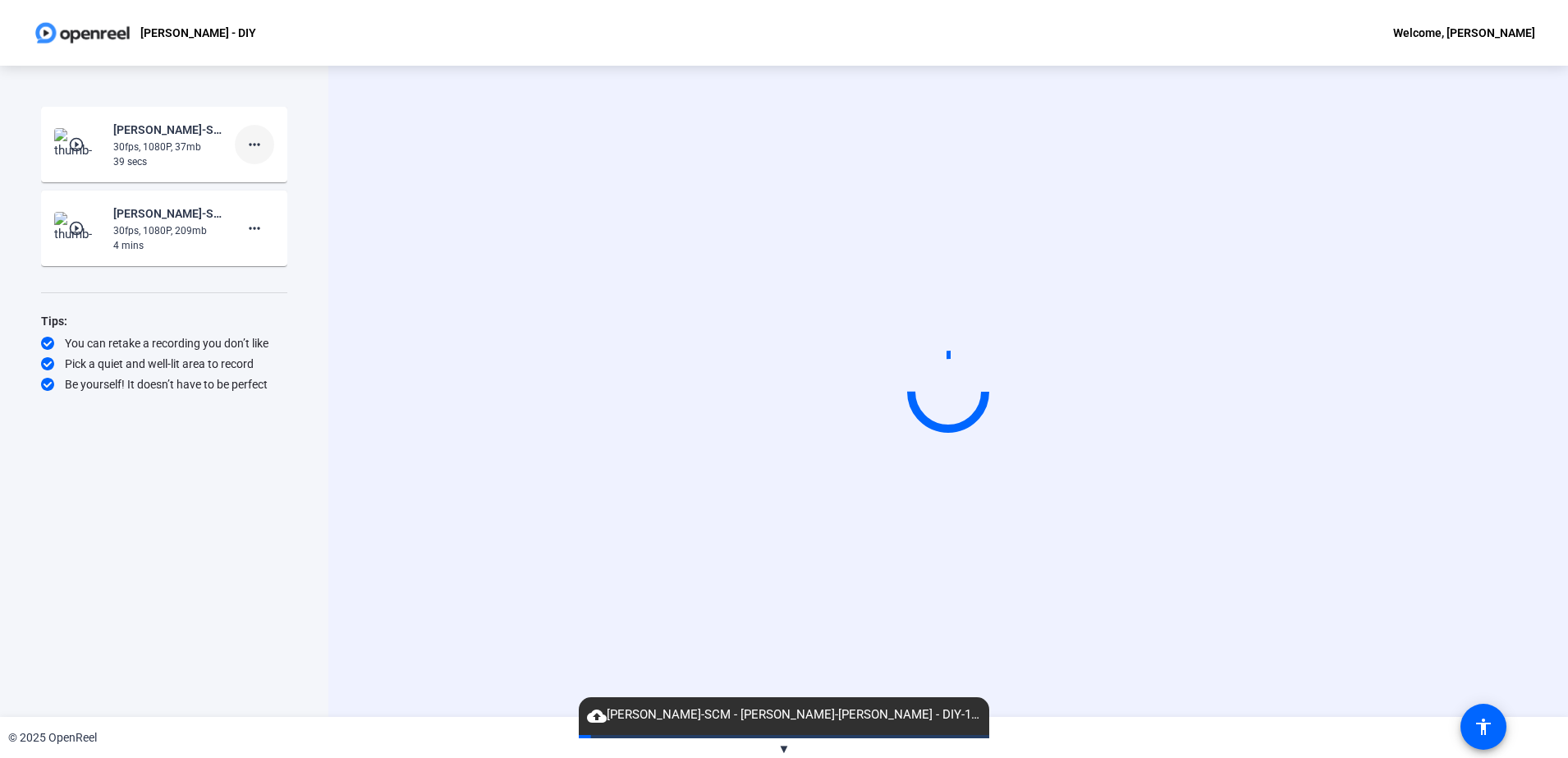
click at [264, 142] on span at bounding box center [254, 143] width 39 height 39
click at [356, 149] on div at bounding box center [784, 379] width 1568 height 758
click at [246, 142] on mat-icon "more_horiz" at bounding box center [254, 144] width 20 height 20
click at [293, 179] on span "Delete clip" at bounding box center [280, 179] width 66 height 20
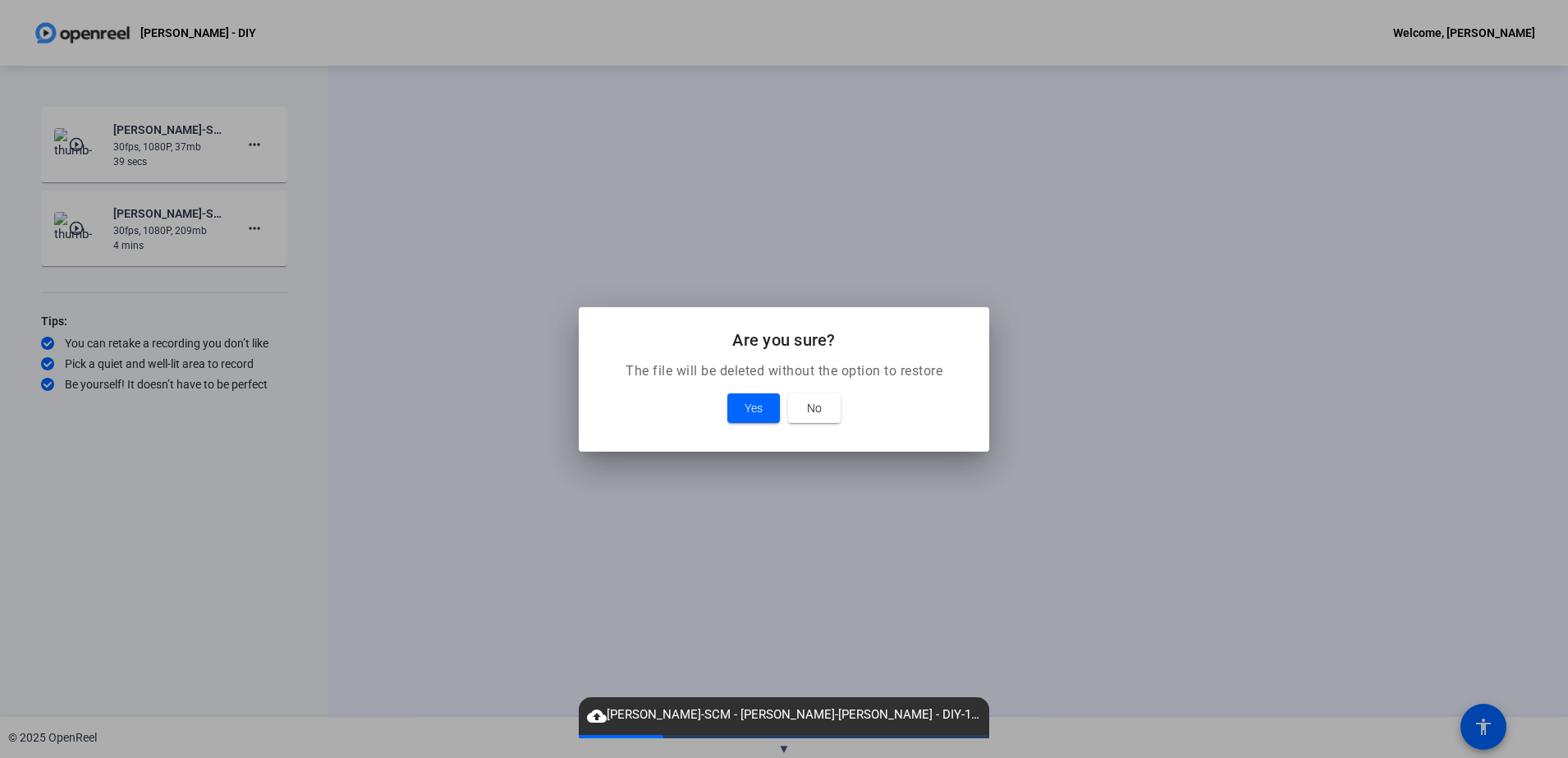
drag, startPoint x: 395, startPoint y: 267, endPoint x: 478, endPoint y: 179, distance: 121.0
click at [343, 150] on div at bounding box center [784, 379] width 1568 height 758
click at [813, 419] on span at bounding box center [814, 407] width 52 height 39
click at [393, 260] on div "Start Recording" at bounding box center [948, 390] width 1240 height 651
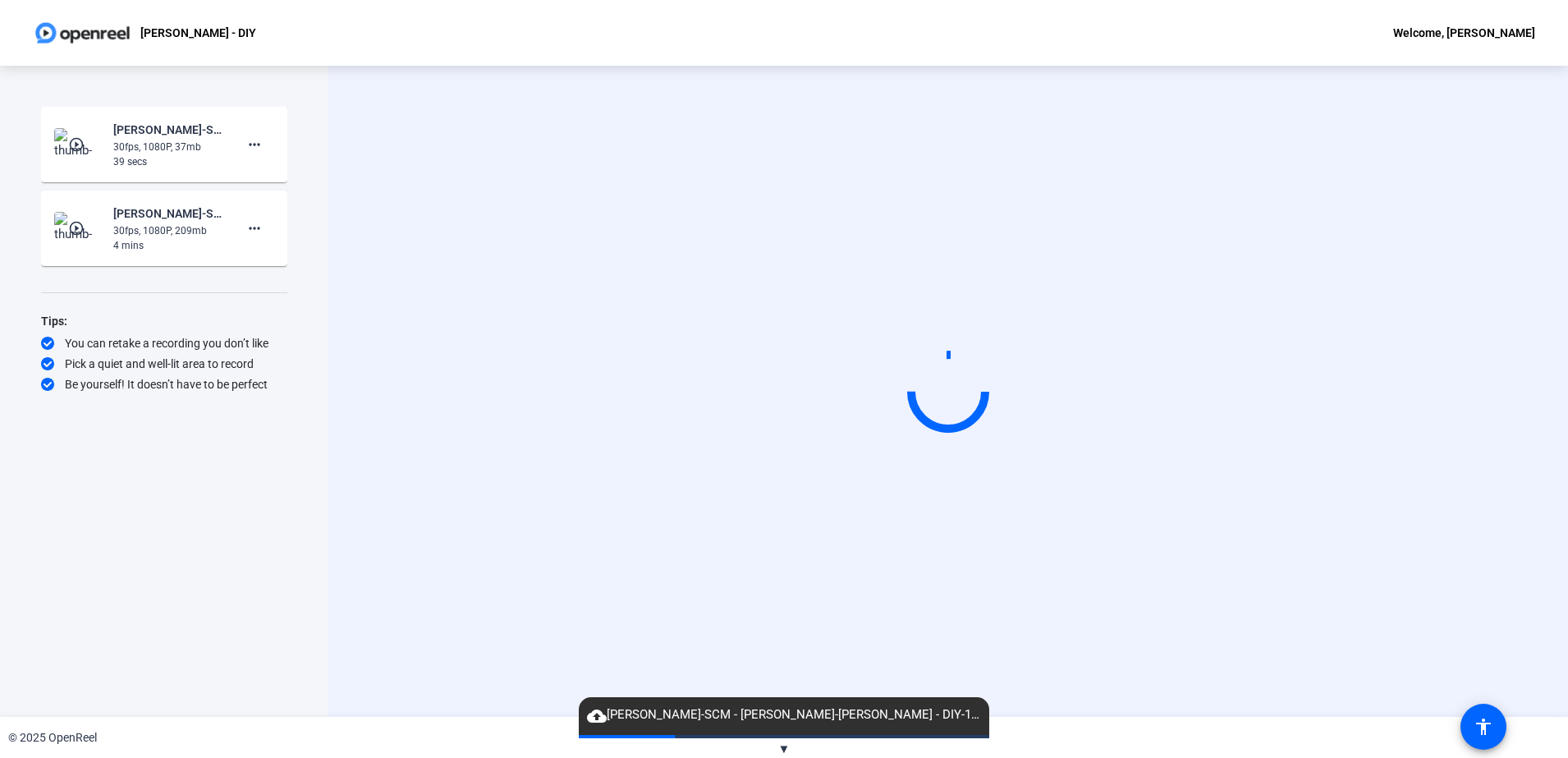
click at [142, 154] on div "39 secs" at bounding box center [168, 161] width 110 height 15
click at [100, 147] on img at bounding box center [78, 144] width 48 height 33
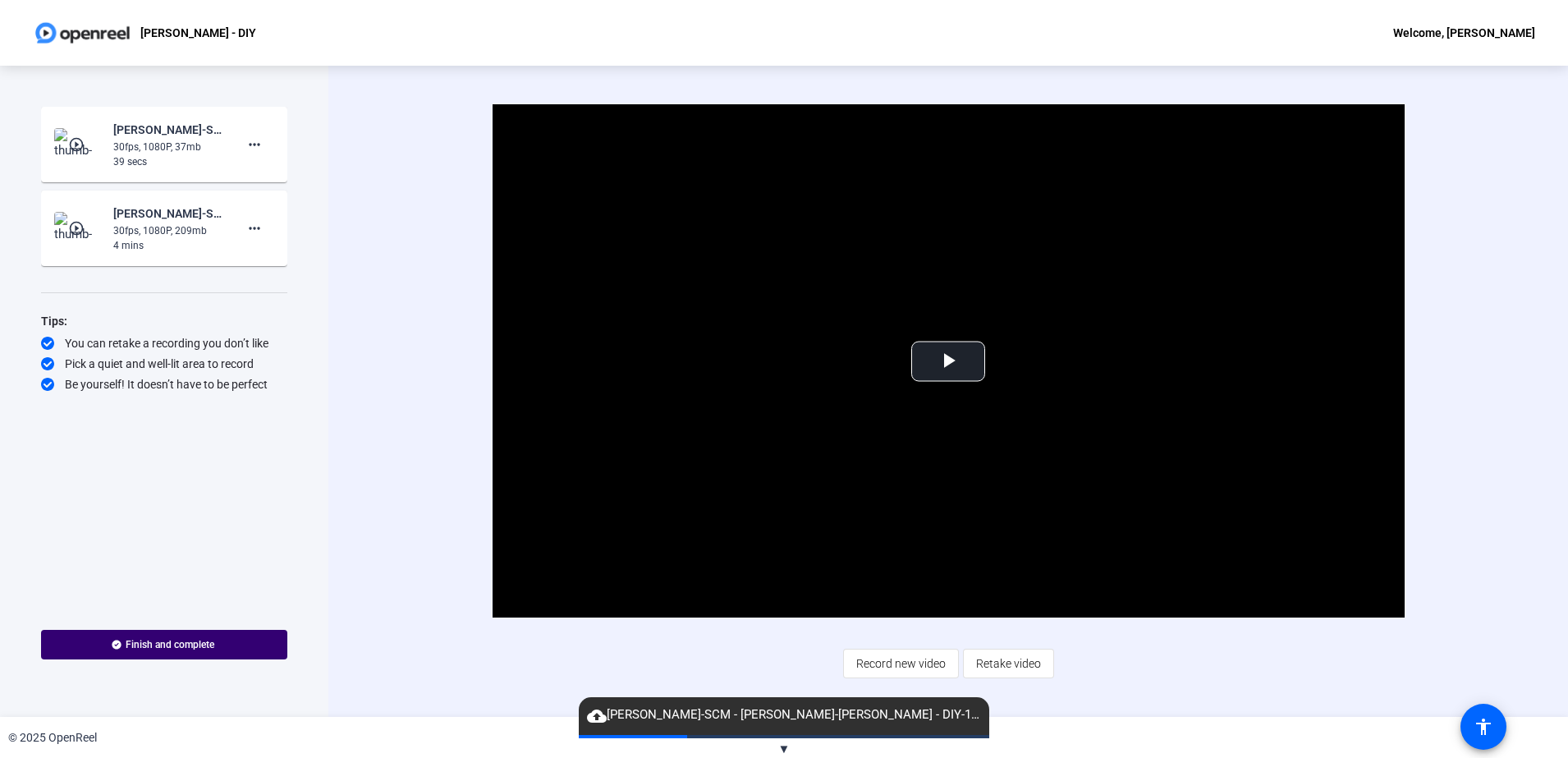
click at [931, 437] on video "Video Player" at bounding box center [948, 361] width 912 height 513
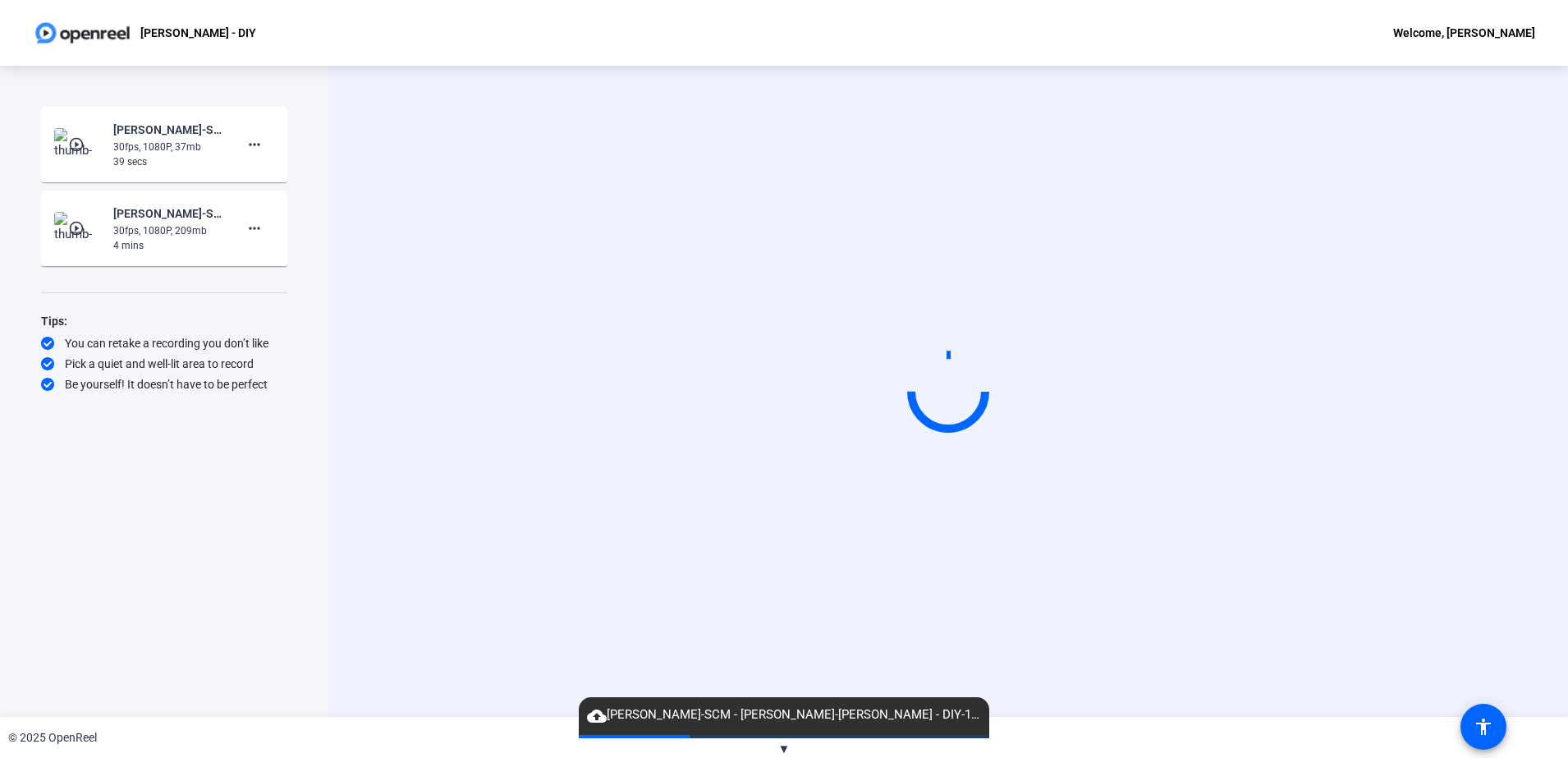
click at [997, 379] on video at bounding box center [947, 391] width 246 height 139
click at [946, 376] on video at bounding box center [947, 368] width 246 height 139
click at [154, 149] on div "30fps, 1080P, 37mb" at bounding box center [168, 147] width 110 height 15
click at [58, 130] on img at bounding box center [78, 144] width 48 height 33
click at [55, 136] on img at bounding box center [78, 144] width 48 height 33
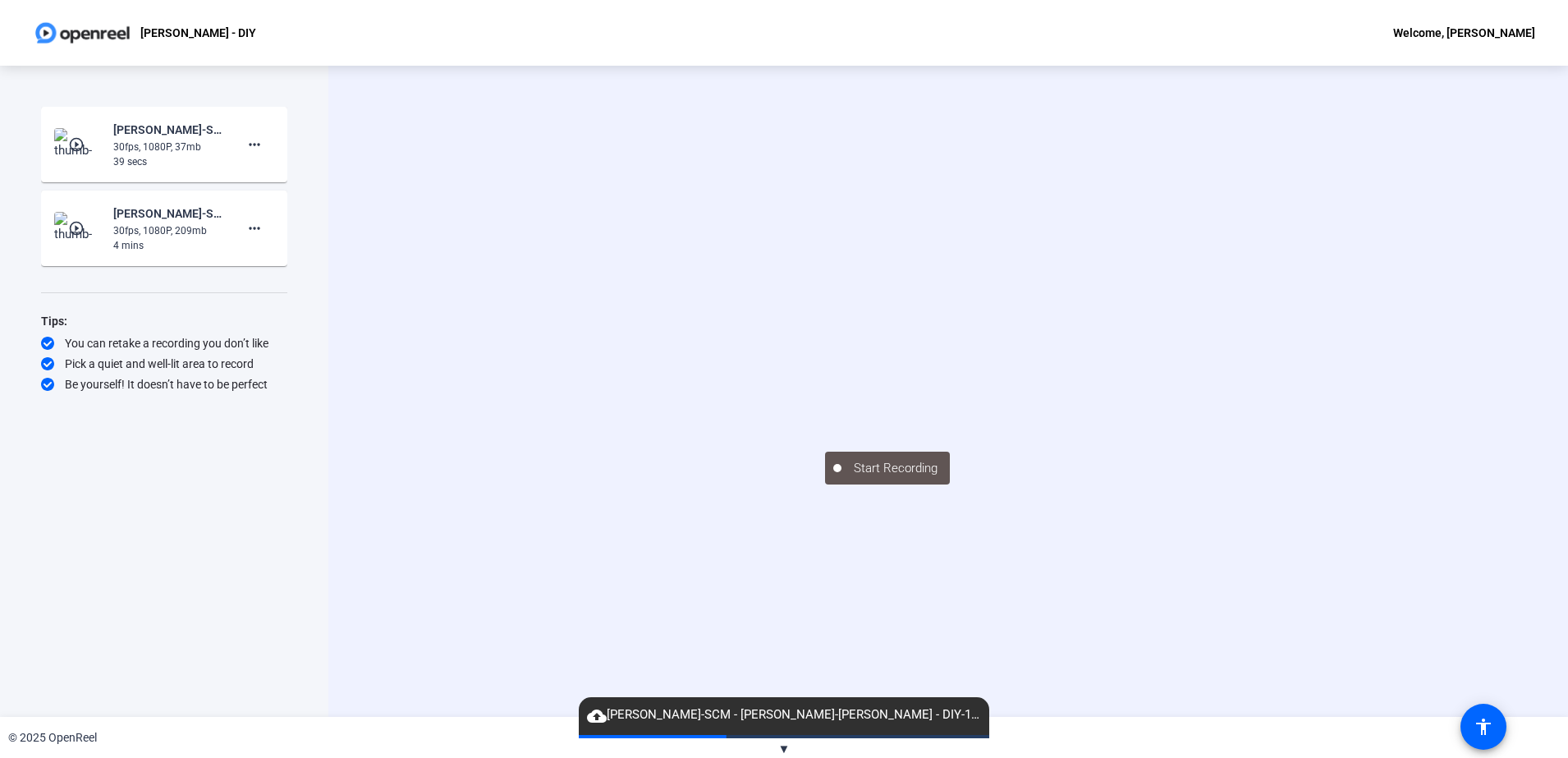
click at [57, 136] on img at bounding box center [78, 144] width 48 height 33
click at [82, 142] on mat-icon "play_circle_outline" at bounding box center [78, 143] width 20 height 16
click at [147, 224] on div "30fps, 1080P, 209mb" at bounding box center [168, 231] width 110 height 15
click at [58, 238] on img at bounding box center [78, 228] width 48 height 33
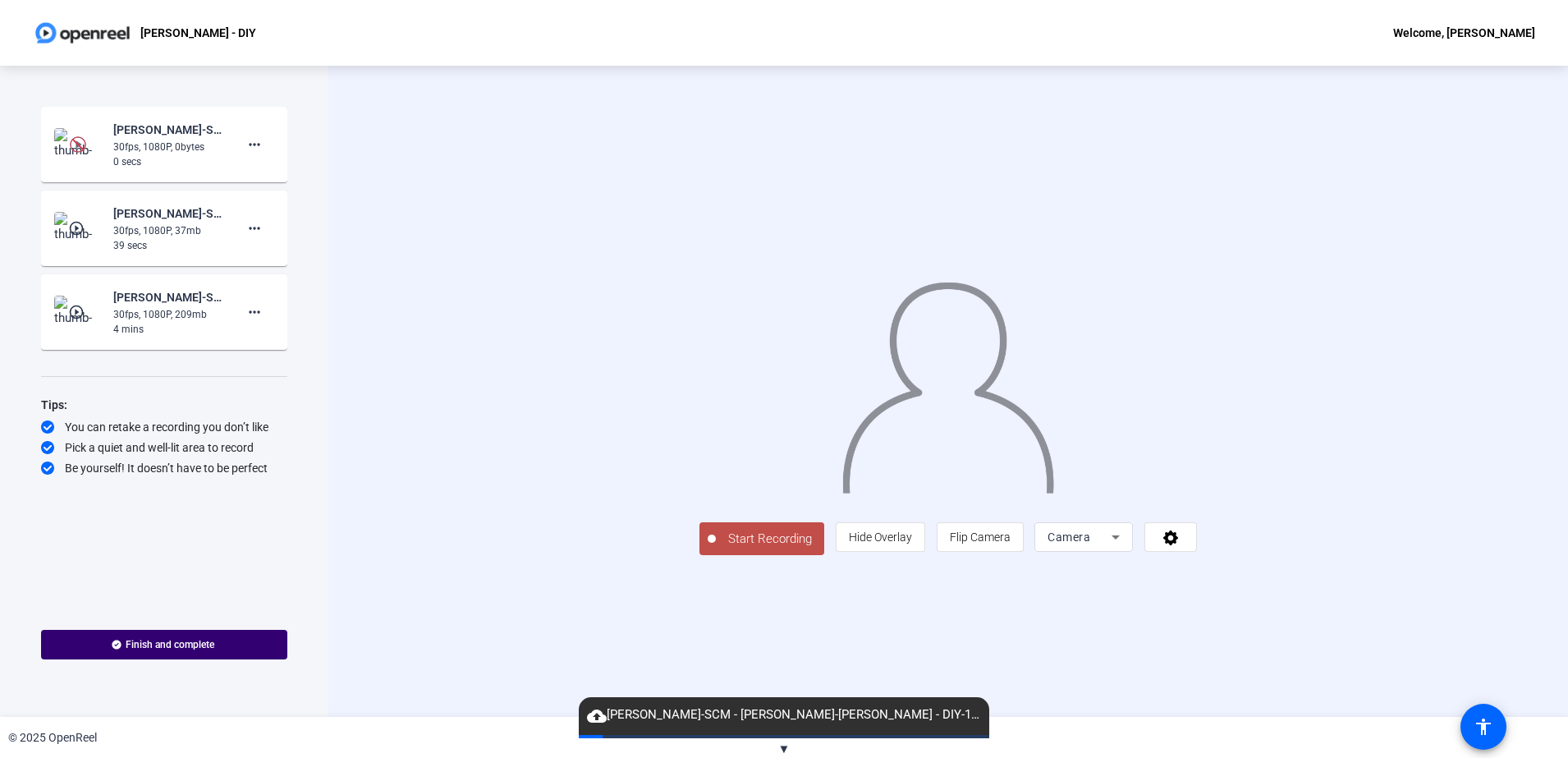
click at [73, 307] on mat-icon "play_circle_outline" at bounding box center [78, 312] width 20 height 16
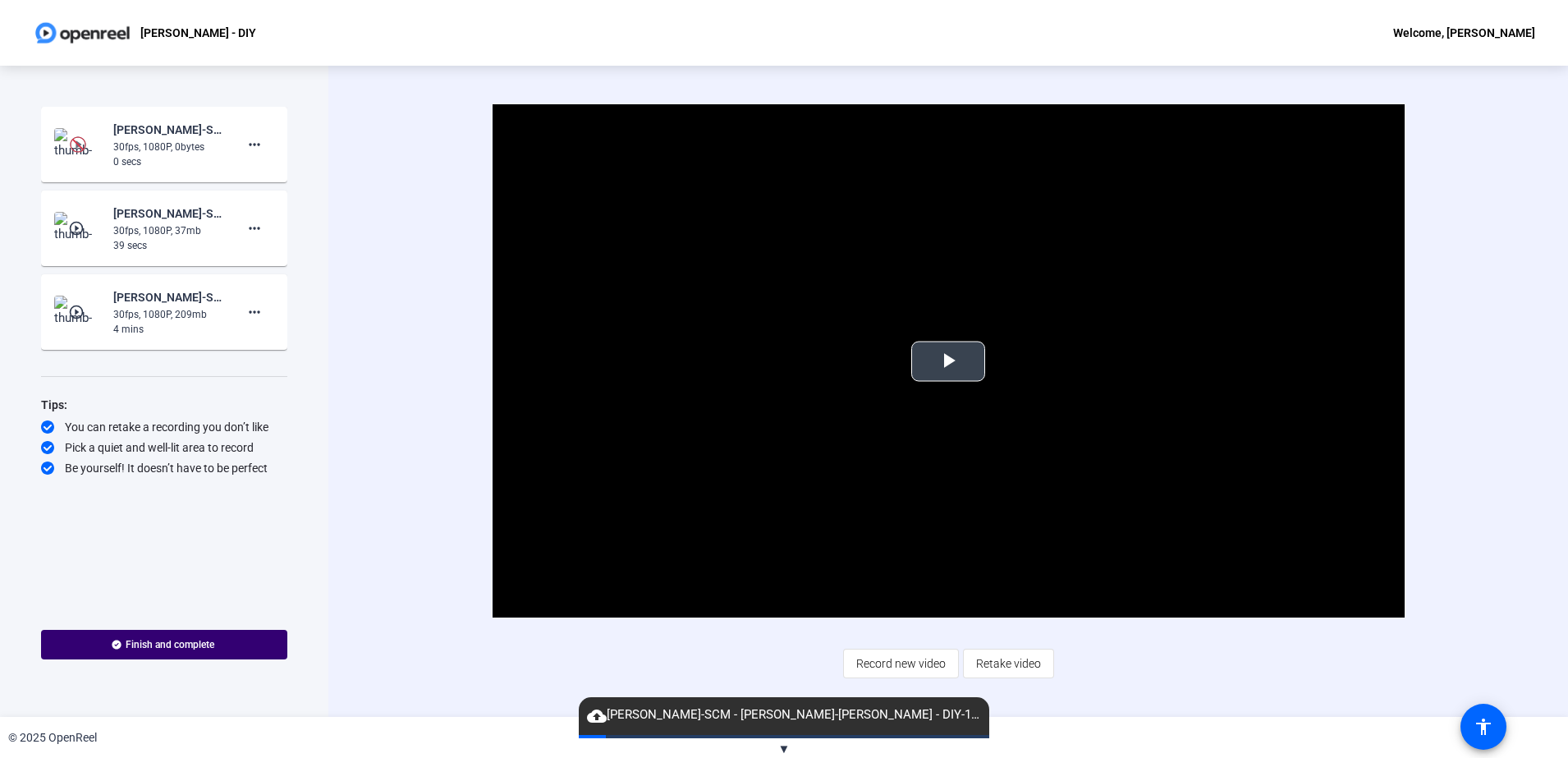
click at [948, 361] on span "Video Player" at bounding box center [948, 361] width 0 height 0
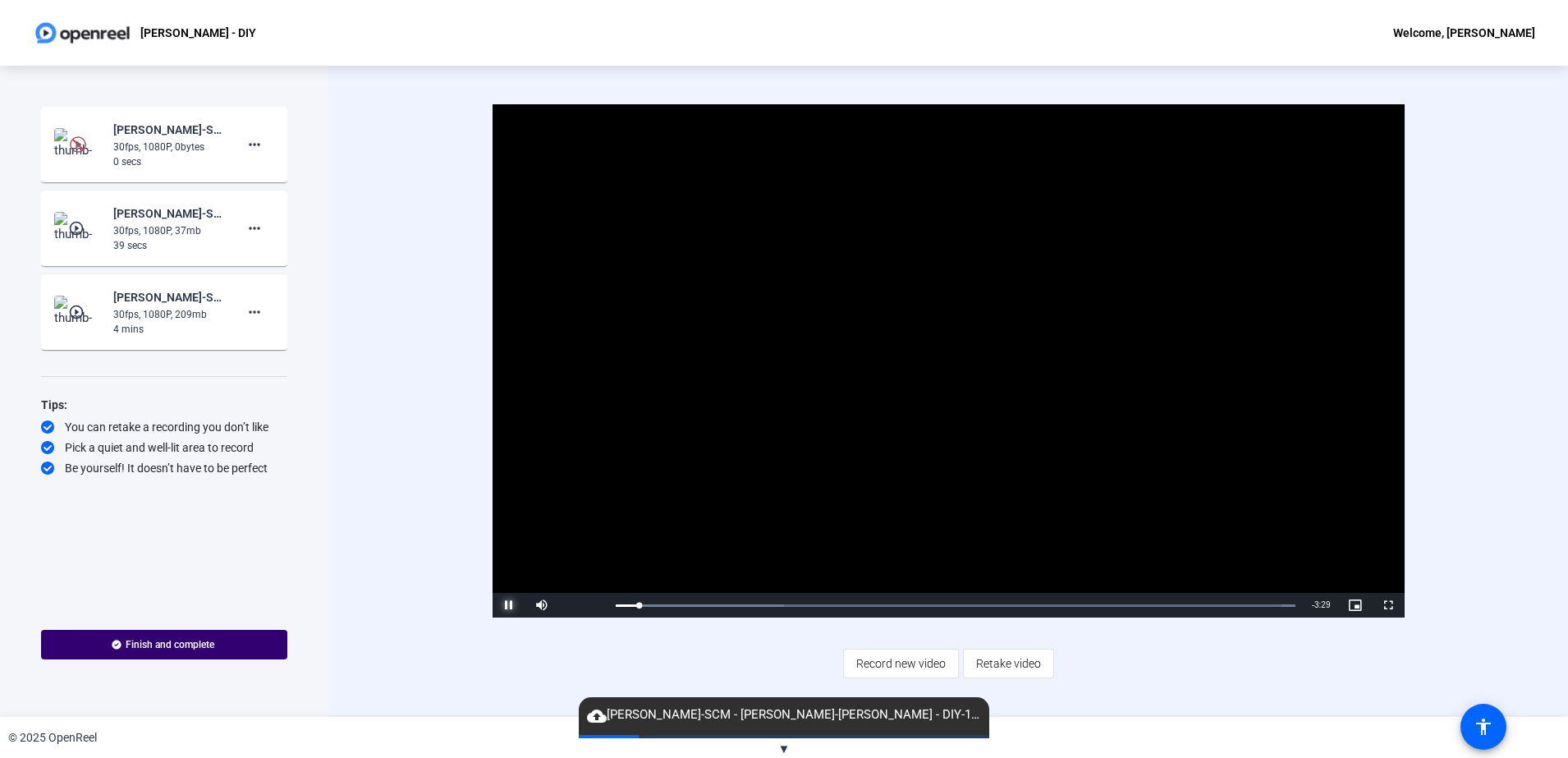
drag, startPoint x: 516, startPoint y: 603, endPoint x: 260, endPoint y: 259, distance: 428.8
click at [516, 605] on span "Video Player" at bounding box center [508, 605] width 33 height 0
click at [246, 233] on mat-icon "more_horiz" at bounding box center [254, 228] width 20 height 20
click at [369, 209] on div at bounding box center [784, 379] width 1568 height 758
click at [91, 238] on img at bounding box center [78, 228] width 48 height 33
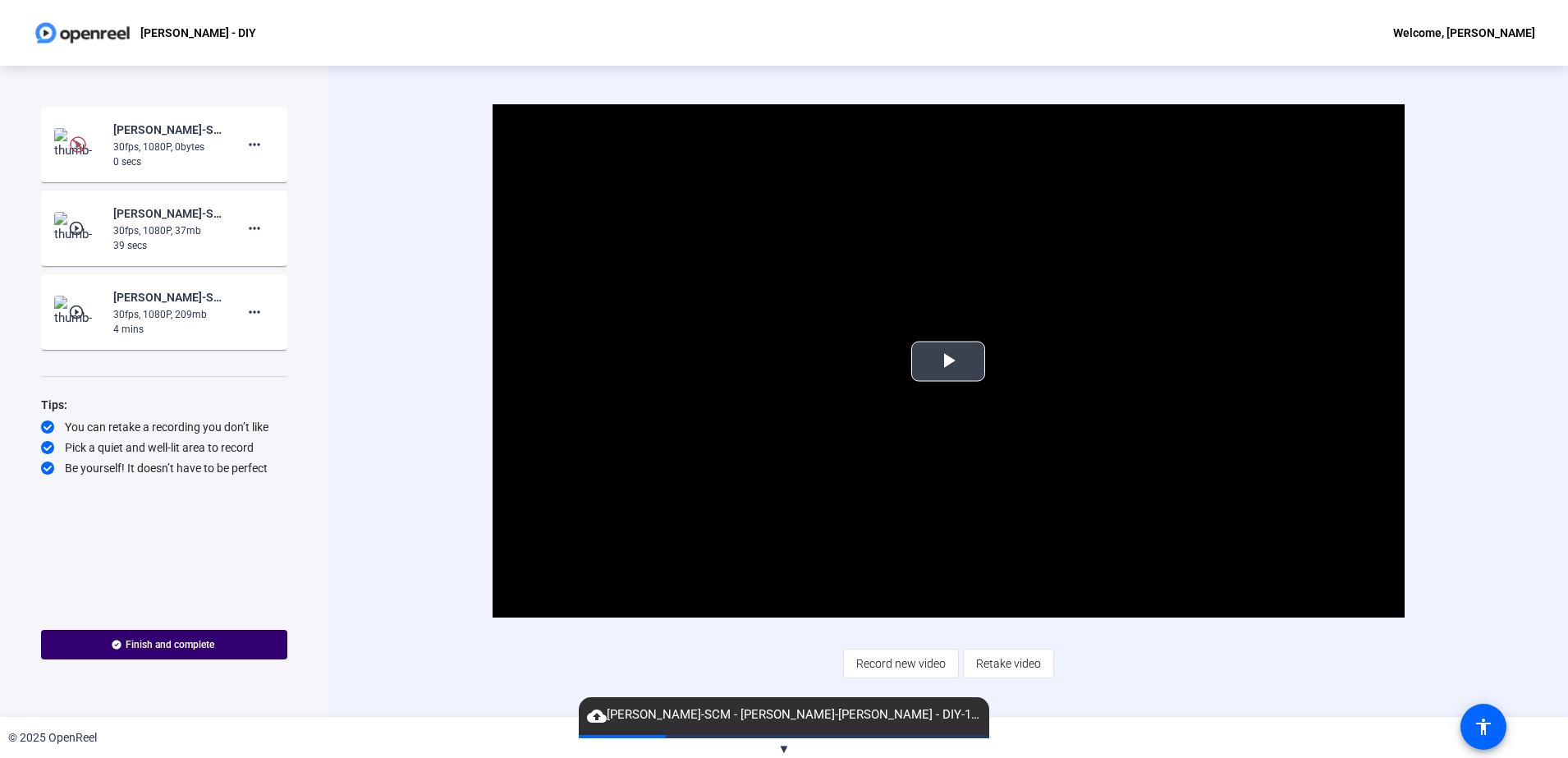
click at [929, 338] on video "Video Player" at bounding box center [948, 361] width 912 height 513
click at [948, 361] on span "Video Player" at bounding box center [948, 361] width 0 height 0
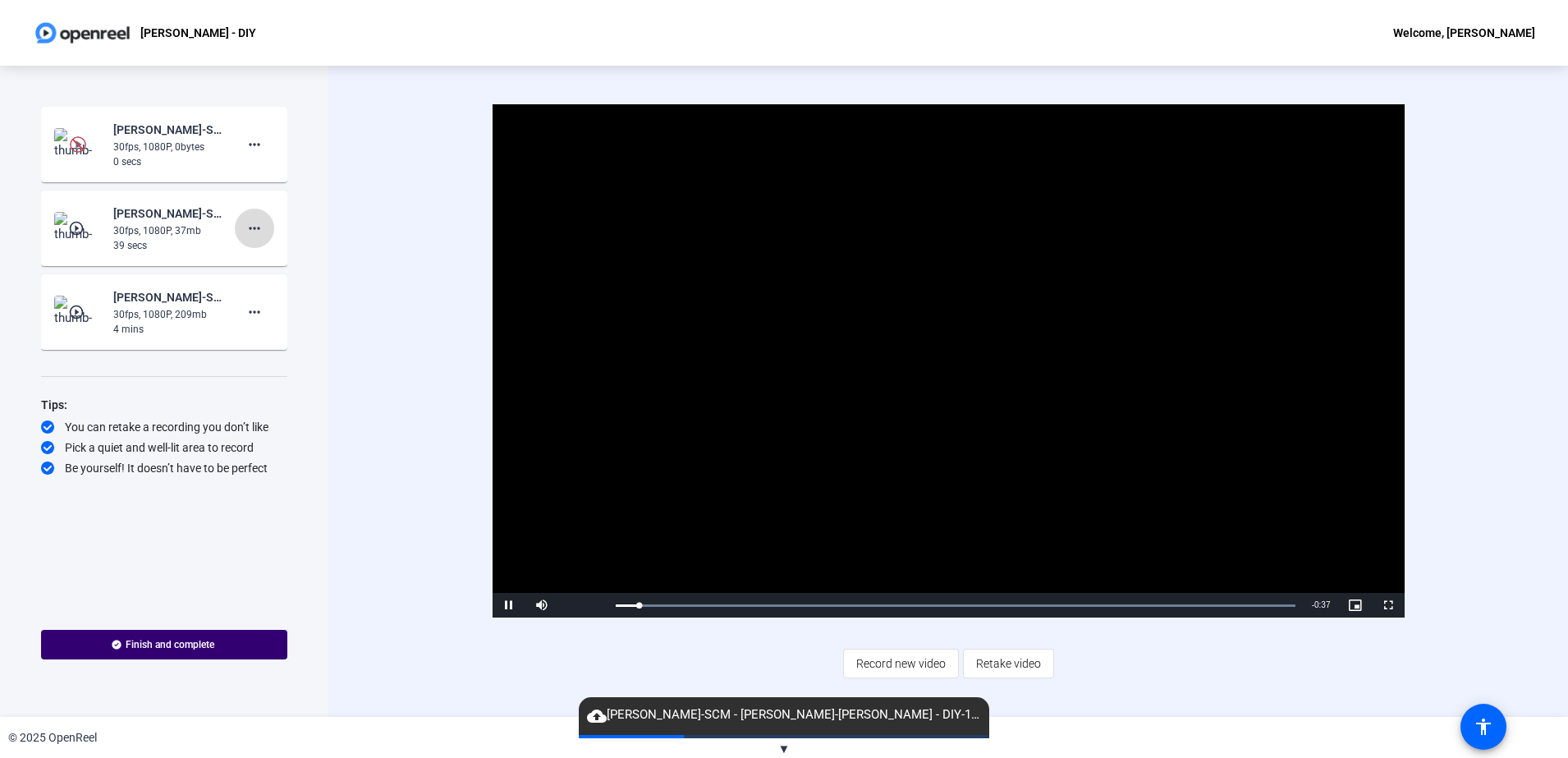
click at [248, 227] on mat-icon "more_horiz" at bounding box center [254, 228] width 20 height 20
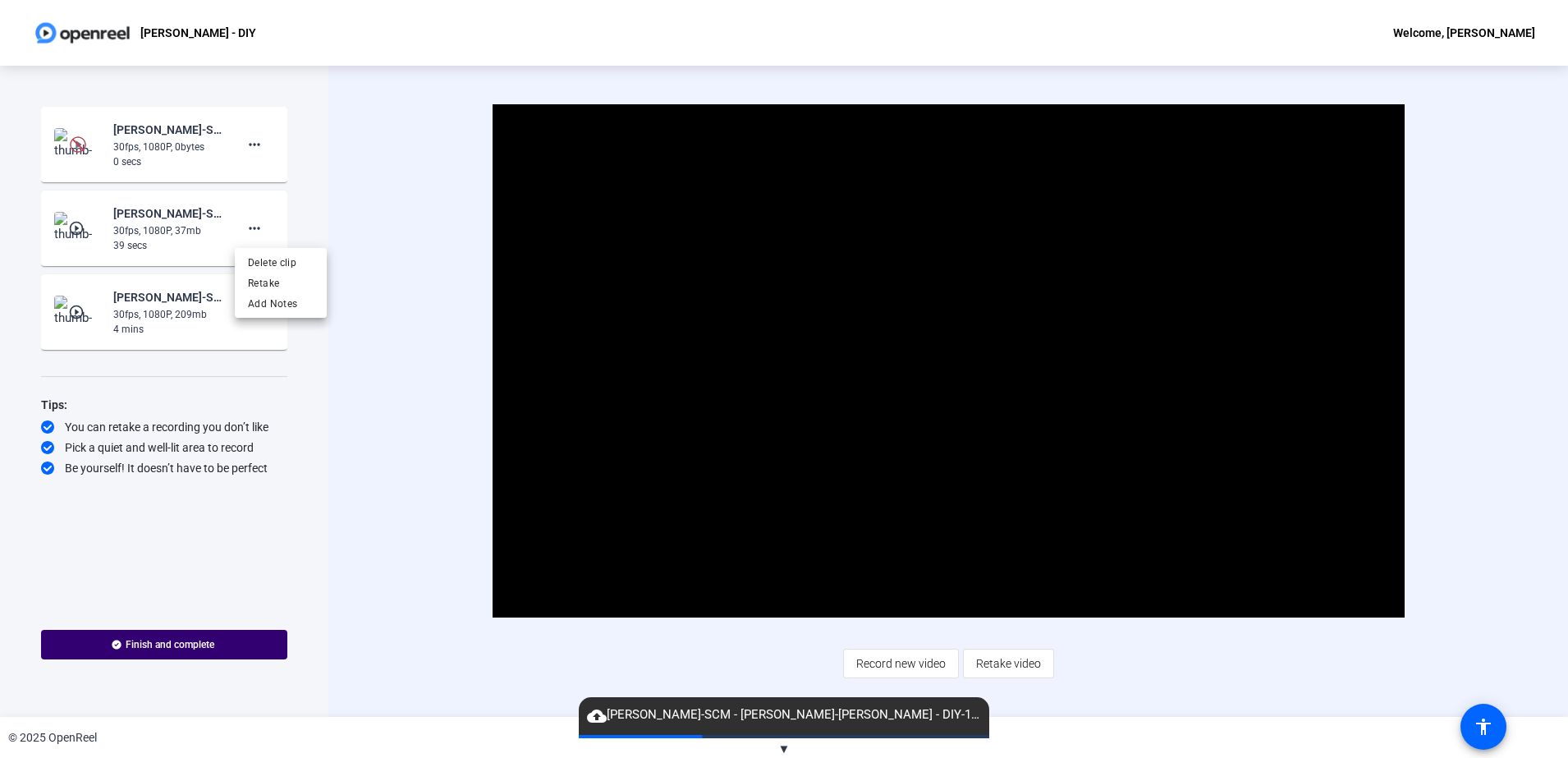
click at [352, 461] on div at bounding box center [784, 379] width 1568 height 758
click at [776, 474] on div at bounding box center [784, 379] width 1568 height 758
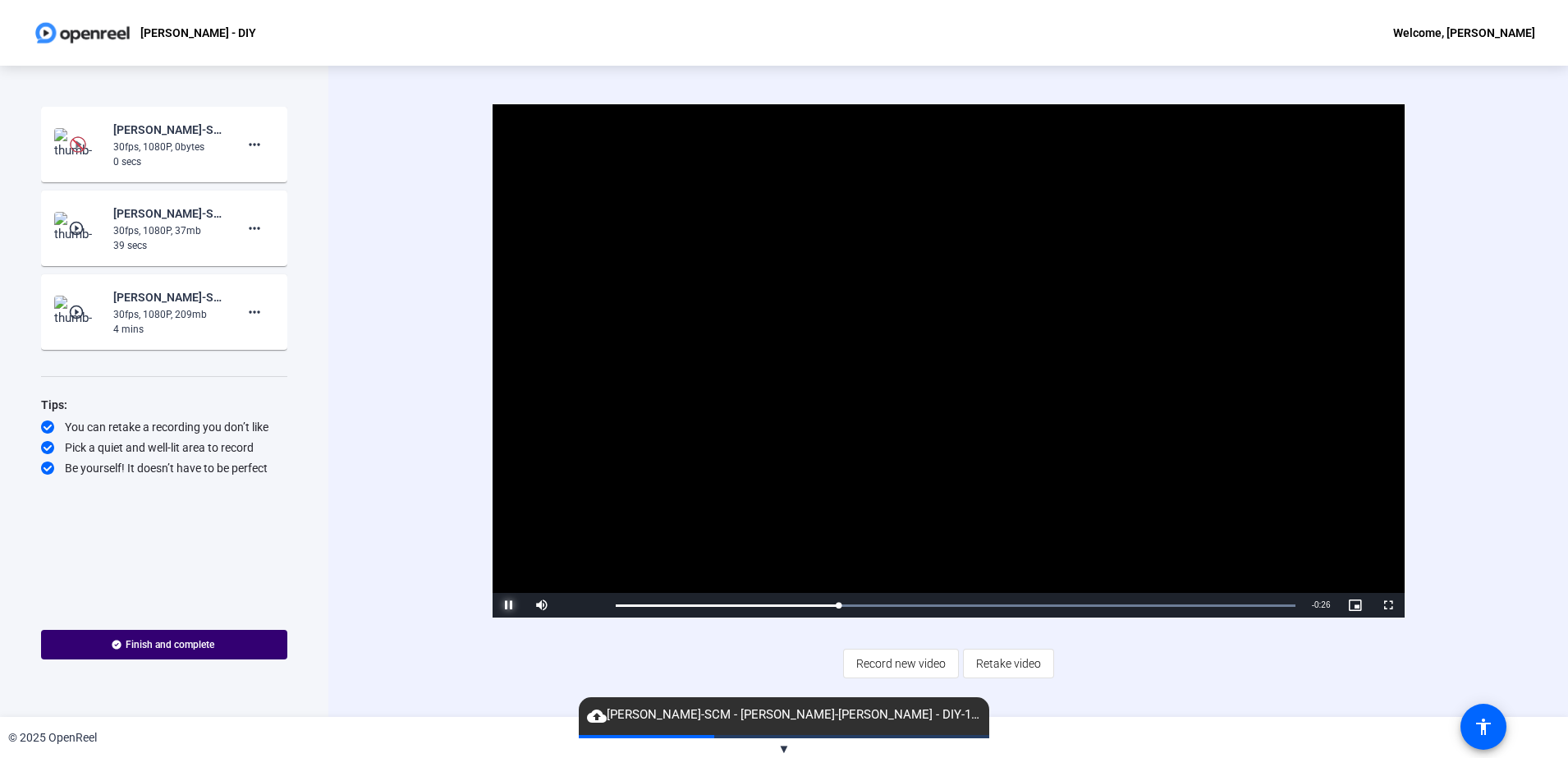
click at [506, 605] on span "Video Player" at bounding box center [508, 605] width 33 height 0
click at [271, 226] on span at bounding box center [254, 227] width 39 height 39
click at [262, 222] on mat-icon "more_horiz" at bounding box center [254, 228] width 20 height 20
click at [263, 220] on button "more_horiz" at bounding box center [254, 227] width 39 height 39
click at [297, 263] on span "Delete clip" at bounding box center [280, 262] width 66 height 20
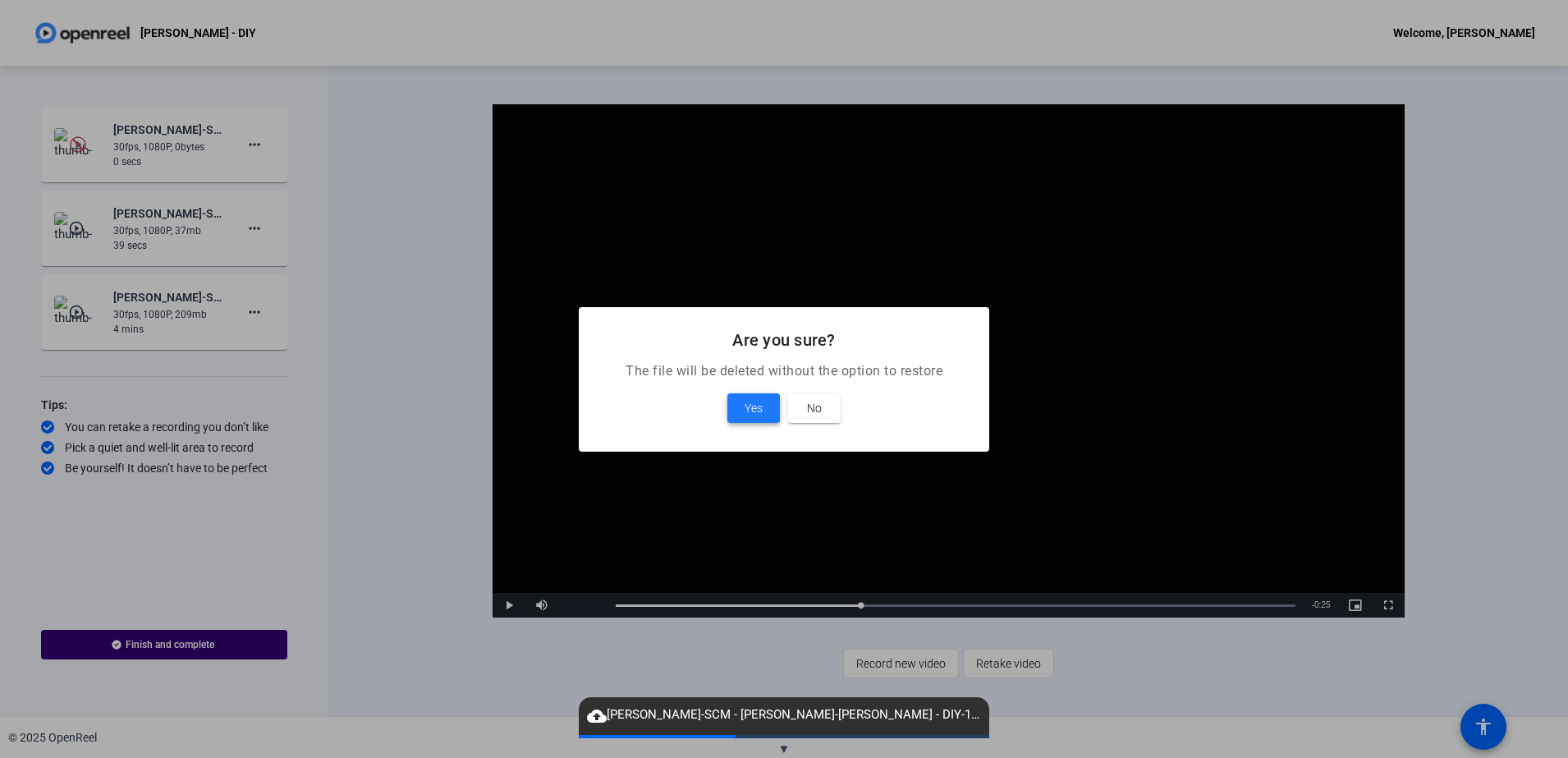
click at [732, 397] on span at bounding box center [754, 407] width 52 height 39
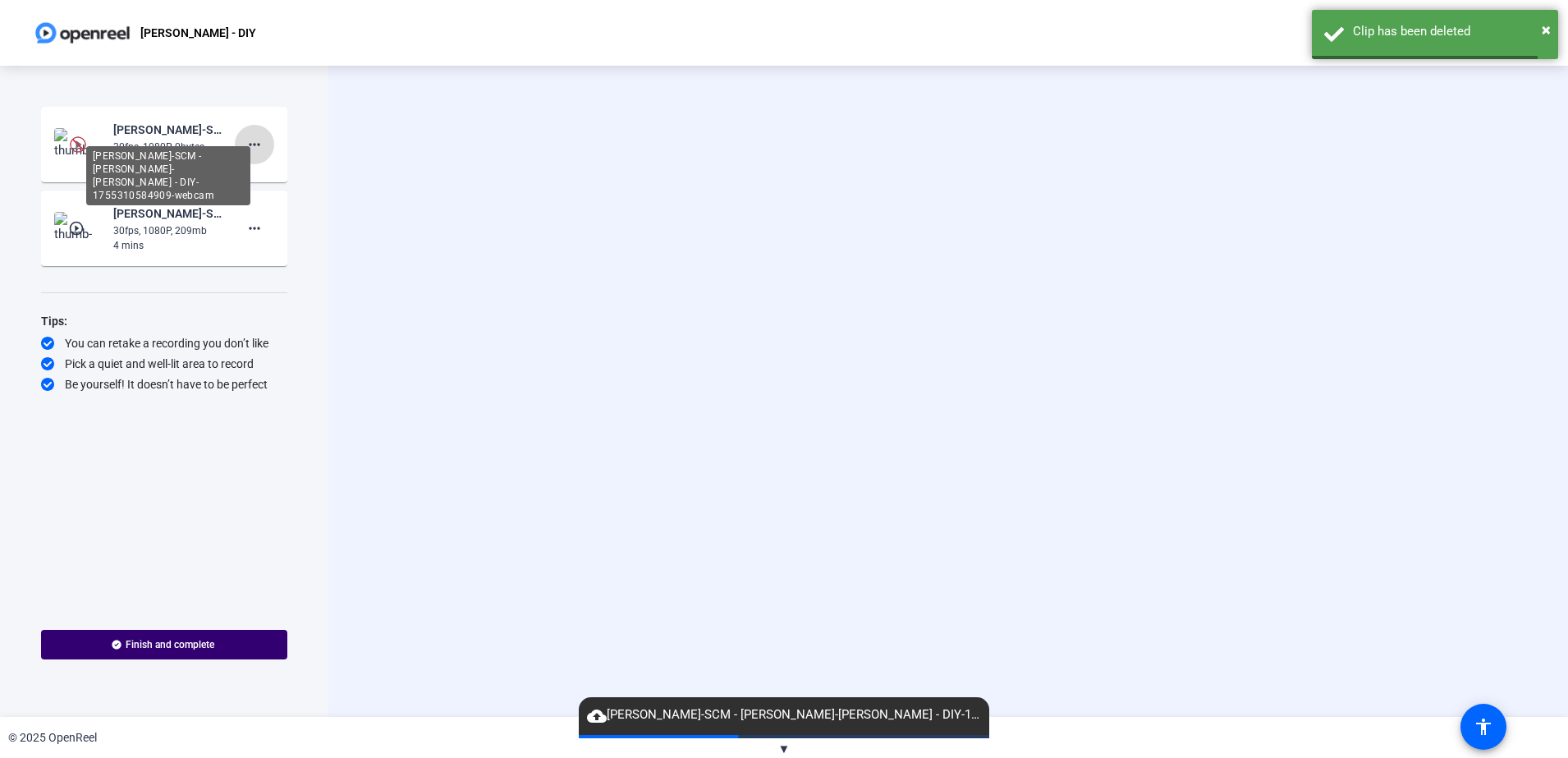
click at [255, 154] on span at bounding box center [254, 143] width 39 height 39
click at [260, 148] on mat-icon "more_horiz" at bounding box center [254, 144] width 20 height 20
click at [257, 129] on div at bounding box center [784, 379] width 1568 height 758
click at [252, 148] on mat-icon "more_horiz" at bounding box center [254, 144] width 20 height 20
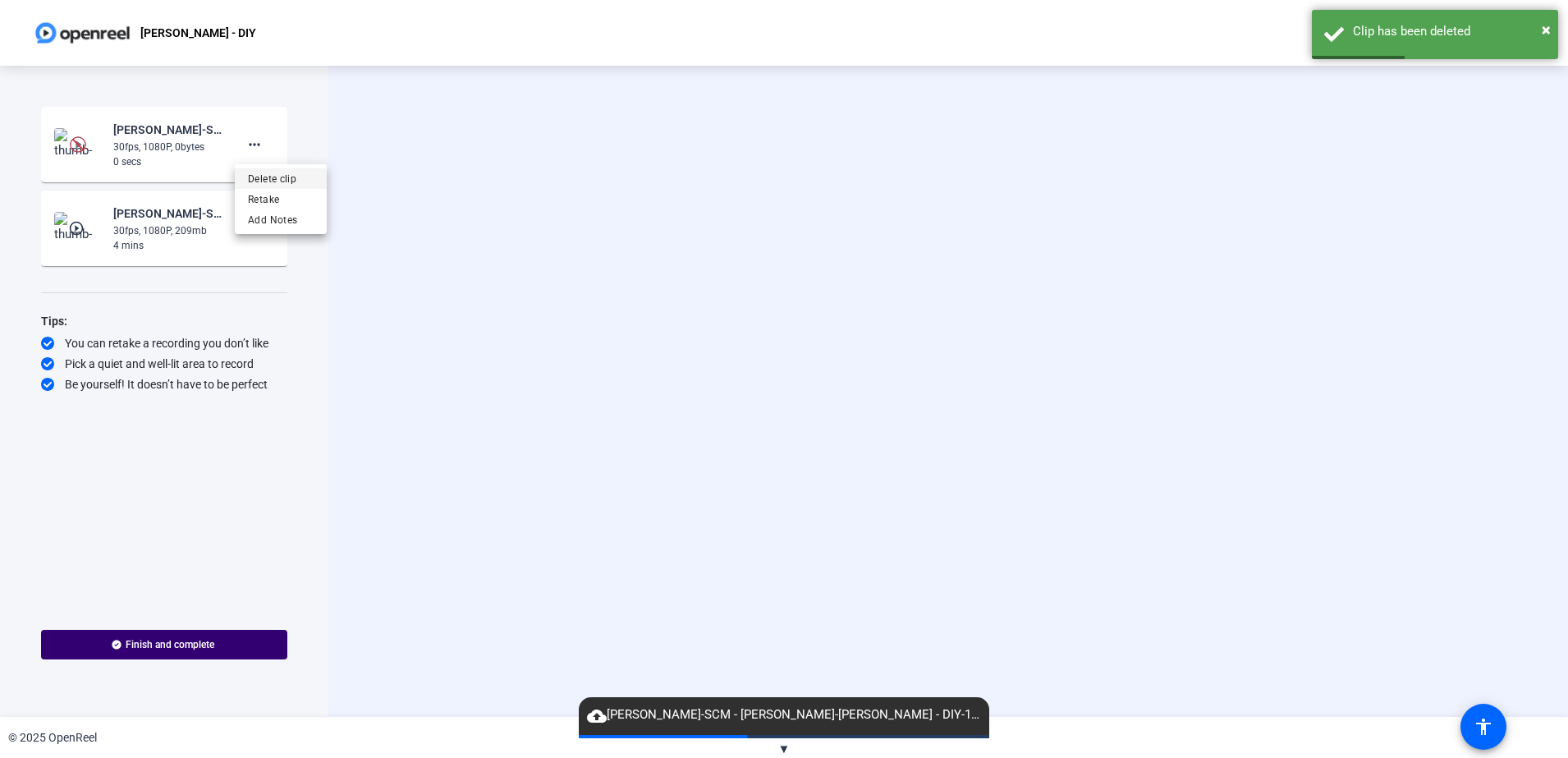
click at [279, 177] on span "Delete clip" at bounding box center [280, 179] width 66 height 20
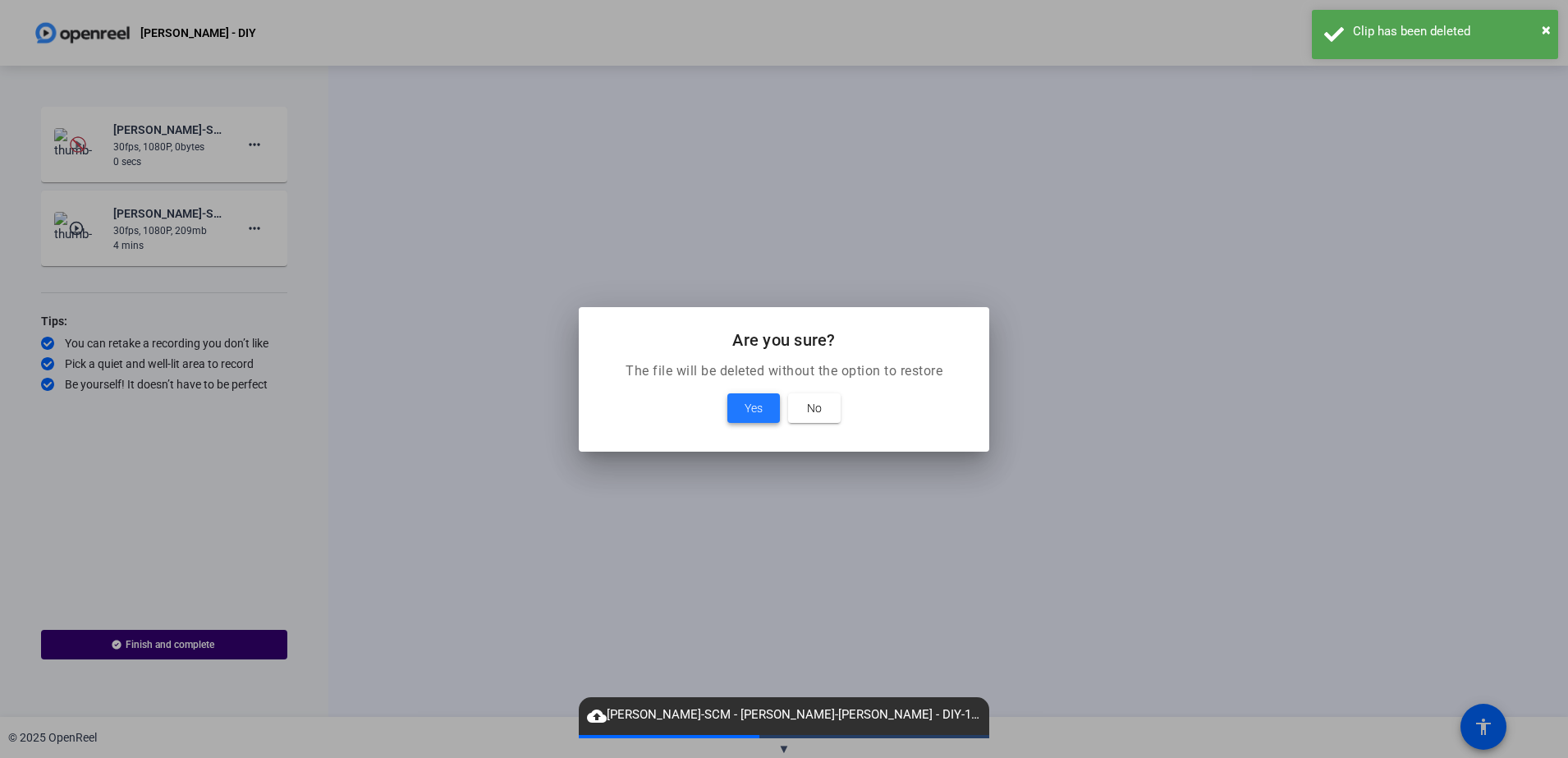
click at [736, 409] on span at bounding box center [754, 407] width 52 height 39
